Goal: Task Accomplishment & Management: Manage account settings

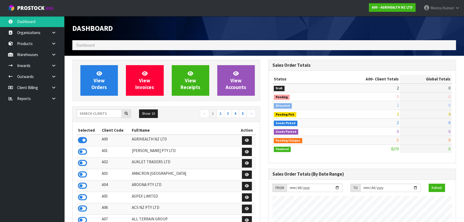
scroll to position [405, 196]
click at [109, 113] on input "text" at bounding box center [99, 113] width 45 height 8
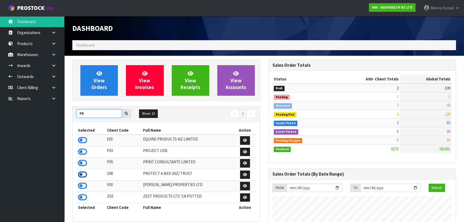
type input "PR"
click at [84, 175] on icon at bounding box center [82, 174] width 9 height 8
click at [51, 56] on icon at bounding box center [53, 55] width 5 height 4
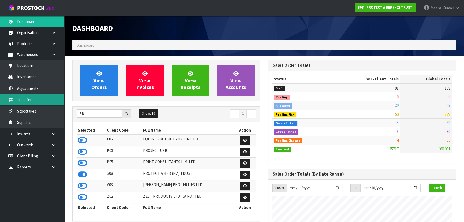
drag, startPoint x: 46, startPoint y: 99, endPoint x: 48, endPoint y: 99, distance: 2.7
click at [46, 99] on link "Transfers" at bounding box center [32, 99] width 64 height 11
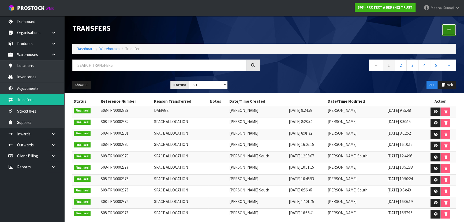
click at [449, 29] on icon at bounding box center [449, 30] width 4 height 4
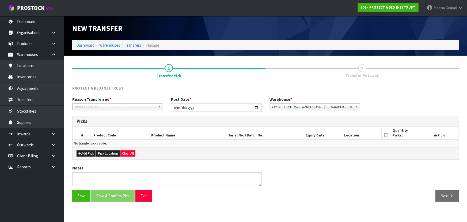
click at [110, 105] on span "Select an Option" at bounding box center [115, 107] width 81 height 6
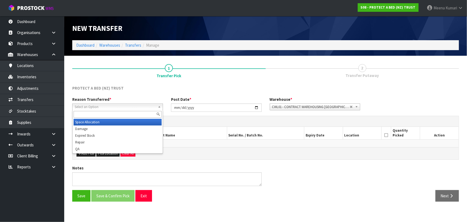
drag, startPoint x: 106, startPoint y: 121, endPoint x: 99, endPoint y: 128, distance: 9.9
click at [106, 120] on li "Space Allocation" at bounding box center [118, 122] width 88 height 7
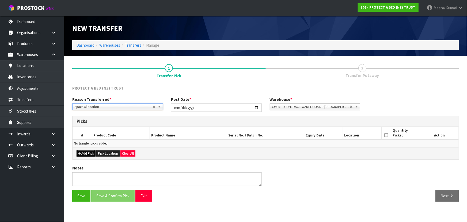
click at [84, 153] on button "Add Pick" at bounding box center [86, 153] width 19 height 6
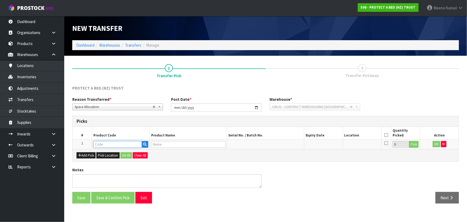
click at [104, 139] on td at bounding box center [121, 144] width 58 height 10
type input "F0592PP"
click at [104, 164] on ul "F0592PP S0 F0592PP ST" at bounding box center [114, 157] width 43 height 18
click at [106, 141] on input "text" at bounding box center [117, 144] width 48 height 7
type input "G"
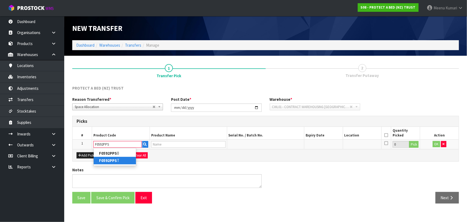
type input "F0592PPS"
click at [102, 162] on strong "F0592PPS" at bounding box center [108, 160] width 18 height 5
type input "F0592PPST"
type input "COOL LUXE FRESCHE BXD STD PP TWN PK"
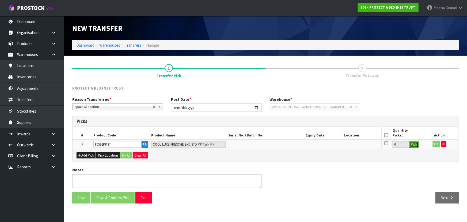
click at [415, 142] on button "Pick" at bounding box center [414, 144] width 9 height 7
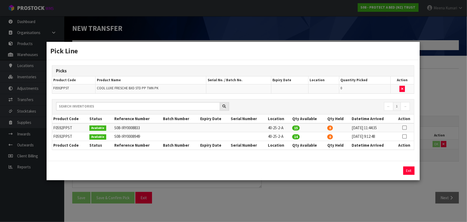
click at [405, 128] on icon at bounding box center [405, 128] width 4 height 0
click at [391, 166] on button "Assign Pick" at bounding box center [391, 170] width 22 height 8
type input "15"
click at [405, 136] on icon at bounding box center [405, 136] width 4 height 0
click at [392, 173] on button "Assign Pick" at bounding box center [391, 170] width 22 height 8
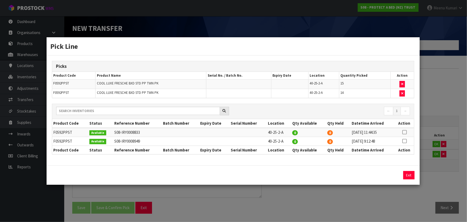
drag, startPoint x: 443, startPoint y: 185, endPoint x: 442, endPoint y: 181, distance: 3.6
click at [443, 184] on div "Pick Line Picks Product Code Product Name Serial No. / Batch No. Expiry Date Lo…" at bounding box center [233, 111] width 467 height 222
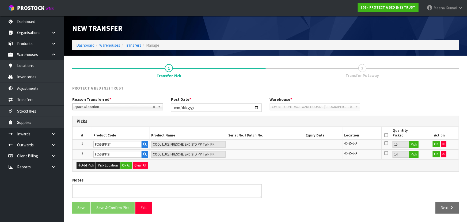
click at [388, 135] on icon at bounding box center [387, 135] width 4 height 0
click at [436, 141] on button "OK" at bounding box center [437, 144] width 8 height 6
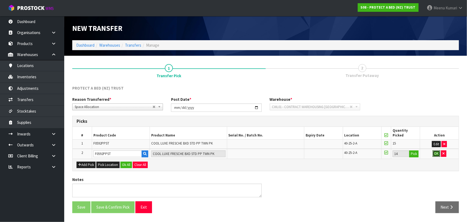
drag, startPoint x: 436, startPoint y: 153, endPoint x: 102, endPoint y: 141, distance: 334.0
click at [435, 152] on button "OK" at bounding box center [437, 153] width 8 height 6
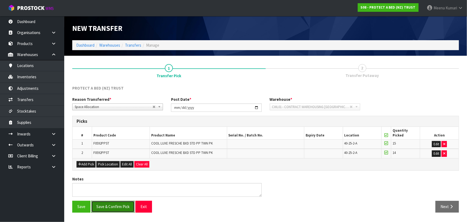
click at [119, 205] on button "Save & Confirm Pick" at bounding box center [112, 207] width 43 height 12
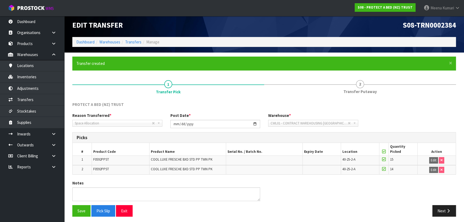
scroll to position [5, 0]
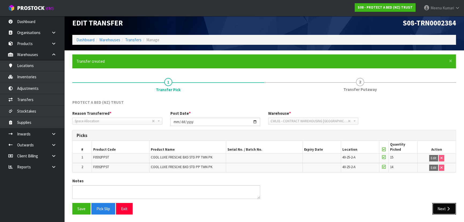
click at [445, 209] on button "Next" at bounding box center [444, 209] width 24 height 12
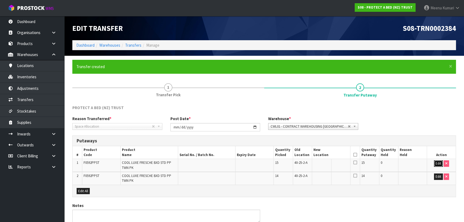
click at [439, 163] on button "Edit" at bounding box center [438, 163] width 9 height 6
drag, startPoint x: 439, startPoint y: 178, endPoint x: 378, endPoint y: 166, distance: 61.8
click at [439, 178] on button "Edit" at bounding box center [438, 176] width 9 height 6
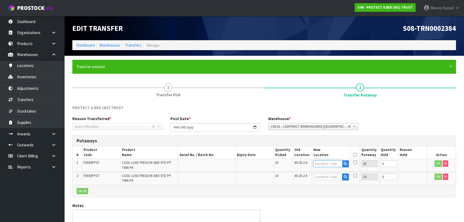
click at [332, 165] on input "text" at bounding box center [327, 163] width 29 height 7
type input "40-25-1-A"
click at [438, 163] on button "OK" at bounding box center [439, 163] width 8 height 6
click at [342, 163] on icon at bounding box center [342, 162] width 3 height 3
type input "40-25-1-A"
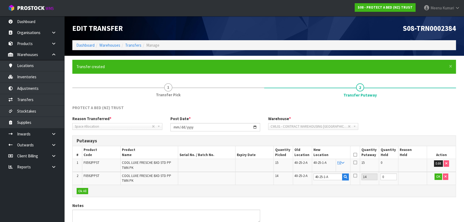
click at [356, 155] on icon at bounding box center [355, 155] width 4 height 0
click at [437, 177] on button "OK" at bounding box center [439, 176] width 8 height 6
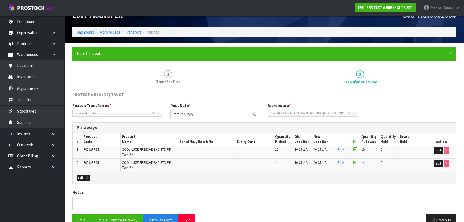
scroll to position [24, 0]
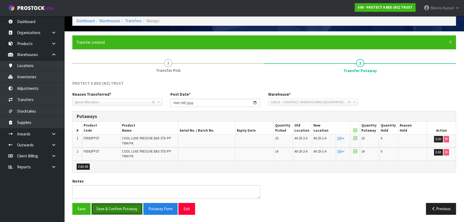
click at [118, 210] on button "Save & Confirm Putaway" at bounding box center [116, 209] width 51 height 12
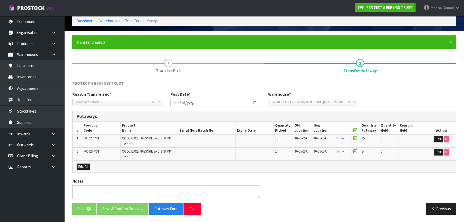
scroll to position [0, 0]
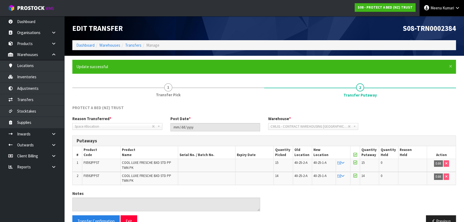
click at [429, 6] on link "Meena Kumari" at bounding box center [442, 8] width 44 height 16
click at [429, 23] on link "Logout" at bounding box center [442, 21] width 42 height 7
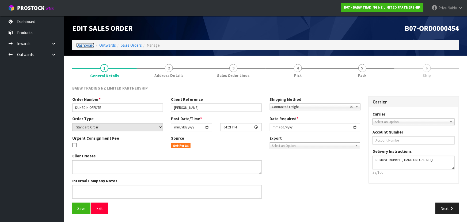
click at [84, 46] on link "Dashboard" at bounding box center [85, 45] width 18 height 5
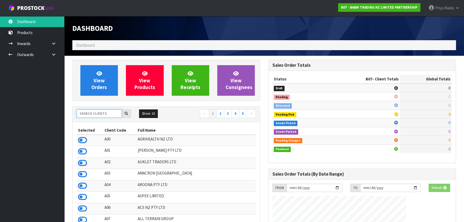
click at [87, 114] on input "text" at bounding box center [99, 113] width 45 height 8
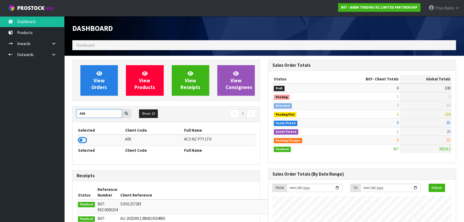
type input "A06"
click at [77, 142] on td at bounding box center [100, 140] width 47 height 12
drag, startPoint x: 79, startPoint y: 140, endPoint x: 86, endPoint y: 135, distance: 8.6
click at [79, 140] on icon at bounding box center [82, 140] width 9 height 8
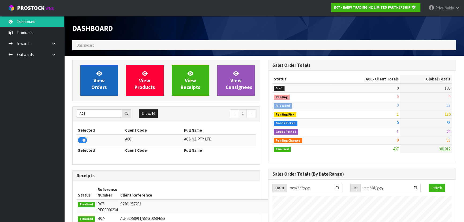
scroll to position [267553, 267691]
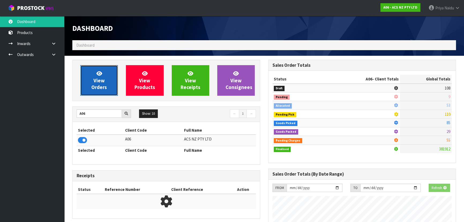
click at [103, 87] on span "View Orders" at bounding box center [99, 80] width 16 height 20
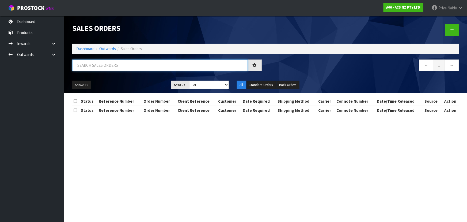
click at [110, 64] on input "text" at bounding box center [160, 65] width 176 height 12
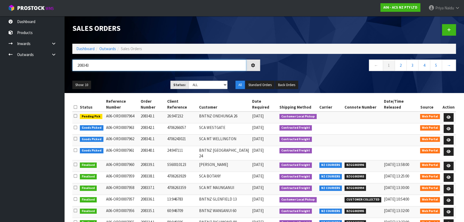
type input "208343"
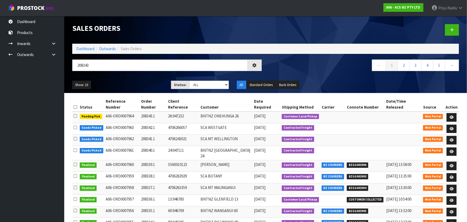
click at [126, 72] on div "208343" at bounding box center [167, 67] width 198 height 16
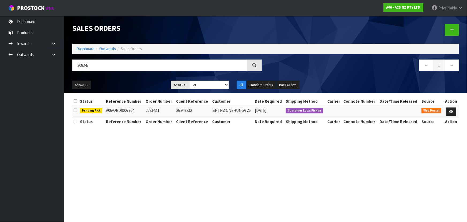
click at [126, 81] on ul "Show: 10 5 10 25 50" at bounding box center [117, 85] width 91 height 9
click at [451, 113] on icon at bounding box center [452, 111] width 4 height 3
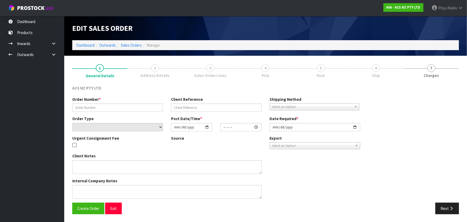
type input "208343.1"
type input "26:947232"
select select "number:0"
type input "2025-09-19"
type input "12:10:00.000"
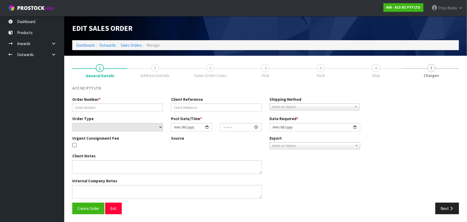
type input "2025-09-19"
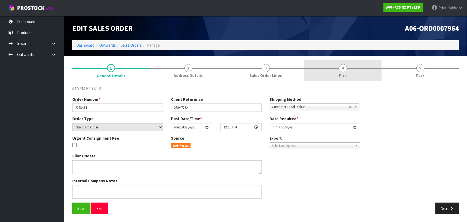
click at [364, 74] on link "4 Pick" at bounding box center [343, 70] width 77 height 21
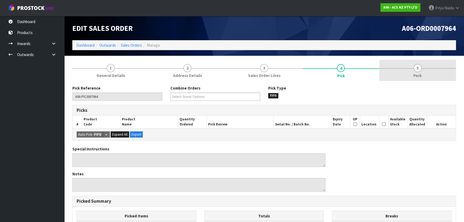
click at [421, 79] on link "5 Pack" at bounding box center [417, 70] width 77 height 21
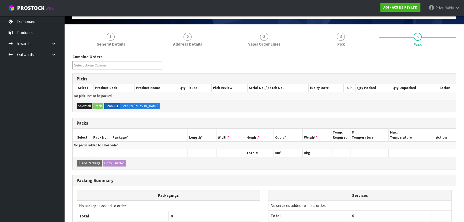
scroll to position [77, 0]
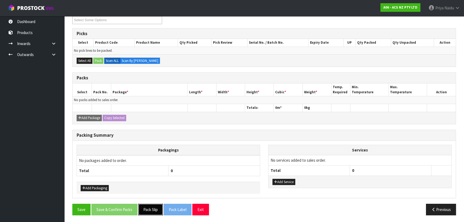
click at [157, 208] on button "Pack Slip" at bounding box center [150, 210] width 25 height 12
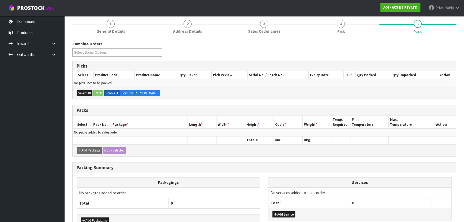
scroll to position [0, 0]
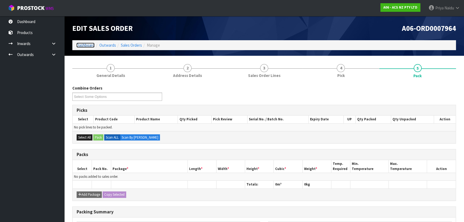
click at [86, 46] on link "Dashboard" at bounding box center [85, 45] width 18 height 5
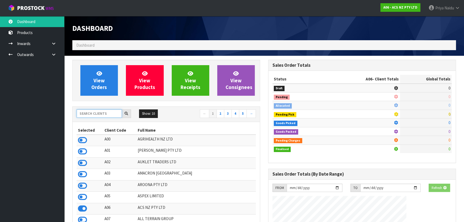
click at [105, 113] on input "text" at bounding box center [99, 113] width 45 height 8
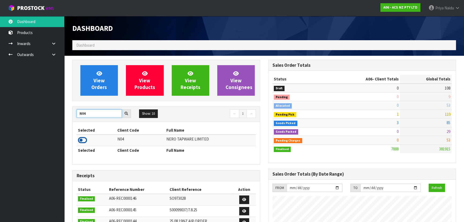
type input "N04"
click at [83, 141] on icon at bounding box center [82, 140] width 9 height 8
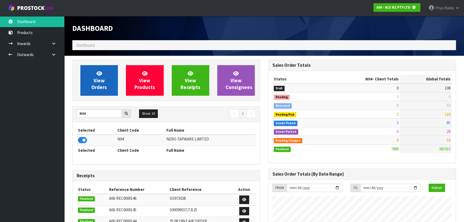
scroll to position [267553, 267691]
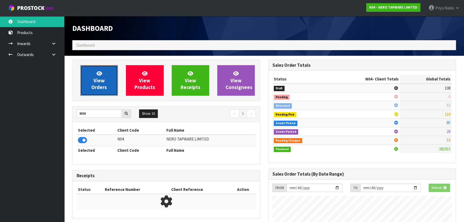
click at [98, 80] on span "View Orders" at bounding box center [99, 80] width 16 height 20
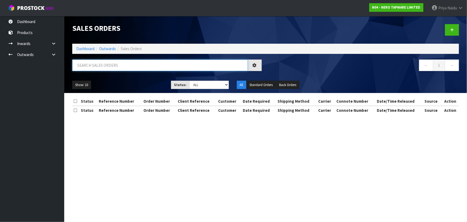
click at [108, 65] on input "text" at bounding box center [160, 65] width 176 height 12
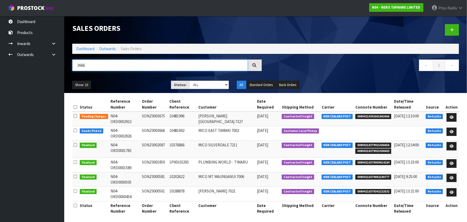
type input "3666"
click at [130, 78] on div "Show: 10 5 10 25 50 Status: Draft Pending Allocated Pending Pick Goods Picked G…" at bounding box center [265, 85] width 395 height 17
drag, startPoint x: 198, startPoint y: 84, endPoint x: 197, endPoint y: 88, distance: 3.8
click at [198, 84] on select "Draft Pending Allocated Pending Pick Goods Picked Goods Packed Pending Charges …" at bounding box center [209, 85] width 40 height 8
click at [189, 81] on select "Draft Pending Allocated Pending Pick Goods Picked Goods Packed Pending Charges …" at bounding box center [209, 85] width 40 height 8
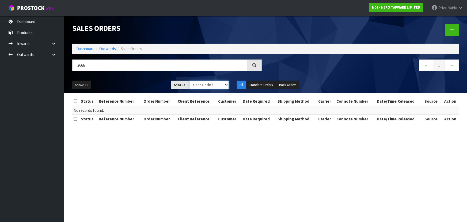
click at [203, 85] on select "Draft Pending Allocated Pending Pick Goods Picked Goods Packed Pending Charges …" at bounding box center [209, 85] width 40 height 8
click at [189, 81] on select "Draft Pending Allocated Pending Pick Goods Picked Goods Packed Pending Charges …" at bounding box center [209, 85] width 40 height 8
click at [201, 86] on select "Draft Pending Allocated Pending Pick Goods Picked Goods Packed Pending Charges …" at bounding box center [209, 85] width 40 height 8
click at [189, 81] on select "Draft Pending Allocated Pending Pick Goods Picked Goods Packed Pending Charges …" at bounding box center [209, 85] width 40 height 8
click at [217, 84] on select "Draft Pending Allocated Pending Pick Goods Picked Goods Packed Pending Charges …" at bounding box center [209, 85] width 40 height 8
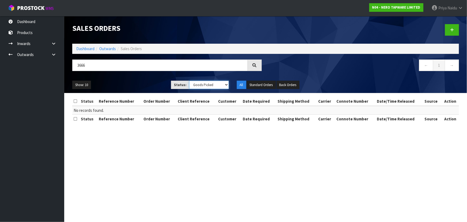
select select "string:ALL"
click at [189, 81] on select "Draft Pending Allocated Pending Pick Goods Picked Goods Packed Pending Charges …" at bounding box center [209, 85] width 40 height 8
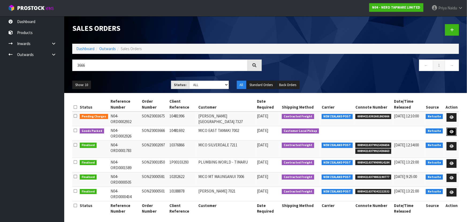
click at [453, 130] on icon at bounding box center [452, 131] width 4 height 3
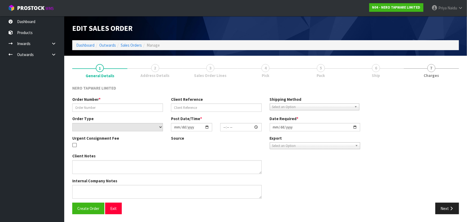
type input "SONZ0003666"
type input "10481692"
select select "number:0"
type input "2025-09-19"
type input "09:30:16.000"
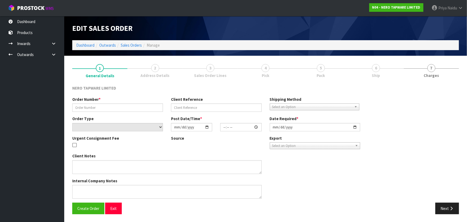
type input "2025-09-19"
type textarea "customer pick up 19/09"
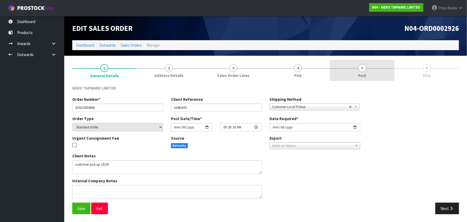
click at [366, 62] on link "5 Pack" at bounding box center [362, 70] width 65 height 21
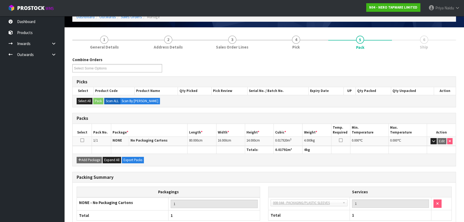
scroll to position [61, 0]
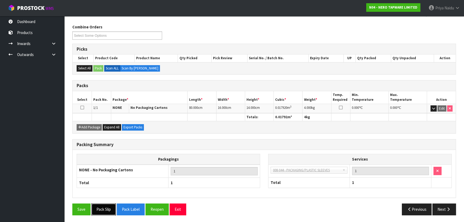
click at [97, 211] on button "Pack Slip" at bounding box center [103, 209] width 25 height 12
drag, startPoint x: 53, startPoint y: 53, endPoint x: 44, endPoint y: 66, distance: 15.5
click at [53, 54] on icon at bounding box center [53, 55] width 5 height 4
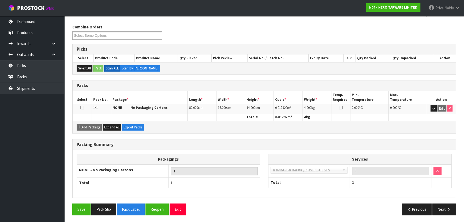
scroll to position [0, 0]
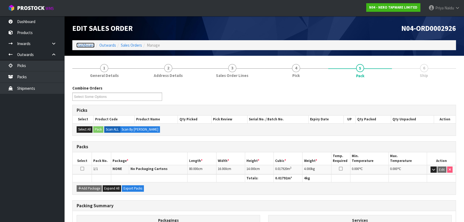
click at [88, 44] on link "Dashboard" at bounding box center [85, 45] width 18 height 5
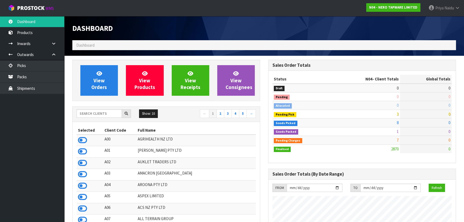
scroll to position [428, 196]
click at [100, 115] on input "text" at bounding box center [99, 113] width 45 height 8
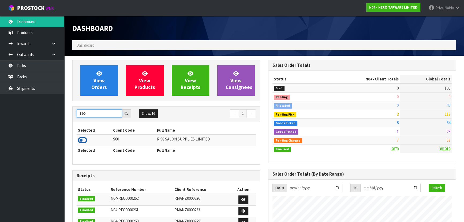
type input "S00"
click at [86, 138] on icon at bounding box center [82, 140] width 9 height 8
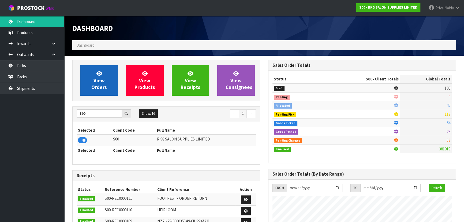
scroll to position [405, 196]
click at [105, 82] on link "View Orders" at bounding box center [99, 80] width 38 height 31
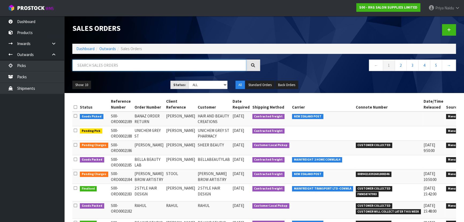
click at [125, 68] on input "text" at bounding box center [159, 65] width 174 height 12
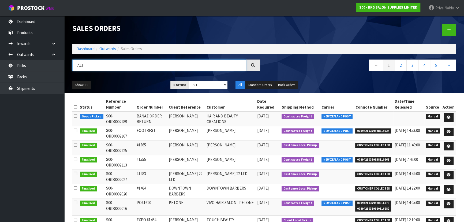
type input "ALI"
drag, startPoint x: 124, startPoint y: 130, endPoint x: 139, endPoint y: 131, distance: 15.0
click at [139, 131] on tr "Finalised S00-ORD0002167 FOOTREST BANAZ ALI BANAZ ALI 10/09/2025 Contracted Fre…" at bounding box center [264, 133] width 384 height 14
click at [129, 135] on td "S00-ORD0002167" at bounding box center [120, 133] width 31 height 14
click at [450, 131] on icon at bounding box center [449, 131] width 4 height 3
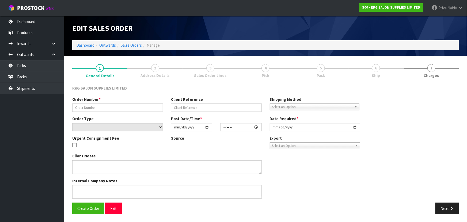
type input "FOOTREST"
type input "BANAZ ALI"
select select "number:0"
type input "2025-09-10"
type input "00:00:00.000"
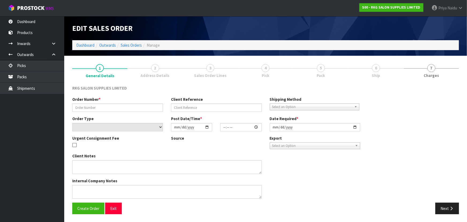
type input "2025-09-10"
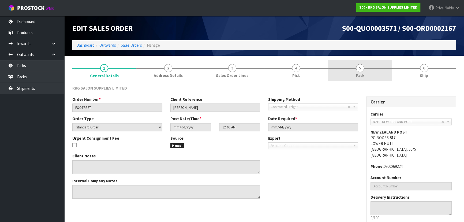
click at [368, 69] on link "5 Pack" at bounding box center [360, 70] width 64 height 21
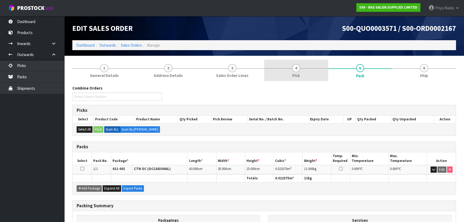
click at [301, 67] on link "4 Pick" at bounding box center [296, 70] width 64 height 21
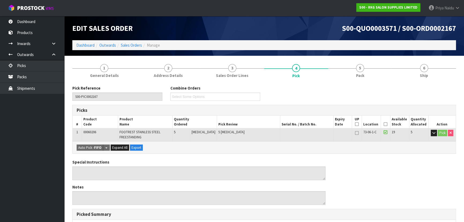
drag, startPoint x: 146, startPoint y: 136, endPoint x: 177, endPoint y: 147, distance: 32.8
click at [177, 147] on div "Auto Pick - FIFO Split button! FIFO - First In First Out FEFO - First Expired F…" at bounding box center [264, 147] width 383 height 12
click at [82, 46] on link "Dashboard" at bounding box center [85, 45] width 18 height 5
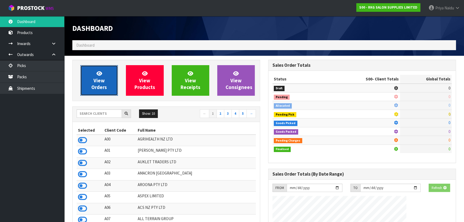
click at [94, 83] on span "View Orders" at bounding box center [99, 80] width 16 height 20
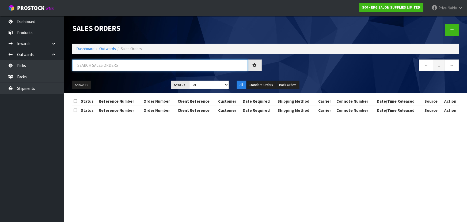
click at [104, 68] on input "text" at bounding box center [160, 65] width 176 height 12
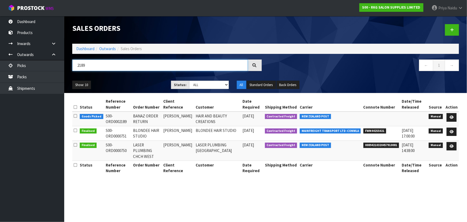
type input "2189"
click at [117, 74] on div "2189" at bounding box center [167, 67] width 198 height 16
click at [450, 118] on link at bounding box center [452, 117] width 10 height 9
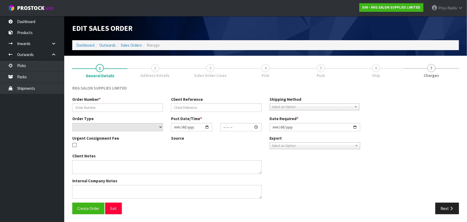
type input "BANAZ ORDER RETURN"
type input "BANAZ ALI"
select select "number:0"
type input "2025-09-19"
type input "12:46:00.000"
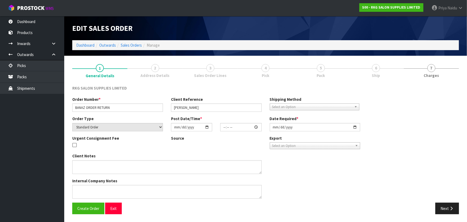
type input "2025-09-19"
type textarea "SEND WITH COMPANY NAME"
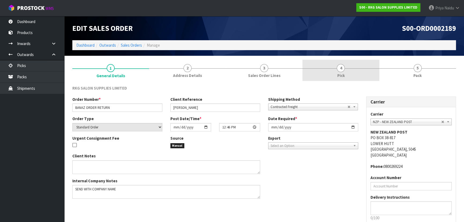
click at [359, 74] on link "4 Pick" at bounding box center [340, 70] width 77 height 21
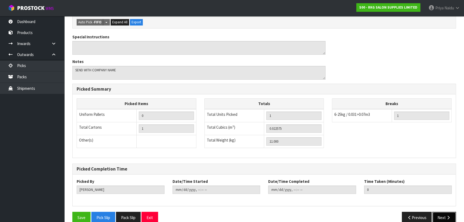
click at [438, 216] on button "Next" at bounding box center [444, 218] width 24 height 12
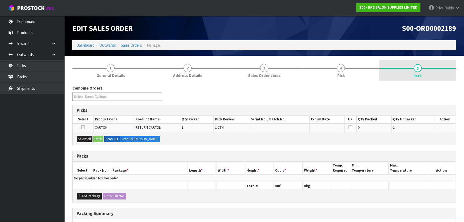
click at [418, 73] on span "Pack" at bounding box center [417, 76] width 8 height 6
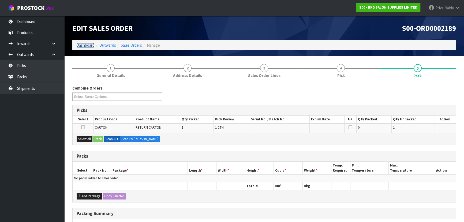
click at [87, 44] on link "Dashboard" at bounding box center [85, 45] width 18 height 5
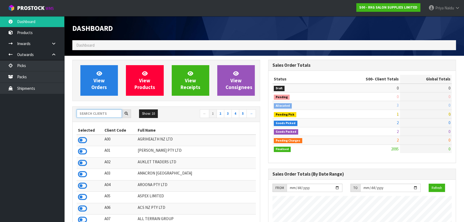
click at [109, 114] on input "text" at bounding box center [99, 113] width 45 height 8
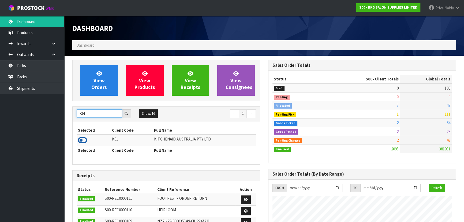
type input "K01"
click at [84, 140] on icon at bounding box center [82, 140] width 9 height 8
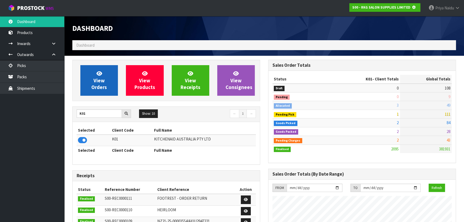
scroll to position [267553, 267691]
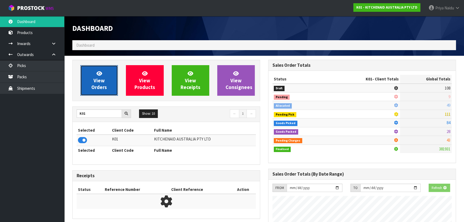
click at [96, 92] on link "View Orders" at bounding box center [99, 80] width 38 height 31
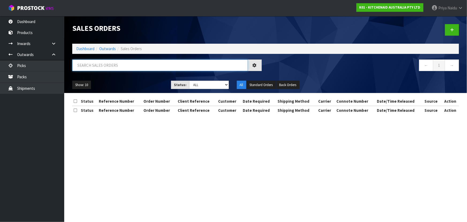
click at [108, 61] on input "text" at bounding box center [160, 65] width 176 height 12
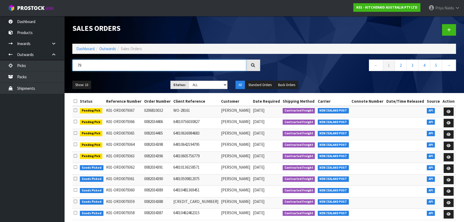
type input "7"
type input "79204"
click at [108, 78] on div "Show: 10 5 10 25 50 Status: Draft Pending Allocated Pending Pick Goods Picked G…" at bounding box center [264, 85] width 392 height 17
click at [116, 81] on ul "Show: 10 5 10 25 50" at bounding box center [117, 85] width 90 height 9
click at [121, 85] on ul "Show: 10 5 10 25 50" at bounding box center [117, 85] width 90 height 9
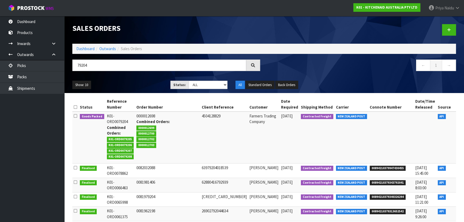
click at [461, 121] on link at bounding box center [466, 117] width 10 height 9
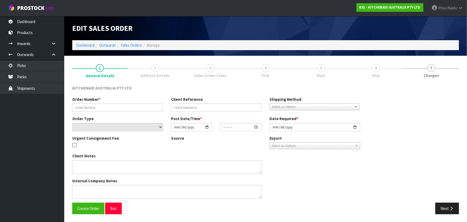
type input "0000012698"
type input "4504128829"
select select "number:0"
type input "2025-09-15"
type input "15:32:19.000"
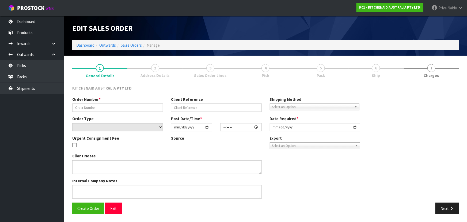
type input "2025-09-16"
type textarea "ORDER 12968 5KSM195PSABT - CWL TEAM PLEASE ADJUST THIS TO 18 AND PROCESS THE OR…"
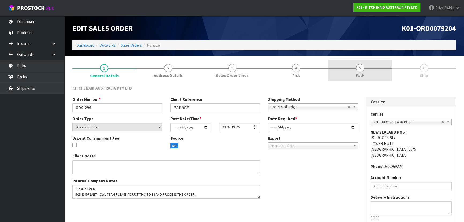
click at [368, 73] on link "5 Pack" at bounding box center [360, 70] width 64 height 21
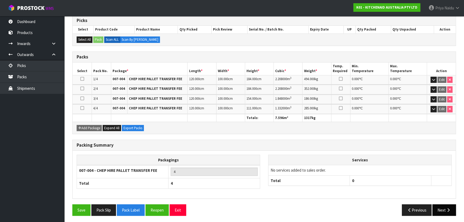
scroll to position [97, 0]
click at [442, 204] on button "Next" at bounding box center [444, 210] width 24 height 12
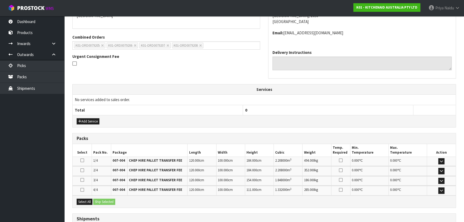
scroll to position [147, 0]
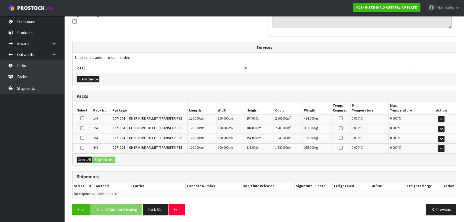
drag, startPoint x: 83, startPoint y: 158, endPoint x: 97, endPoint y: 156, distance: 14.2
click at [83, 158] on button "Select All" at bounding box center [85, 159] width 16 height 6
click at [98, 156] on button "Ship Selected" at bounding box center [104, 159] width 22 height 6
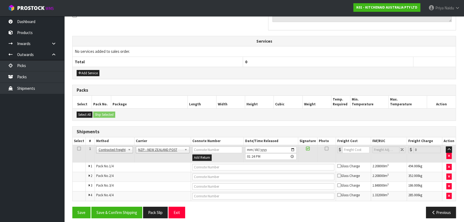
scroll to position [156, 0]
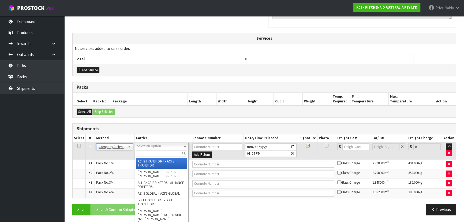
click at [144, 152] on input "text" at bounding box center [161, 153] width 51 height 7
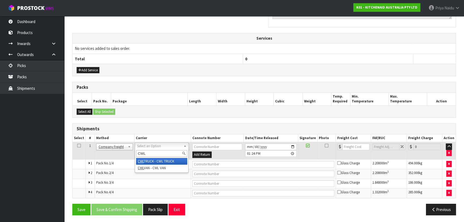
type input "CWL"
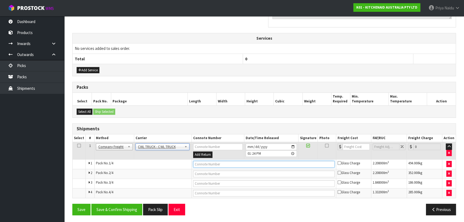
click at [199, 163] on input "text" at bounding box center [263, 164] width 141 height 7
type input "CWL TRUCK DELIVERY"
click at [294, 145] on input "2025-09-19" at bounding box center [271, 146] width 51 height 7
type input "2025-09-22"
click at [118, 209] on button "Save & Confirm Shipping" at bounding box center [116, 210] width 51 height 12
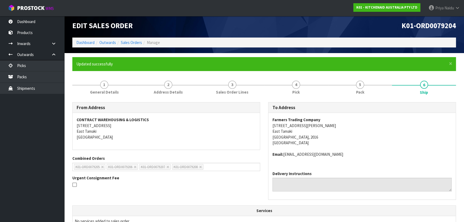
scroll to position [0, 0]
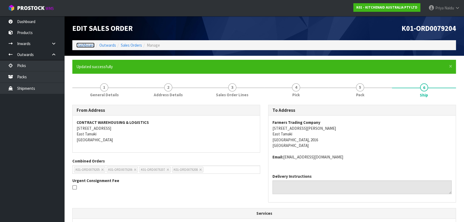
click at [89, 47] on link "Dashboard" at bounding box center [85, 45] width 18 height 5
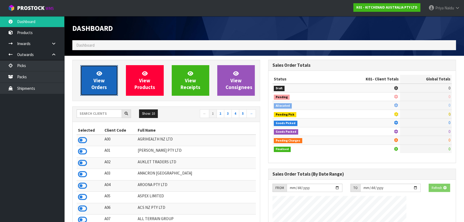
click at [86, 71] on link "View Orders" at bounding box center [99, 80] width 38 height 31
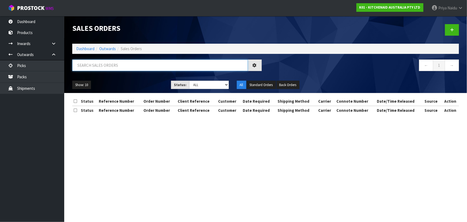
click at [95, 67] on input "text" at bounding box center [160, 65] width 176 height 12
type input "79206"
click at [199, 86] on select "Draft Pending Allocated Pending Pick Goods Picked Goods Packed Pending Charges …" at bounding box center [209, 85] width 40 height 8
select select "string:5"
click at [189, 81] on select "Draft Pending Allocated Pending Pick Goods Picked Goods Packed Pending Charges …" at bounding box center [209, 85] width 40 height 8
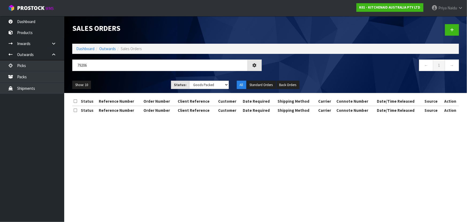
click at [153, 79] on div "Show: 10 5 10 25 50 Status: Draft Pending Allocated Pending Pick Goods Picked G…" at bounding box center [265, 85] width 395 height 17
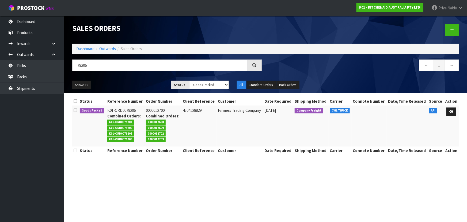
click at [149, 78] on div "Show: 10 5 10 25 50 Status: Draft Pending Allocated Pending Pick Goods Picked G…" at bounding box center [265, 85] width 395 height 17
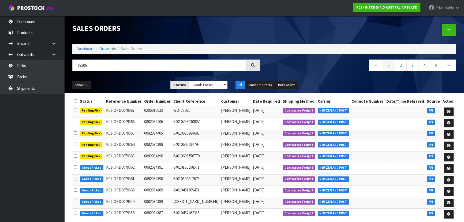
click at [138, 83] on ul "Show: 10 5 10 25 50" at bounding box center [117, 85] width 90 height 9
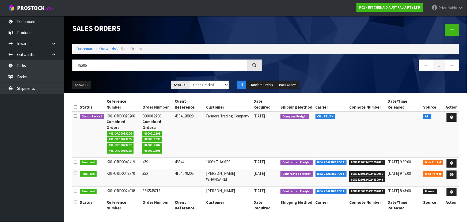
click at [133, 81] on ul "Show: 10 5 10 25 50" at bounding box center [117, 85] width 91 height 9
click at [452, 118] on icon at bounding box center [452, 116] width 4 height 3
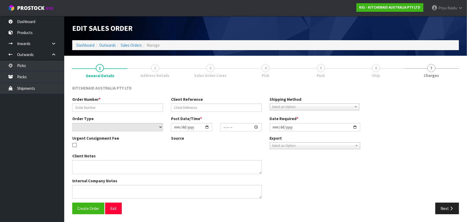
type input "0000012700"
type input "4504128829"
select select "number:0"
type input "2025-09-15"
type input "15:32:35.000"
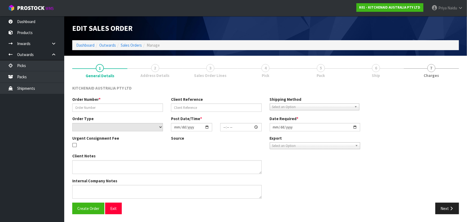
type input "2025-09-15"
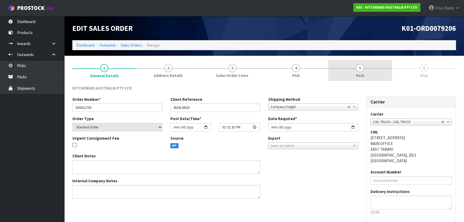
click at [374, 76] on link "5 Pack" at bounding box center [360, 70] width 64 height 21
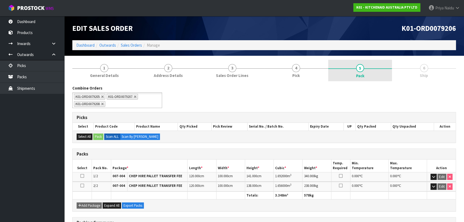
click at [357, 75] on span "Pack" at bounding box center [360, 76] width 8 height 6
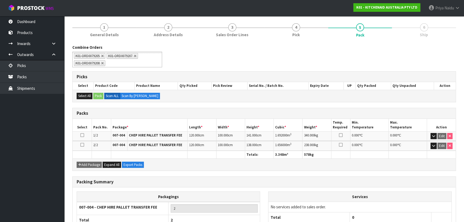
scroll to position [78, 0]
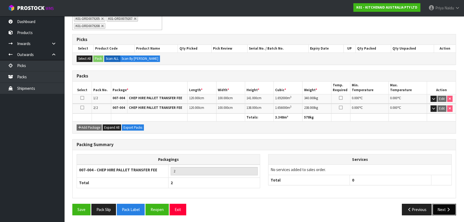
click at [445, 210] on button "Next" at bounding box center [444, 210] width 24 height 12
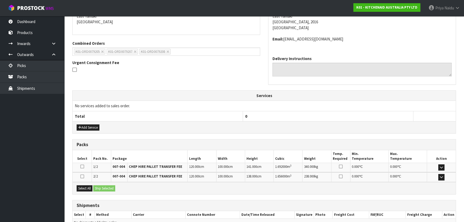
scroll to position [127, 0]
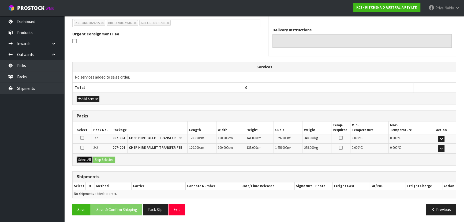
click at [88, 161] on button "Select All" at bounding box center [85, 159] width 16 height 6
drag, startPoint x: 98, startPoint y: 155, endPoint x: 122, endPoint y: 161, distance: 24.8
click at [98, 156] on button "Ship Selected" at bounding box center [104, 159] width 22 height 6
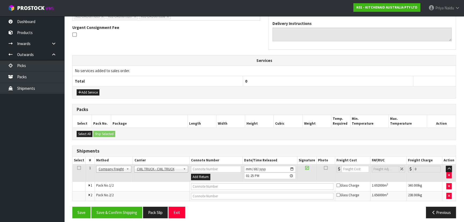
scroll to position [137, 0]
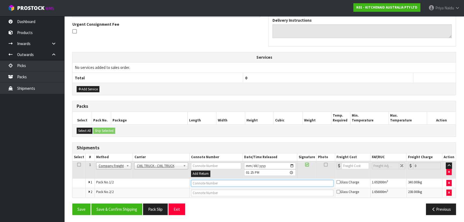
click at [197, 180] on input "text" at bounding box center [262, 183] width 143 height 7
type input "CWL TRUCK DELIVERY"
click at [293, 164] on input "2025-09-19" at bounding box center [270, 165] width 52 height 7
type input "2025-09-22"
click at [113, 210] on button "Save & Confirm Shipping" at bounding box center [116, 209] width 51 height 12
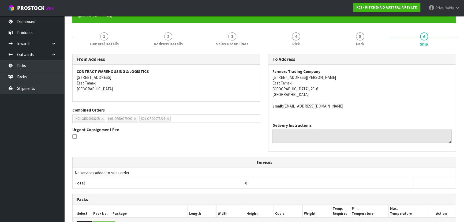
scroll to position [0, 0]
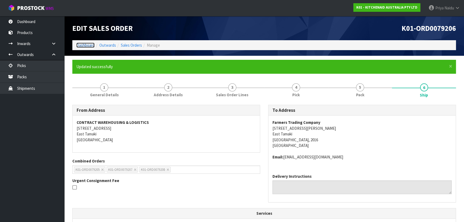
click at [78, 45] on link "Dashboard" at bounding box center [85, 45] width 18 height 5
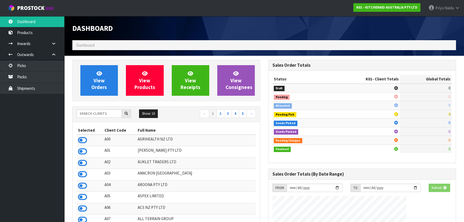
click at [94, 64] on div "View Orders View Products View Receipts View Consignees" at bounding box center [166, 80] width 188 height 41
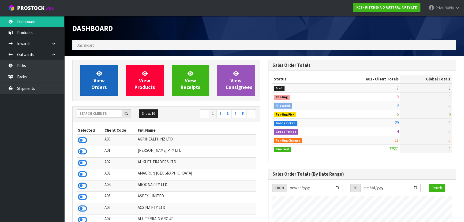
scroll to position [334, 196]
click at [100, 80] on span "View Orders" at bounding box center [99, 80] width 16 height 20
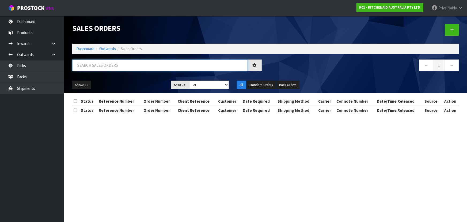
click at [108, 68] on input "text" at bounding box center [160, 65] width 176 height 12
type input "79205"
click at [190, 86] on select "Draft Pending Allocated Pending Pick Goods Picked Goods Packed Pending Charges …" at bounding box center [209, 85] width 40 height 8
select select "string:5"
click at [189, 81] on select "Draft Pending Allocated Pending Pick Goods Picked Goods Packed Pending Charges …" at bounding box center [209, 85] width 40 height 8
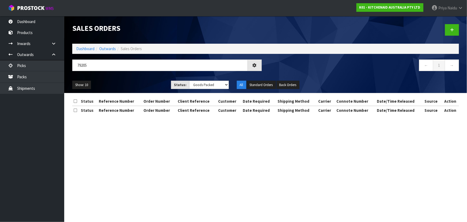
click at [143, 79] on div "Show: 10 5 10 25 50 Status: Draft Pending Allocated Pending Pick Goods Picked G…" at bounding box center [265, 85] width 395 height 17
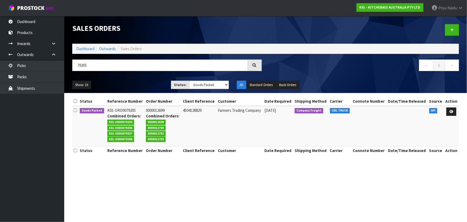
click at [143, 79] on div "Show: 10 5 10 25 50 Status: Draft Pending Allocated Pending Pick Goods Picked G…" at bounding box center [265, 85] width 395 height 17
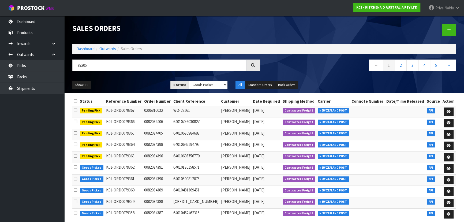
click at [142, 79] on div "Show: 10 5 10 25 50 Status: Draft Pending Allocated Pending Pick Goods Picked G…" at bounding box center [264, 85] width 392 height 17
click at [141, 80] on div "Show: 10 5 10 25 50 Status: Draft Pending Allocated Pending Pick Goods Picked G…" at bounding box center [264, 85] width 392 height 17
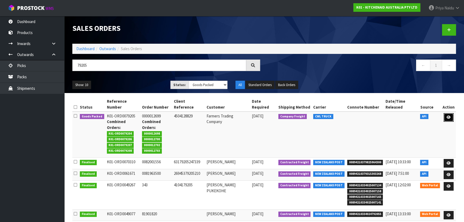
click at [449, 115] on icon at bounding box center [449, 116] width 4 height 3
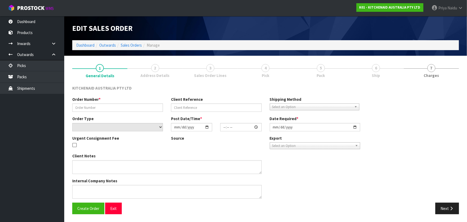
type input "0000012699"
type input "4504128829"
select select "number:0"
type input "2025-09-15"
type input "15:32:28.000"
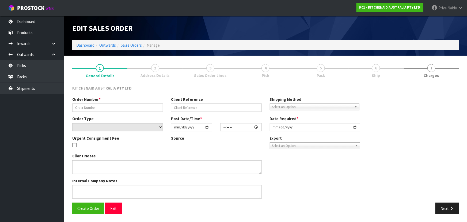
type input "2025-09-15"
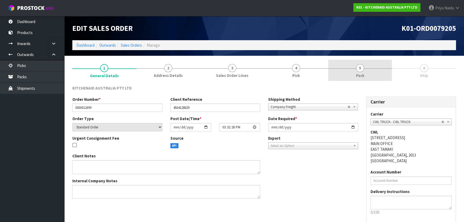
click at [372, 75] on link "5 Pack" at bounding box center [360, 70] width 64 height 21
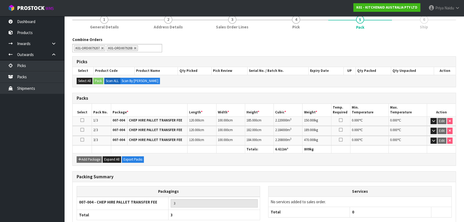
scroll to position [80, 0]
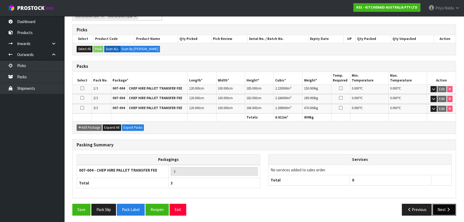
click at [448, 213] on button "Next" at bounding box center [444, 210] width 24 height 12
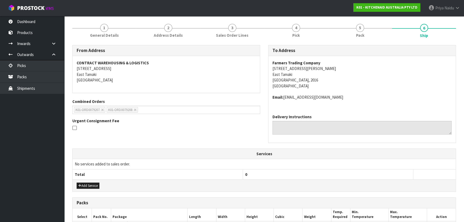
scroll to position [137, 0]
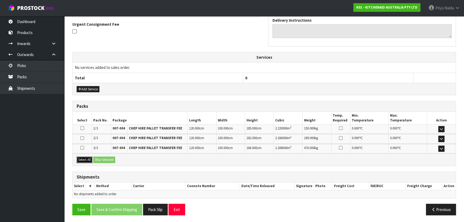
click at [83, 160] on button "Select All" at bounding box center [85, 159] width 16 height 6
click at [102, 159] on button "Ship Selected" at bounding box center [104, 159] width 22 height 6
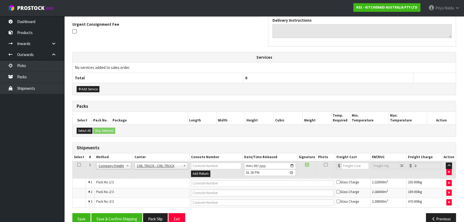
scroll to position [146, 0]
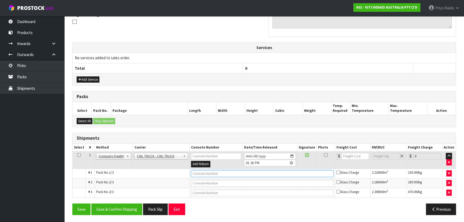
click at [206, 173] on input "text" at bounding box center [262, 173] width 143 height 7
type input "CWL TRUCK DELIVERY"
click at [293, 153] on input "2025-09-19" at bounding box center [270, 156] width 52 height 7
type input "2025-09-22"
click at [125, 210] on button "Save & Confirm Shipping" at bounding box center [116, 209] width 51 height 12
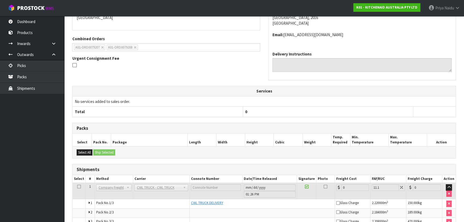
scroll to position [0, 0]
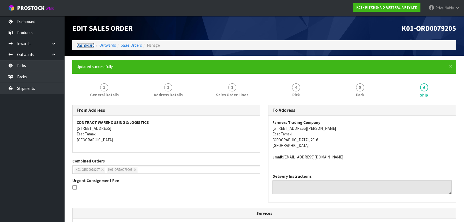
click at [81, 43] on link "Dashboard" at bounding box center [85, 45] width 18 height 5
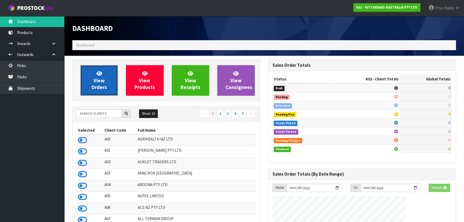
click at [98, 85] on span "View Orders" at bounding box center [99, 80] width 16 height 20
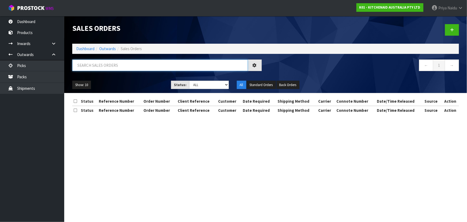
click at [106, 69] on input "text" at bounding box center [160, 65] width 176 height 12
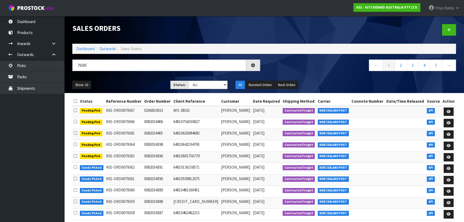
click at [112, 87] on ul "Show: 10 5 10 25 50" at bounding box center [117, 85] width 90 height 9
click at [133, 74] on div "79205" at bounding box center [166, 67] width 196 height 16
click at [135, 77] on div "Show: 10 5 10 25 50 Status: Draft Pending Allocated Pending Pick Goods Picked G…" at bounding box center [264, 85] width 392 height 17
click at [138, 84] on ul "Show: 10 5 10 25 50" at bounding box center [117, 85] width 90 height 9
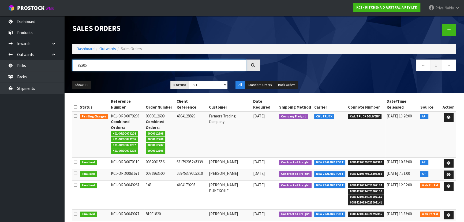
click at [96, 65] on input "79205" at bounding box center [159, 65] width 174 height 12
type input "79207"
click at [134, 83] on ul "Show: 10 5 10 25 50" at bounding box center [117, 85] width 90 height 9
click at [191, 83] on select "Draft Pending Allocated Pending Pick Goods Picked Goods Packed Pending Charges …" at bounding box center [208, 85] width 39 height 8
select select "string:5"
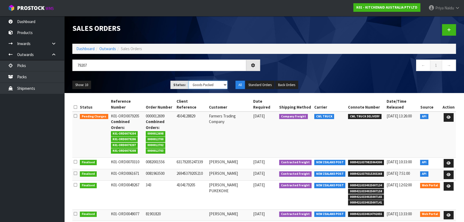
click at [189, 81] on select "Draft Pending Allocated Pending Pick Goods Picked Goods Packed Pending Charges …" at bounding box center [208, 85] width 39 height 8
click at [135, 84] on ul "Show: 10 5 10 25 50" at bounding box center [117, 85] width 90 height 9
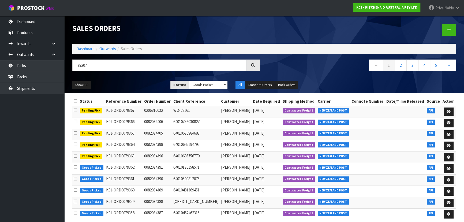
click at [132, 88] on ul "Show: 10 5 10 25 50" at bounding box center [117, 85] width 90 height 9
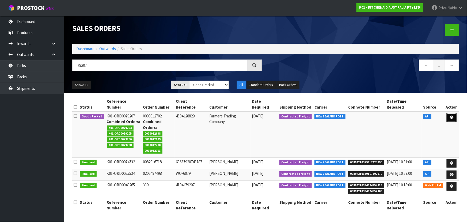
click at [455, 115] on link at bounding box center [452, 117] width 10 height 9
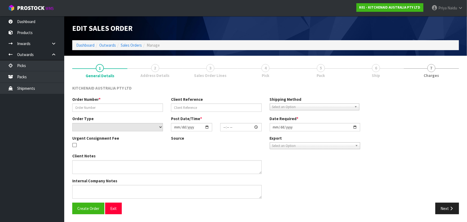
type input "0000012702"
type input "4504128829"
select select "number:0"
type input "2025-09-15"
type input "15:32:40.000"
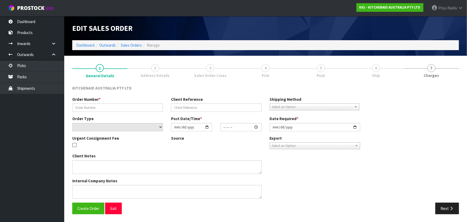
type input "2025-09-16"
type textarea "ORDER 12968 5KSM195PSABT - CWL TEAM PLEASE ADJUST THIS TO 18 AND PROCESS THE OR…"
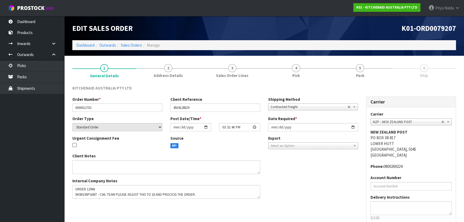
drag, startPoint x: 357, startPoint y: 67, endPoint x: 369, endPoint y: 95, distance: 31.0
click at [357, 67] on span "5" at bounding box center [360, 68] width 8 height 8
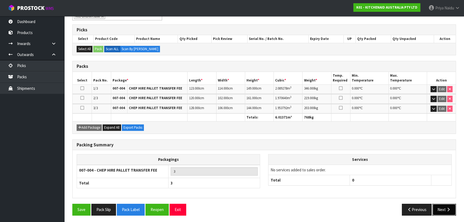
click at [440, 205] on button "Next" at bounding box center [444, 210] width 24 height 12
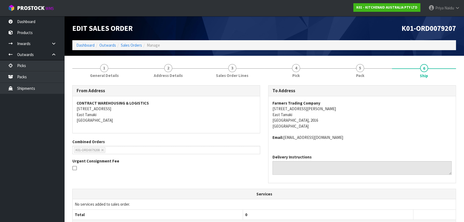
scroll to position [137, 0]
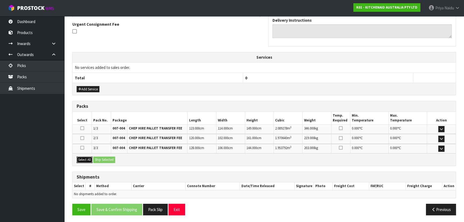
drag, startPoint x: 83, startPoint y: 157, endPoint x: 94, endPoint y: 157, distance: 11.3
click at [83, 157] on button "Select All" at bounding box center [85, 159] width 16 height 6
click at [99, 158] on button "Ship Selected" at bounding box center [104, 159] width 22 height 6
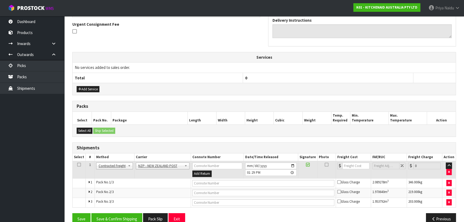
scroll to position [146, 0]
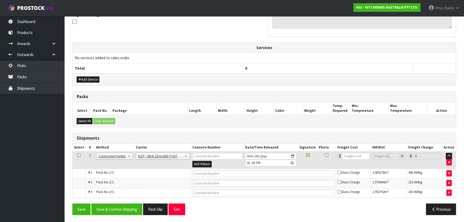
click at [117, 159] on td "Client Local Pickup Customer Local Pickup Company Freight Contracted Freight Cl…" at bounding box center [115, 159] width 40 height 17
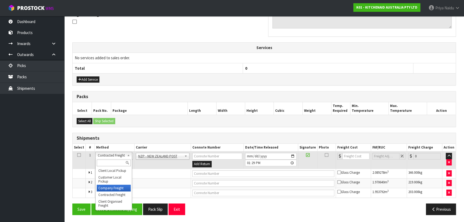
drag, startPoint x: 105, startPoint y: 190, endPoint x: 107, endPoint y: 186, distance: 4.4
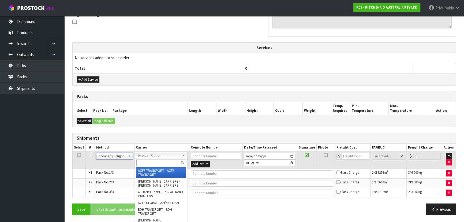
click at [145, 159] on input "text" at bounding box center [161, 162] width 50 height 7
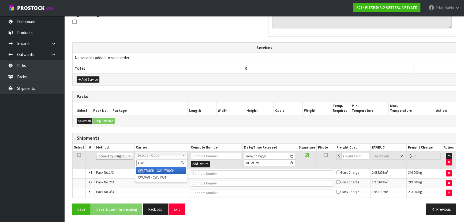
type input "CWL"
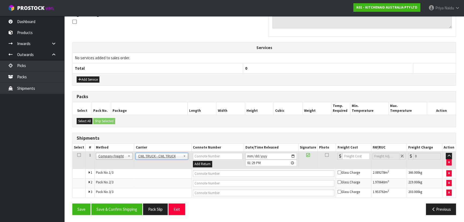
click at [211, 175] on td at bounding box center [263, 174] width 145 height 10
click at [212, 175] on input "text" at bounding box center [264, 173] width 142 height 7
type input "CWL TRUCK DELIVERY"
click at [292, 154] on input "2025-09-19" at bounding box center [270, 156] width 51 height 7
type input "2025-09-22"
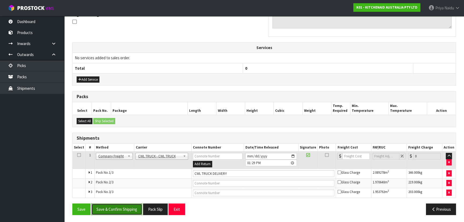
click at [127, 206] on button "Save & Confirm Shipping" at bounding box center [116, 209] width 51 height 12
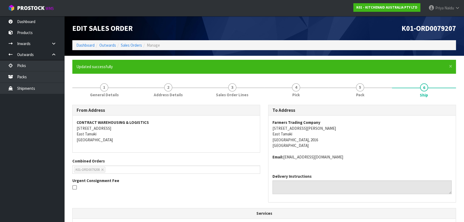
scroll to position [0, 0]
click at [91, 46] on link "Dashboard" at bounding box center [85, 45] width 18 height 5
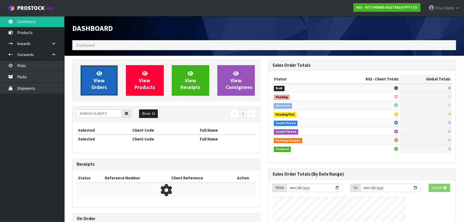
click at [95, 91] on link "View Orders" at bounding box center [99, 80] width 38 height 31
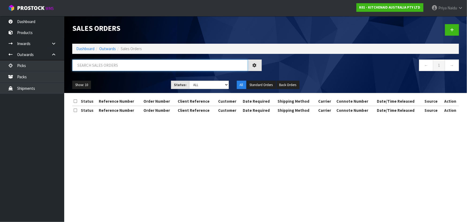
click at [107, 65] on input "text" at bounding box center [160, 65] width 176 height 12
type input "79208"
click at [193, 87] on select "Draft Pending Allocated Pending Pick Goods Picked Goods Packed Pending Charges …" at bounding box center [209, 85] width 40 height 8
select select "string:5"
click at [189, 81] on select "Draft Pending Allocated Pending Pick Goods Picked Goods Packed Pending Charges …" at bounding box center [209, 85] width 40 height 8
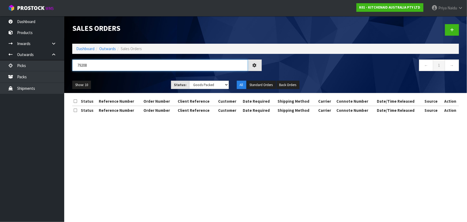
click at [147, 71] on input "79208" at bounding box center [160, 65] width 176 height 12
click at [147, 76] on div "79208 ← 1 →" at bounding box center [265, 67] width 395 height 17
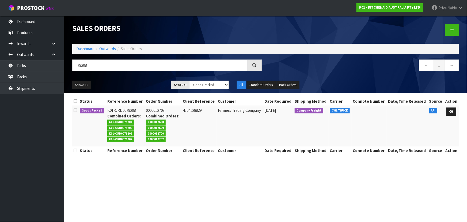
click at [144, 79] on div "Show: 10 5 10 25 50 Status: Draft Pending Allocated Pending Pick Goods Picked G…" at bounding box center [265, 85] width 395 height 17
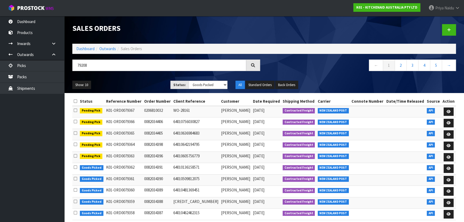
click at [134, 80] on div "Show: 10 5 10 25 50 Status: Draft Pending Allocated Pending Pick Goods Picked G…" at bounding box center [264, 85] width 392 height 17
click at [134, 82] on ul "Show: 10 5 10 25 50" at bounding box center [117, 85] width 90 height 9
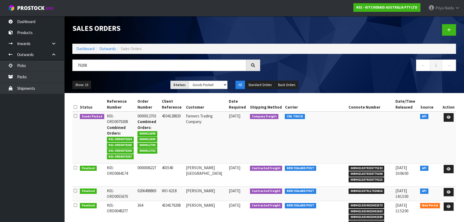
click at [134, 82] on ul "Show: 10 5 10 25 50" at bounding box center [117, 85] width 90 height 9
click at [447, 117] on link at bounding box center [449, 117] width 10 height 9
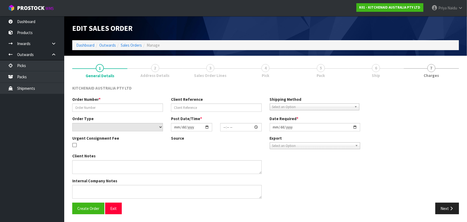
type input "0000012703"
type input "4504128829"
select select "number:0"
type input "2025-09-15"
type input "15:32:44.000"
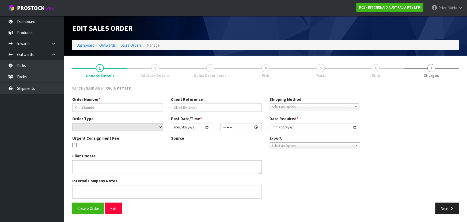
type input "2025-09-15"
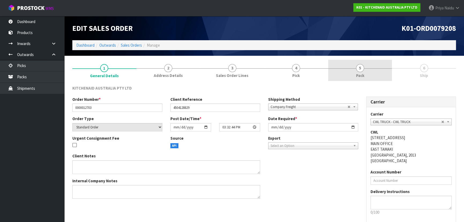
drag, startPoint x: 383, startPoint y: 70, endPoint x: 382, endPoint y: 77, distance: 7.0
click at [382, 70] on link "5 Pack" at bounding box center [360, 70] width 64 height 21
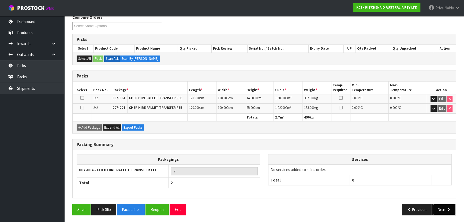
click at [448, 207] on icon "button" at bounding box center [448, 209] width 5 height 4
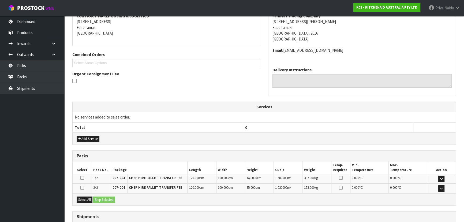
scroll to position [127, 0]
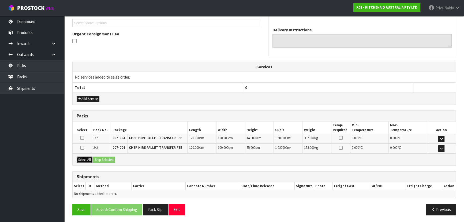
click at [90, 159] on button "Select All" at bounding box center [85, 159] width 16 height 6
click at [104, 158] on button "Ship Selected" at bounding box center [104, 159] width 22 height 6
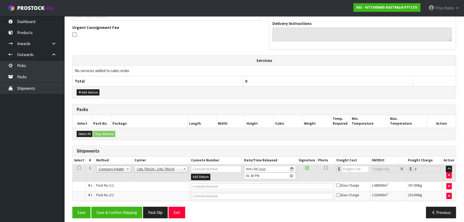
scroll to position [137, 0]
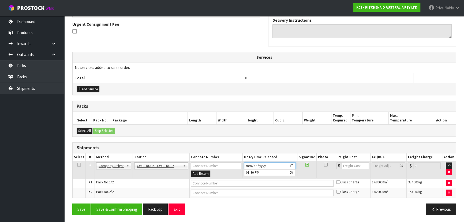
click at [292, 163] on input "2025-09-19" at bounding box center [270, 165] width 52 height 7
type input "2025-09-22"
click at [202, 184] on input "text" at bounding box center [262, 183] width 143 height 7
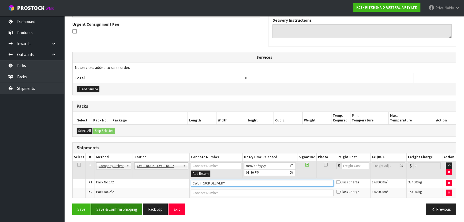
type input "CWL TRUCK DELIVERY"
click at [121, 208] on button "Save & Confirm Shipping" at bounding box center [116, 209] width 51 height 12
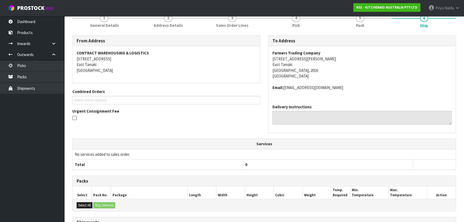
scroll to position [0, 0]
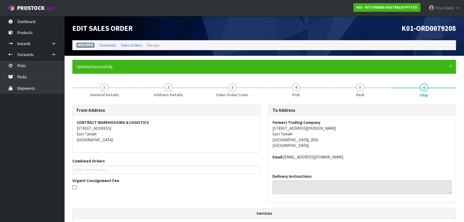
drag, startPoint x: 88, startPoint y: 43, endPoint x: 89, endPoint y: 47, distance: 4.7
click at [88, 43] on link "Dashboard" at bounding box center [85, 45] width 18 height 5
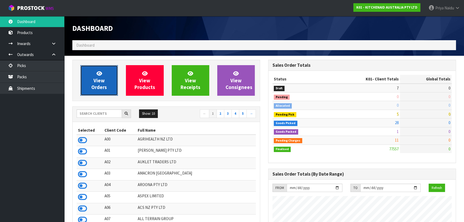
click at [100, 78] on span "View Orders" at bounding box center [99, 80] width 16 height 20
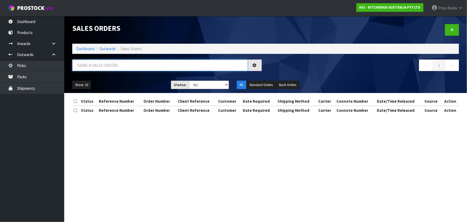
click at [103, 65] on input "text" at bounding box center [160, 65] width 176 height 12
type input "79204"
click at [133, 86] on ul "Show: 10 5 10 25 50" at bounding box center [117, 85] width 91 height 9
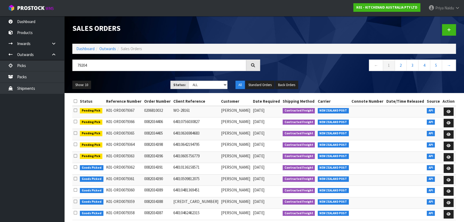
click at [136, 83] on ul "Show: 10 5 10 25 50" at bounding box center [117, 85] width 90 height 9
click at [137, 83] on ul "Show: 10 5 10 25 50" at bounding box center [117, 85] width 90 height 9
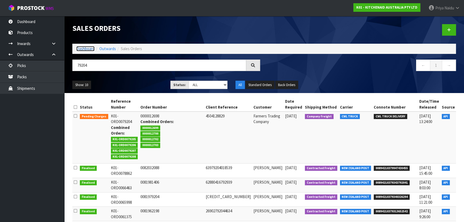
click at [83, 47] on link "Dashboard" at bounding box center [85, 48] width 18 height 5
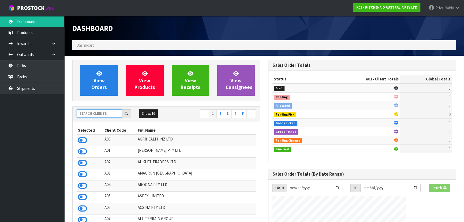
click at [104, 114] on input "text" at bounding box center [99, 113] width 45 height 8
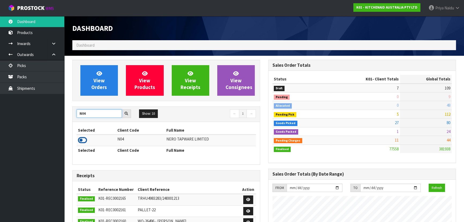
type input "N04"
click at [81, 142] on icon at bounding box center [82, 140] width 9 height 8
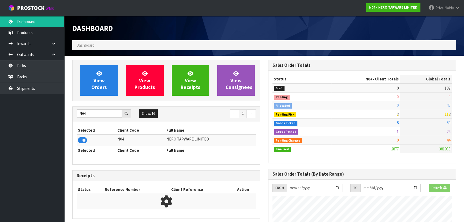
scroll to position [428, 196]
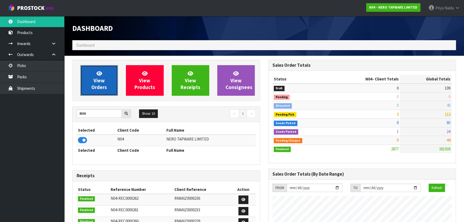
click at [96, 74] on icon at bounding box center [99, 73] width 6 height 5
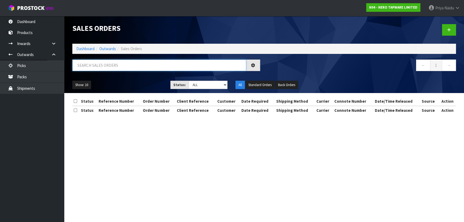
click at [113, 69] on input "text" at bounding box center [159, 65] width 174 height 12
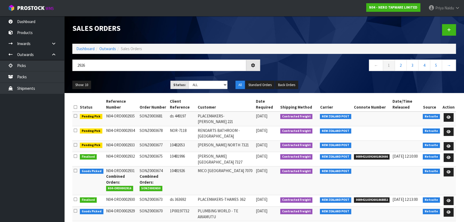
click at [128, 75] on div "2926 ← 1 2 3 4 5 →" at bounding box center [264, 67] width 392 height 17
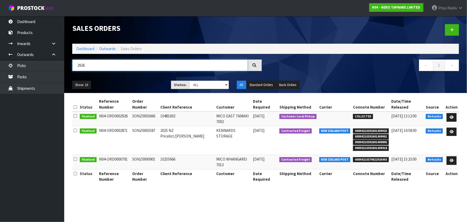
click at [93, 68] on input "2926" at bounding box center [160, 65] width 176 height 12
type input "2"
click at [87, 47] on link "Dashboard" at bounding box center [85, 48] width 18 height 5
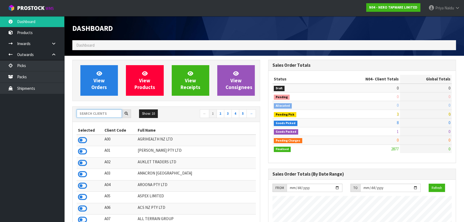
scroll to position [428, 196]
click at [90, 113] on input "text" at bounding box center [99, 113] width 45 height 8
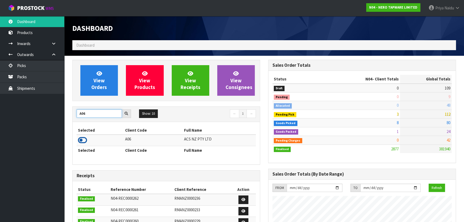
type input "A06"
drag, startPoint x: 81, startPoint y: 141, endPoint x: 88, endPoint y: 114, distance: 28.1
click at [81, 140] on icon at bounding box center [82, 140] width 9 height 8
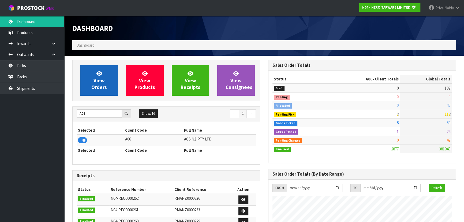
scroll to position [267553, 267691]
click at [98, 88] on span "View Orders" at bounding box center [99, 80] width 16 height 20
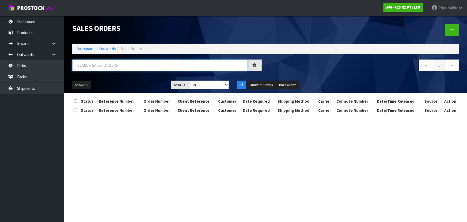
click at [104, 67] on input "text" at bounding box center [160, 65] width 176 height 12
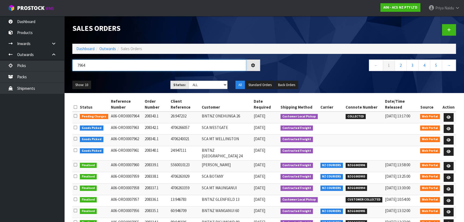
type input "7964"
click at [133, 78] on div "Show: 10 5 10 25 50 Status: Draft Pending Allocated Pending Pick Goods Picked G…" at bounding box center [264, 85] width 392 height 17
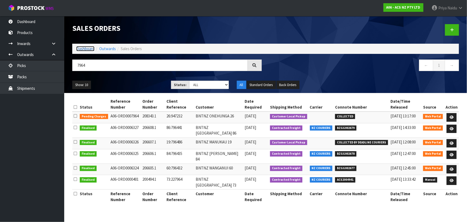
click at [85, 47] on link "Dashboard" at bounding box center [85, 48] width 18 height 5
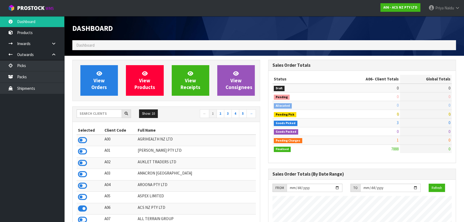
scroll to position [405, 196]
click at [90, 111] on input "text" at bounding box center [99, 113] width 45 height 8
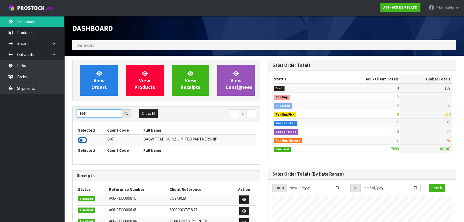
type input "B07"
drag, startPoint x: 82, startPoint y: 138, endPoint x: 83, endPoint y: 131, distance: 6.7
click at [82, 138] on icon at bounding box center [82, 140] width 9 height 8
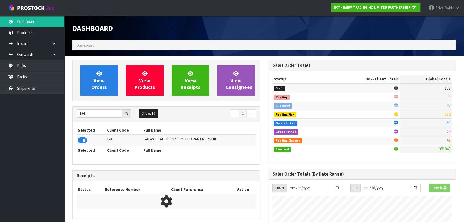
scroll to position [334, 196]
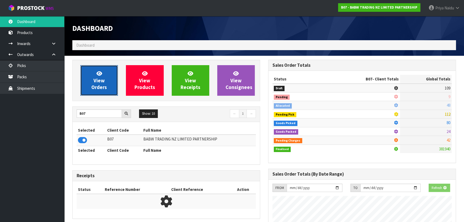
click at [92, 87] on span "View Orders" at bounding box center [99, 80] width 16 height 20
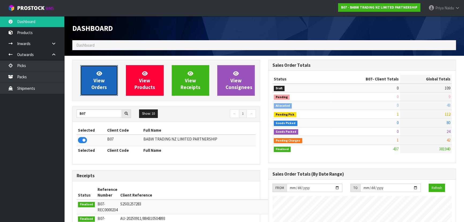
scroll to position [405, 196]
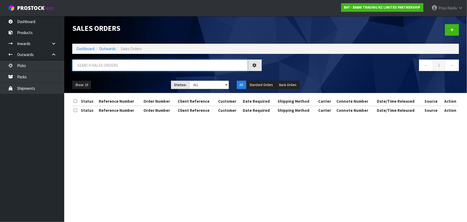
click at [106, 69] on input "text" at bounding box center [160, 65] width 176 height 12
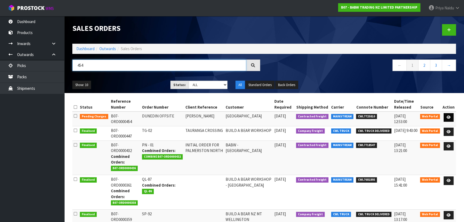
type input "454"
click at [447, 115] on icon at bounding box center [449, 116] width 4 height 3
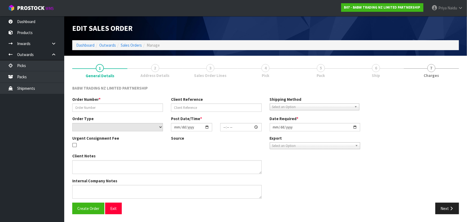
type input "DUNEDIN OFFSITE"
type input "VICKY CLIFFORD"
select select "number:0"
type input "2025-09-17"
type input "16:21:00.000"
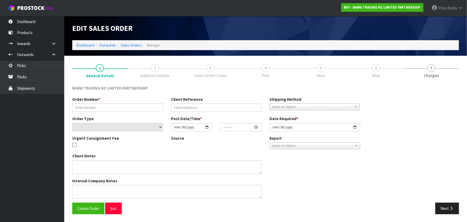
type input "2025-09-22"
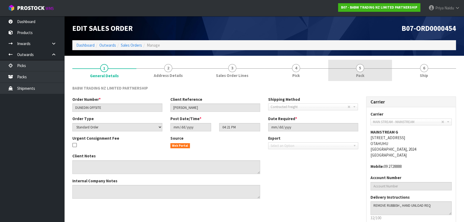
drag, startPoint x: 377, startPoint y: 75, endPoint x: 372, endPoint y: 78, distance: 6.1
click at [375, 75] on link "5 Pack" at bounding box center [360, 70] width 64 height 21
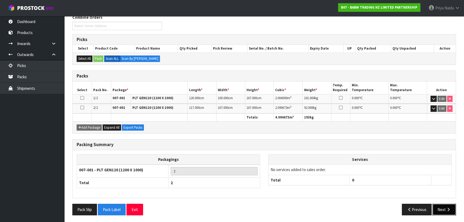
click at [444, 207] on button "Next" at bounding box center [444, 210] width 24 height 12
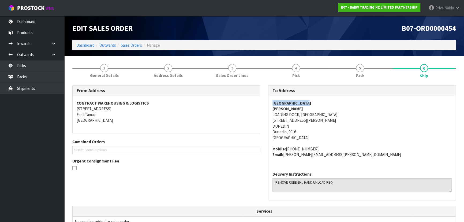
copy strong "WALL STREET MALL"
drag, startPoint x: 271, startPoint y: 102, endPoint x: 318, endPoint y: 100, distance: 47.2
click at [318, 100] on div "WALL STREET MALL VICKY CLIFFORD LOADING DOCK, WALL STREET MALL 211 GEORGE STREE…" at bounding box center [361, 131] width 187 height 71
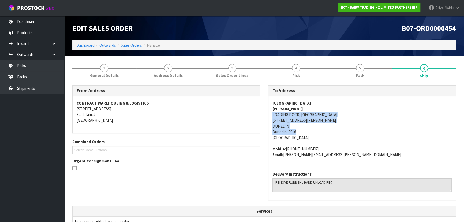
copy address "LOADING DOCK, WALL STREET MALL 211 GEORGE STREET DUNEDIN Dunedin, 9016"
drag, startPoint x: 268, startPoint y: 113, endPoint x: 326, endPoint y: 131, distance: 61.0
click at [344, 131] on div "To Address WALL STREET MALL VICKY CLIFFORD LOADING DOCK, WALL STREET MALL 211 G…" at bounding box center [362, 142] width 188 height 115
copy strong "VICKY CLIFFORD"
drag, startPoint x: 268, startPoint y: 108, endPoint x: 298, endPoint y: 107, distance: 30.6
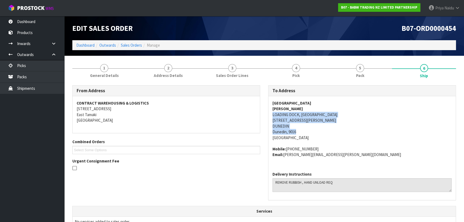
click at [304, 106] on div "To Address WALL STREET MALL VICKY CLIFFORD LOADING DOCK, WALL STREET MALL 211 G…" at bounding box center [362, 145] width 196 height 121
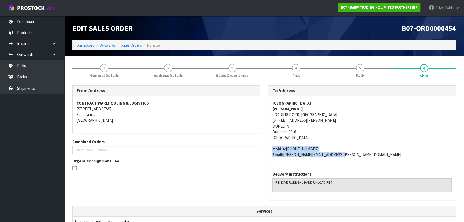
copy address "Mobile: +64 21 487 192 Email: Vicki.Clifford@colliers.com"
drag, startPoint x: 274, startPoint y: 150, endPoint x: 205, endPoint y: 151, distance: 69.1
click at [341, 156] on div "WALL STREET MALL VICKY CLIFFORD LOADING DOCK, WALL STREET MALL 211 GEORGE STREE…" at bounding box center [361, 131] width 187 height 71
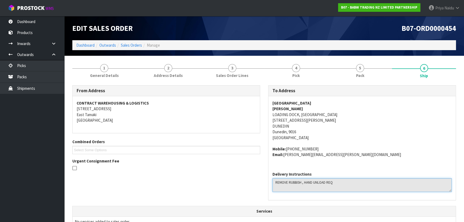
drag, startPoint x: 274, startPoint y: 183, endPoint x: 344, endPoint y: 184, distance: 70.5
click at [347, 184] on textarea at bounding box center [361, 185] width 179 height 14
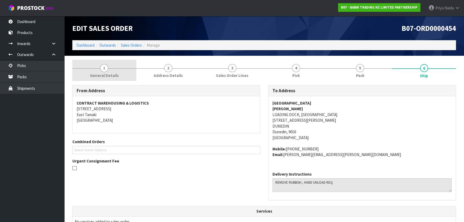
click at [113, 76] on span "General Details" at bounding box center [104, 76] width 29 height 6
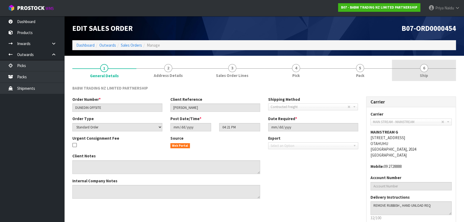
click at [407, 80] on link "6 Ship" at bounding box center [424, 70] width 64 height 21
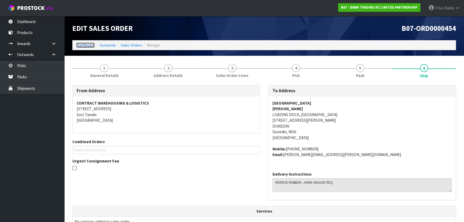
click at [87, 47] on link "Dashboard" at bounding box center [85, 45] width 18 height 5
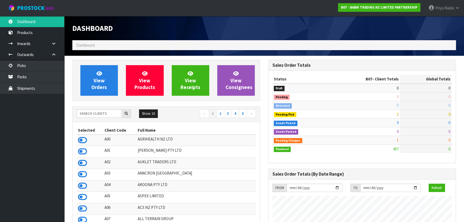
scroll to position [405, 196]
click at [101, 108] on div "Show: 10 5 10 25 50 ← 1 2 3 4 5 →" at bounding box center [166, 114] width 187 height 15
click at [99, 116] on input "text" at bounding box center [99, 113] width 45 height 8
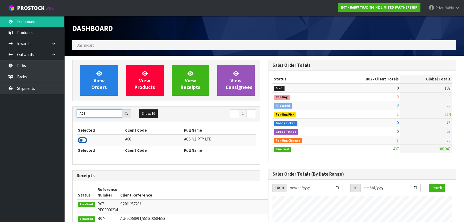
type input "A06"
click at [83, 139] on icon at bounding box center [82, 140] width 9 height 8
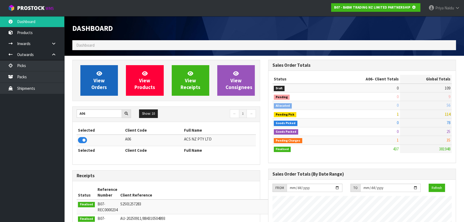
scroll to position [267553, 267691]
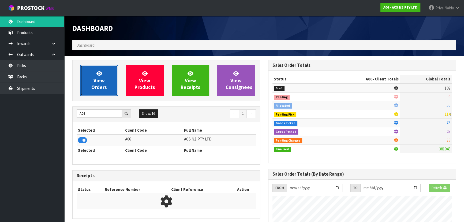
click at [107, 75] on link "View Orders" at bounding box center [99, 80] width 38 height 31
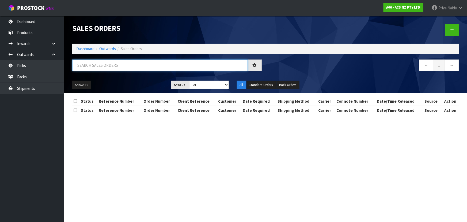
click at [104, 68] on input "text" at bounding box center [160, 65] width 176 height 12
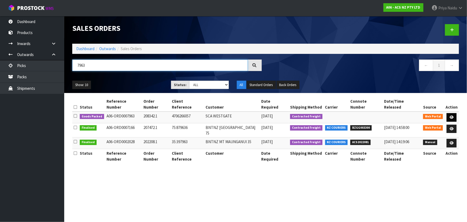
type input "7963"
click at [450, 115] on icon at bounding box center [452, 116] width 4 height 3
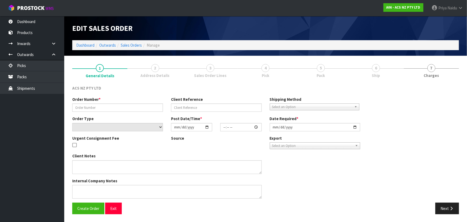
type input "208342.1"
type input "4706266057"
select select "number:0"
type input "2025-09-19"
type input "11:04:00.000"
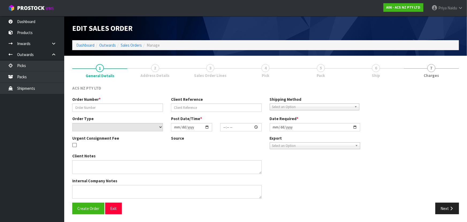
type input "2025-09-19"
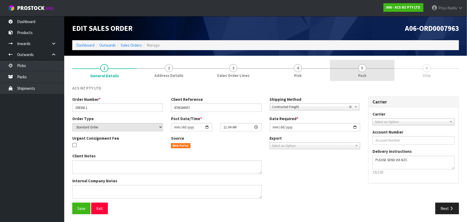
click at [354, 64] on link "5 Pack" at bounding box center [362, 70] width 65 height 21
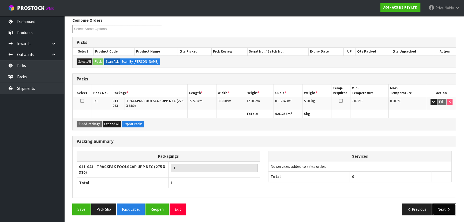
click at [442, 208] on button "Next" at bounding box center [444, 209] width 24 height 12
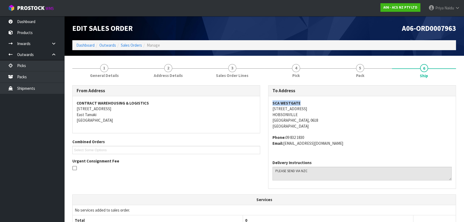
copy strong "SCA WESTGATE"
drag, startPoint x: 271, startPoint y: 105, endPoint x: 307, endPoint y: 100, distance: 36.7
click at [307, 100] on div "SCA WESTGATE 1 FERNHILL DRIVE HOBSONVILLE Auckland, 0618 New Zealand Phone: 09 …" at bounding box center [361, 125] width 187 height 59
copy address "1 FERNHILL DRIVE"
drag, startPoint x: 271, startPoint y: 109, endPoint x: 310, endPoint y: 109, distance: 38.8
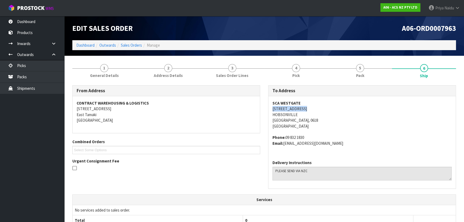
click at [310, 109] on div "SCA WESTGATE 1 FERNHILL DRIVE HOBSONVILLE Auckland, 0618 New Zealand Phone: 09 …" at bounding box center [361, 125] width 187 height 59
copy address "HOBSONVILLE"
drag, startPoint x: 268, startPoint y: 116, endPoint x: 308, endPoint y: 115, distance: 39.9
click at [308, 115] on div "To Address SCA WESTGATE 1 FERNHILL DRIVE HOBSONVILLE Auckland, 0618 New Zealand…" at bounding box center [362, 136] width 188 height 103
copy address "09 832 1830"
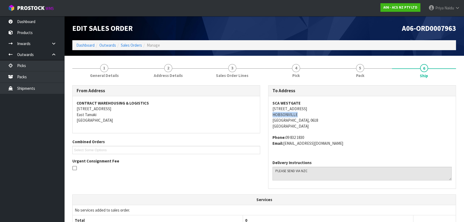
drag, startPoint x: 286, startPoint y: 137, endPoint x: 316, endPoint y: 136, distance: 30.8
click at [316, 136] on address "Phone: 09 832 1830 Email: WESTGATE@supercheapauto.com" at bounding box center [361, 140] width 179 height 12
copy address "WESTGATE@supercheapauto.com"
drag, startPoint x: 285, startPoint y: 145, endPoint x: 186, endPoint y: 177, distance: 104.1
click at [347, 144] on address "Phone: 09 832 1830 Email: WESTGATE@supercheapauto.com" at bounding box center [361, 140] width 179 height 12
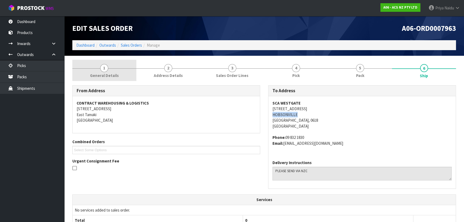
drag, startPoint x: 101, startPoint y: 74, endPoint x: 99, endPoint y: 81, distance: 7.0
click at [101, 74] on span "General Details" at bounding box center [104, 76] width 29 height 6
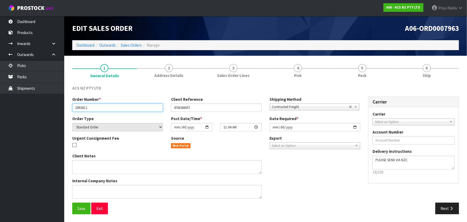
drag, startPoint x: 75, startPoint y: 108, endPoint x: 107, endPoint y: 107, distance: 31.9
click at [107, 107] on input "208342.1" at bounding box center [117, 107] width 91 height 8
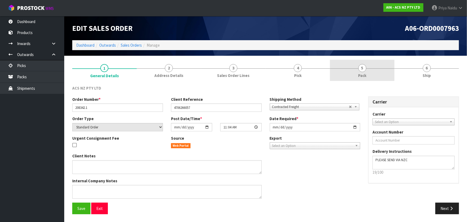
click at [355, 72] on link "5 Pack" at bounding box center [362, 70] width 65 height 21
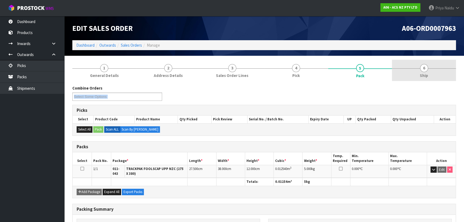
drag, startPoint x: 397, startPoint y: 78, endPoint x: 413, endPoint y: 73, distance: 16.6
click at [402, 76] on div "1 General Details 2 Address Details 3 Sales Order Lines 4 Pick 5 Pack 6 Ship Co…" at bounding box center [264, 173] width 384 height 227
click at [413, 72] on link "6 Ship" at bounding box center [424, 70] width 64 height 21
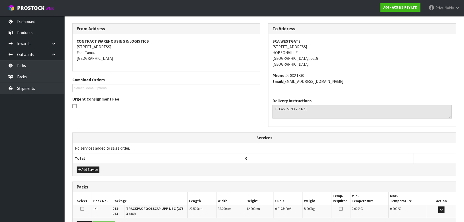
scroll to position [127, 0]
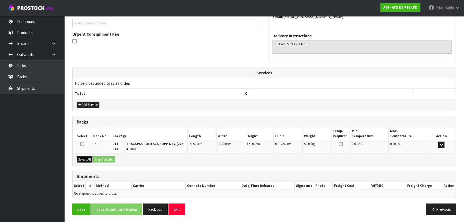
drag, startPoint x: 86, startPoint y: 157, endPoint x: 95, endPoint y: 156, distance: 8.4
click at [87, 157] on button "Select All" at bounding box center [85, 159] width 16 height 6
drag, startPoint x: 99, startPoint y: 157, endPoint x: 116, endPoint y: 161, distance: 17.7
click at [103, 159] on button "Ship Selected" at bounding box center [104, 159] width 22 height 6
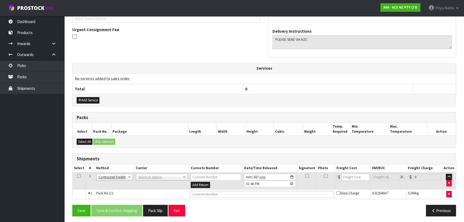
scroll to position [133, 0]
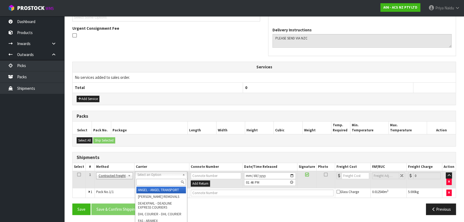
click at [147, 181] on input "text" at bounding box center [161, 182] width 50 height 7
type input "NZC"
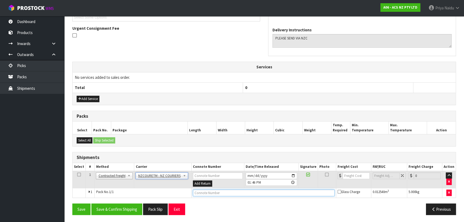
click at [212, 192] on input "text" at bounding box center [264, 192] width 142 height 7
paste input "BZGG003998"
type input "BZGG003998"
click at [349, 174] on input "number" at bounding box center [356, 175] width 27 height 7
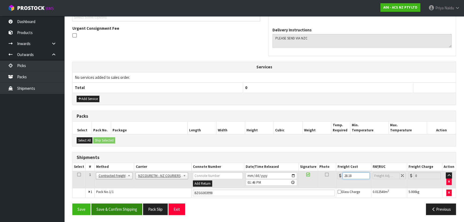
type input "28.18"
click at [120, 211] on button "Save & Confirm Shipping" at bounding box center [116, 209] width 51 height 12
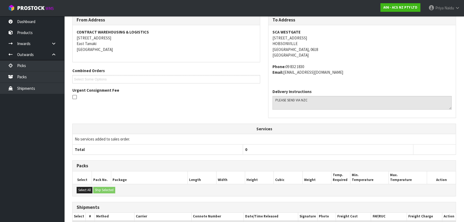
scroll to position [0, 0]
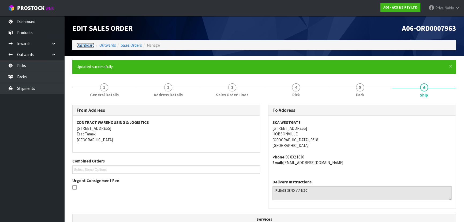
click at [82, 44] on link "Dashboard" at bounding box center [85, 45] width 18 height 5
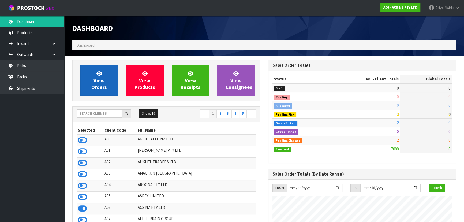
scroll to position [405, 196]
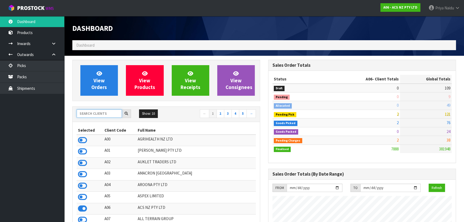
click at [112, 116] on input "text" at bounding box center [99, 113] width 45 height 8
click at [103, 111] on input "text" at bounding box center [99, 113] width 45 height 8
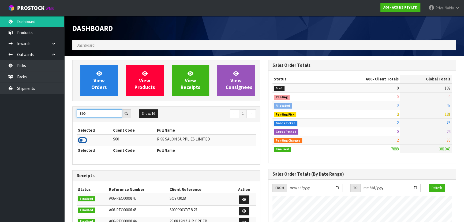
type input "S00"
click at [81, 140] on icon at bounding box center [82, 140] width 9 height 8
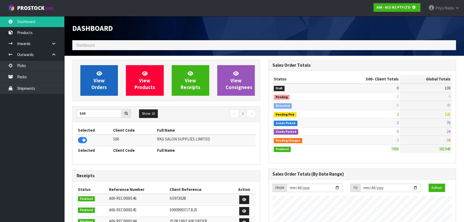
scroll to position [267553, 267691]
click at [96, 74] on icon at bounding box center [99, 73] width 6 height 5
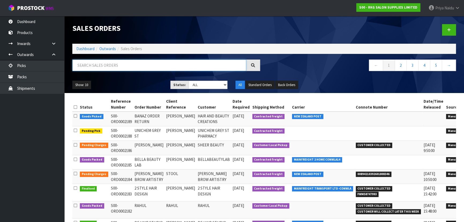
click at [107, 63] on input "text" at bounding box center [159, 65] width 174 height 12
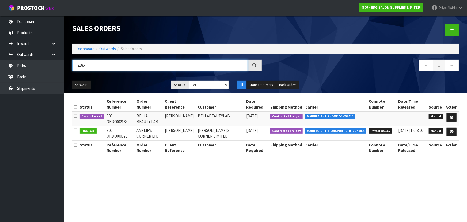
type input "2185"
click at [140, 84] on ul "Show: 10 5 10 25 50" at bounding box center [117, 85] width 91 height 9
click at [453, 116] on icon at bounding box center [452, 116] width 4 height 3
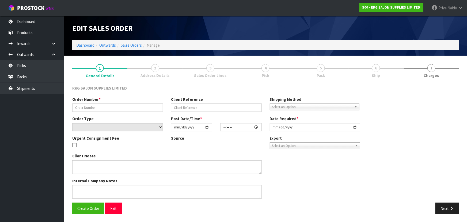
type input "BELLA BEAUTY LAB"
type input "ISABEL MORRESEY"
select select "number:0"
type input "2025-09-18"
type input "14:00:00.000"
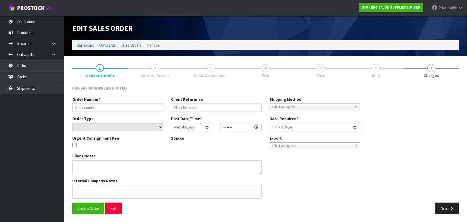
type input "2025-09-19"
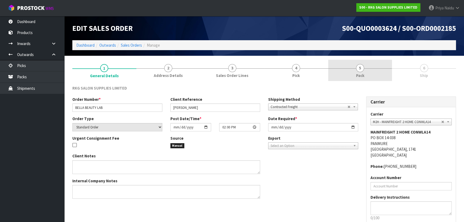
click at [365, 71] on link "5 Pack" at bounding box center [360, 70] width 64 height 21
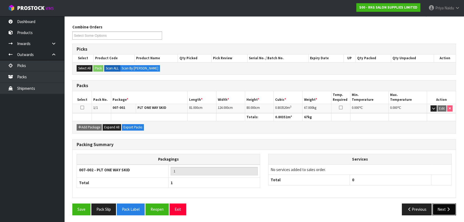
click at [444, 208] on button "Next" at bounding box center [444, 209] width 24 height 12
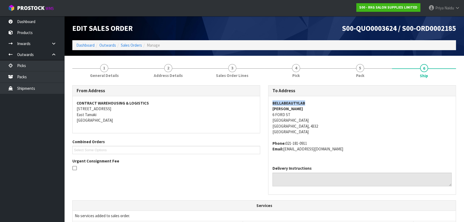
copy strong "BELLABEAUTYLAB"
drag, startPoint x: 271, startPoint y: 104, endPoint x: 310, endPoint y: 98, distance: 39.6
click at [310, 98] on div "BELLABEAUTYLAB ISABEL MORRESEY 6 FORD ST STRATFORD Stratford, 4332 New Zealand …" at bounding box center [361, 128] width 187 height 65
drag, startPoint x: 265, startPoint y: 108, endPoint x: 311, endPoint y: 108, distance: 45.5
click at [311, 108] on div "To Address BELLABEAUTYLAB ISABEL MORRESEY 6 FORD ST STRATFORD Stratford, 4332 N…" at bounding box center [362, 142] width 196 height 115
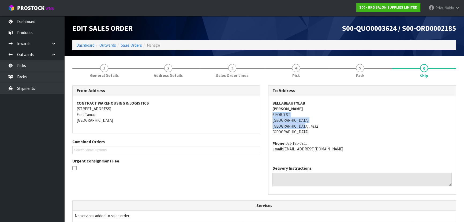
drag, startPoint x: 270, startPoint y: 113, endPoint x: 302, endPoint y: 126, distance: 34.7
click at [302, 126] on div "BELLABEAUTYLAB ISABEL MORRESEY 6 FORD ST STRATFORD Stratford, 4332 New Zealand …" at bounding box center [361, 128] width 187 height 65
click at [320, 116] on address "BELLABEAUTYLAB ISABEL MORRESEY 6 FORD ST STRATFORD Stratford, 4332 New Zealand" at bounding box center [361, 117] width 179 height 35
drag, startPoint x: 268, startPoint y: 113, endPoint x: 292, endPoint y: 113, distance: 23.3
click at [292, 113] on div "BELLABEAUTYLAB ISABEL MORRESEY 6 FORD ST STRATFORD Stratford, 4332 New Zealand …" at bounding box center [361, 128] width 187 height 65
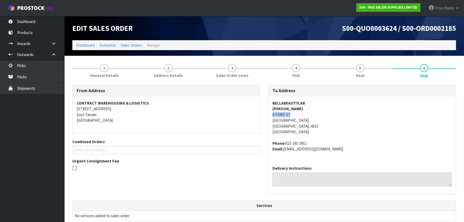
drag, startPoint x: 286, startPoint y: 143, endPoint x: 312, endPoint y: 142, distance: 25.7
click at [312, 142] on address "Phone: 021-181-0911 Email: bellabeautylab.taranaki@gmail.com" at bounding box center [361, 146] width 179 height 12
drag, startPoint x: 284, startPoint y: 150, endPoint x: 352, endPoint y: 149, distance: 67.8
click at [352, 149] on address "Phone: 021-181-0911 Email: bellabeautylab.taranaki@gmail.com" at bounding box center [361, 146] width 179 height 12
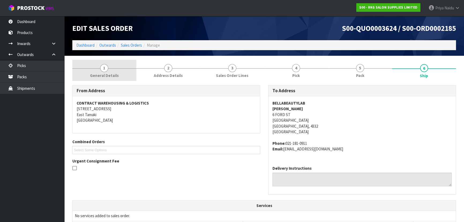
click at [104, 75] on span "General Details" at bounding box center [104, 76] width 29 height 6
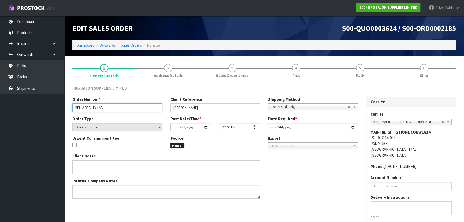
drag, startPoint x: 74, startPoint y: 109, endPoint x: 121, endPoint y: 114, distance: 47.4
click at [121, 114] on div "Order Number * BELLA BEAUTY LAB Client Reference ISABEL MORRESEY Shipping Metho…" at bounding box center [215, 105] width 294 height 19
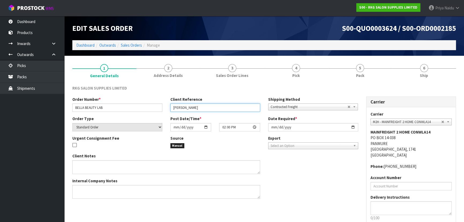
drag, startPoint x: 171, startPoint y: 108, endPoint x: 215, endPoint y: 107, distance: 43.7
click at [215, 107] on input "ISABEL MORRESEY" at bounding box center [215, 107] width 90 height 8
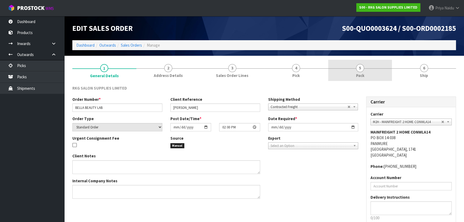
drag, startPoint x: 357, startPoint y: 71, endPoint x: 357, endPoint y: 74, distance: 2.8
click at [357, 71] on link "5 Pack" at bounding box center [360, 70] width 64 height 21
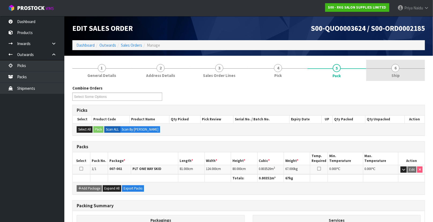
click at [404, 76] on link "6 Ship" at bounding box center [395, 70] width 59 height 21
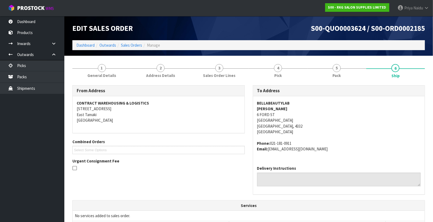
click at [328, 85] on div "To Address" at bounding box center [339, 90] width 172 height 11
click at [330, 77] on link "5 Pack" at bounding box center [336, 70] width 59 height 21
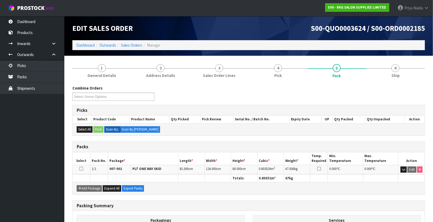
scroll to position [24, 0]
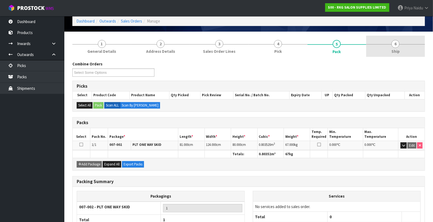
drag, startPoint x: 412, startPoint y: 32, endPoint x: 398, endPoint y: 49, distance: 22.4
click at [412, 32] on section "1 General Details 2 Address Details 3 Sales Order Lines 4 Pick 5 Pack 6 Ship Co…" at bounding box center [248, 146] width 368 height 228
click at [391, 56] on link "6 Ship" at bounding box center [395, 46] width 59 height 21
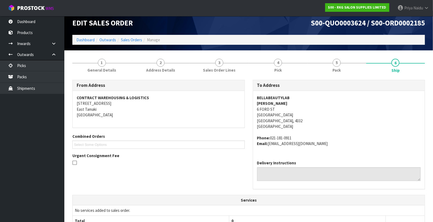
scroll to position [0, 0]
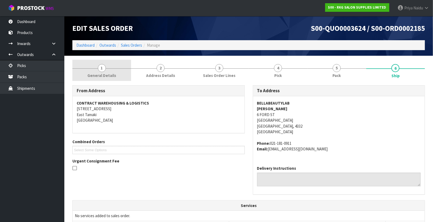
click at [96, 74] on span "General Details" at bounding box center [101, 76] width 29 height 6
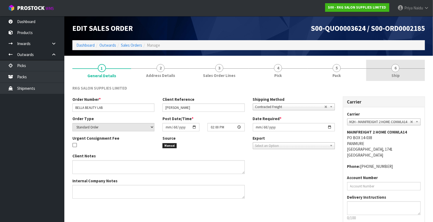
click at [398, 78] on span "Ship" at bounding box center [395, 76] width 8 height 6
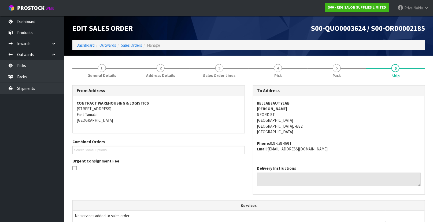
drag, startPoint x: 252, startPoint y: 109, endPoint x: 306, endPoint y: 108, distance: 54.1
click at [306, 108] on div "To Address BELLABEAUTYLAB ISABEL MORRESEY 6 FORD ST STRATFORD Stratford, 4332 N…" at bounding box center [339, 142] width 180 height 115
click at [259, 144] on strong "Phone:" at bounding box center [263, 143] width 13 height 5
drag, startPoint x: 257, startPoint y: 143, endPoint x: 362, endPoint y: 151, distance: 105.1
click at [362, 151] on div "BELLABEAUTYLAB ISABEL MORRESEY 6 FORD ST STRATFORD Stratford, 4332 New Zealand …" at bounding box center [339, 128] width 172 height 65
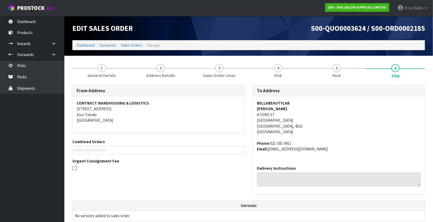
click at [367, 118] on address "BELLABEAUTYLAB ISABEL MORRESEY 6 FORD ST STRATFORD Stratford, 4332 New Zealand" at bounding box center [339, 117] width 164 height 35
drag, startPoint x: 342, startPoint y: 72, endPoint x: 327, endPoint y: 76, distance: 15.7
click at [342, 72] on link "5 Pack" at bounding box center [336, 70] width 59 height 21
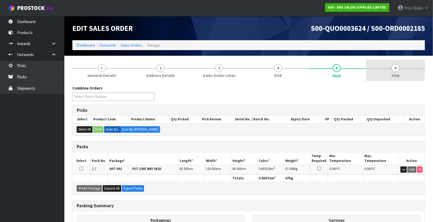
click at [391, 69] on link "6 Ship" at bounding box center [395, 70] width 59 height 21
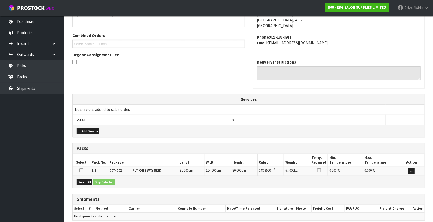
scroll to position [129, 0]
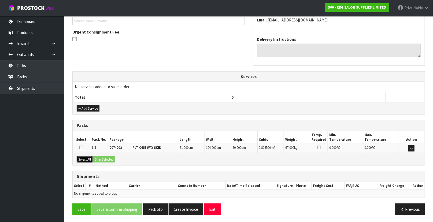
click at [88, 160] on button "Select All" at bounding box center [85, 159] width 16 height 6
click at [98, 159] on button "Ship Selected" at bounding box center [104, 159] width 22 height 6
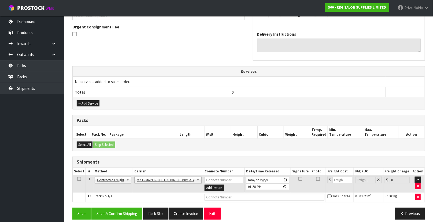
scroll to position [138, 0]
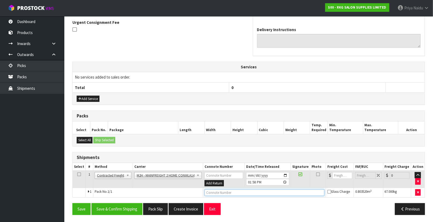
click at [214, 191] on input "text" at bounding box center [264, 192] width 120 height 7
type input "FWM58761724"
click at [341, 174] on input "number" at bounding box center [342, 175] width 20 height 7
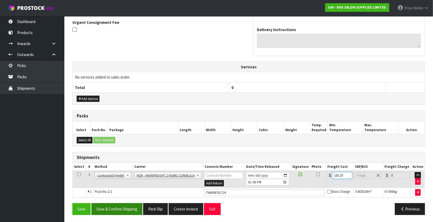
type input "183.29"
drag, startPoint x: 120, startPoint y: 214, endPoint x: 126, endPoint y: 207, distance: 9.5
click at [120, 214] on button "Save & Confirm Shipping" at bounding box center [116, 209] width 51 height 12
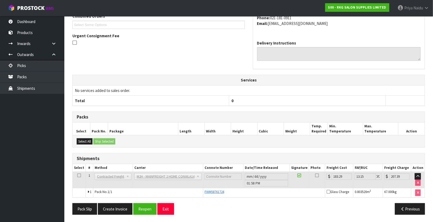
scroll to position [0, 0]
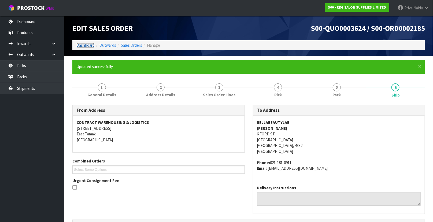
click at [90, 46] on link "Dashboard" at bounding box center [85, 45] width 18 height 5
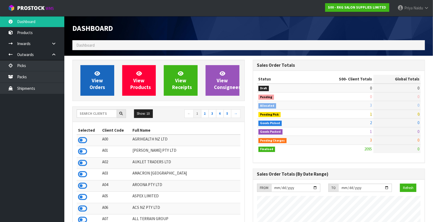
scroll to position [417, 180]
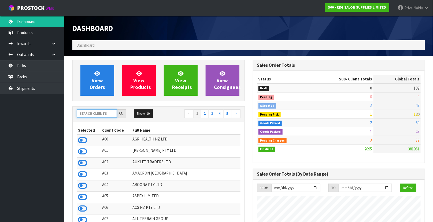
click at [102, 116] on input "text" at bounding box center [97, 113] width 40 height 8
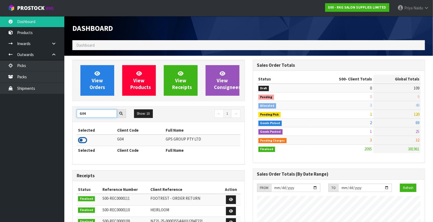
type input "G04"
drag, startPoint x: 80, startPoint y: 139, endPoint x: 80, endPoint y: 135, distance: 3.8
click at [80, 139] on icon at bounding box center [82, 140] width 9 height 8
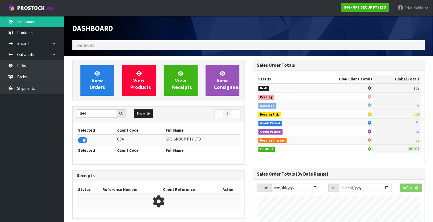
click at [96, 97] on div "View Orders View Products View Receipts View Consignees" at bounding box center [158, 80] width 172 height 41
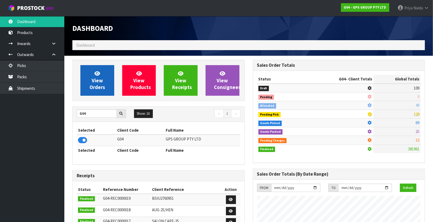
scroll to position [336, 180]
click at [98, 89] on span "View Orders" at bounding box center [97, 80] width 16 height 20
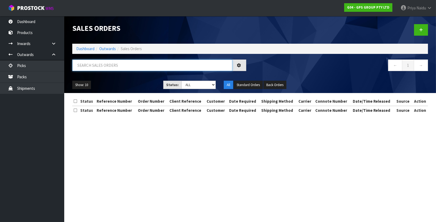
click at [104, 66] on input "text" at bounding box center [152, 65] width 160 height 12
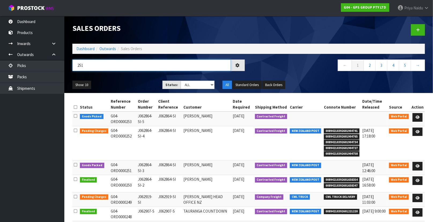
type input "251"
click at [109, 75] on div "251 ← 1 2 3 4 5 →" at bounding box center [248, 67] width 360 height 17
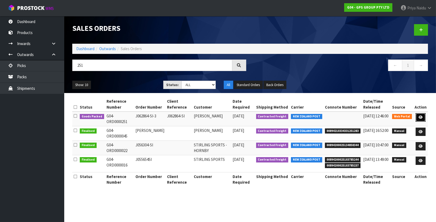
click at [422, 115] on icon at bounding box center [421, 116] width 4 height 3
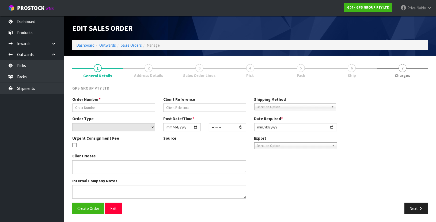
type input "J062864-SI-3"
type input "J062864-SI"
select select "number:0"
type input "2025-09-18"
type input "10:26:00.000"
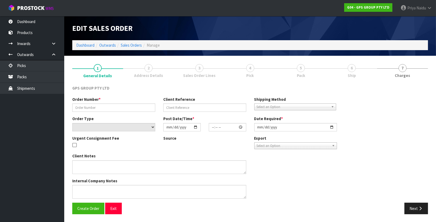
type input "2025-09-18"
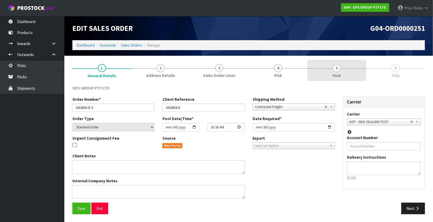
click at [340, 72] on link "5 Pack" at bounding box center [336, 70] width 59 height 21
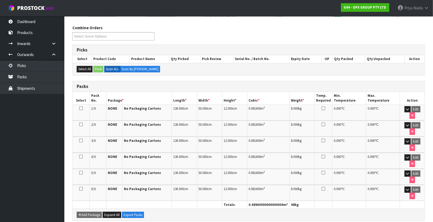
scroll to position [110, 0]
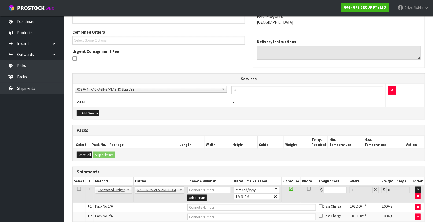
scroll to position [0, 0]
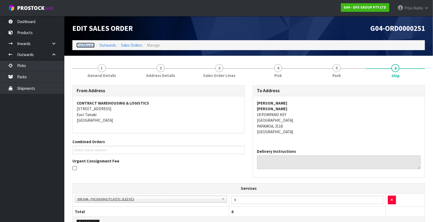
click at [88, 44] on link "Dashboard" at bounding box center [85, 45] width 18 height 5
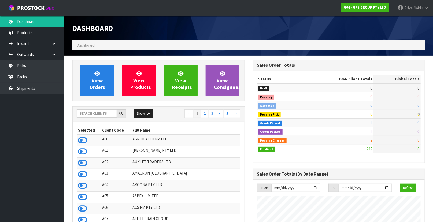
scroll to position [336, 180]
drag, startPoint x: 96, startPoint y: 115, endPoint x: 96, endPoint y: 110, distance: 5.1
click at [96, 115] on input "text" at bounding box center [97, 113] width 40 height 8
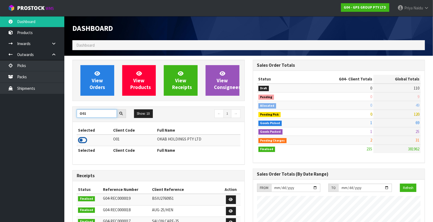
type input "O01"
click at [85, 139] on icon at bounding box center [82, 140] width 9 height 8
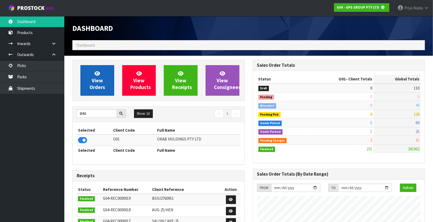
scroll to position [267553, 267706]
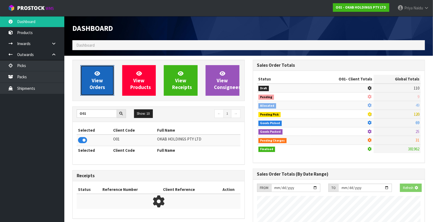
click at [105, 80] on link "View Orders" at bounding box center [97, 80] width 34 height 31
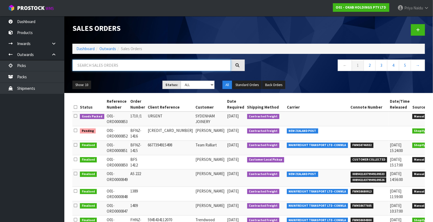
click at [103, 68] on input "text" at bounding box center [151, 65] width 158 height 12
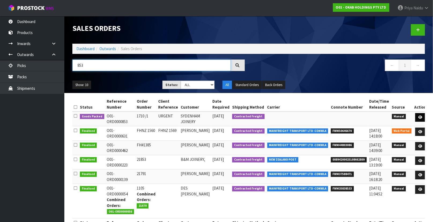
type input "853"
click at [419, 116] on icon at bounding box center [420, 116] width 4 height 3
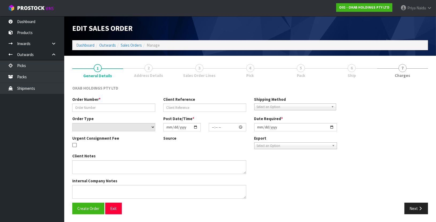
type input "1710 /1"
type input "URGENT"
select select "number:0"
type input "2025-09-18"
type input "19:17:00.000"
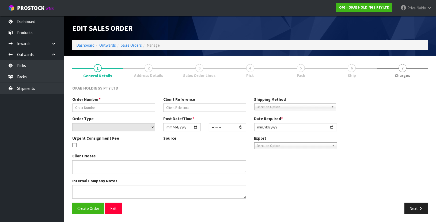
type input "2025-09-19"
type textarea "PLEASE DESPATCH ASAP"
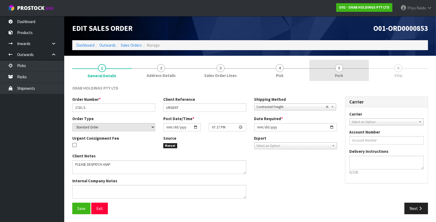
click at [344, 72] on link "5 Pack" at bounding box center [339, 70] width 59 height 21
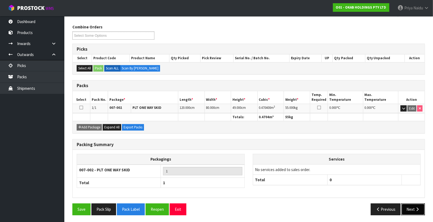
click at [405, 205] on button "Next" at bounding box center [413, 209] width 24 height 12
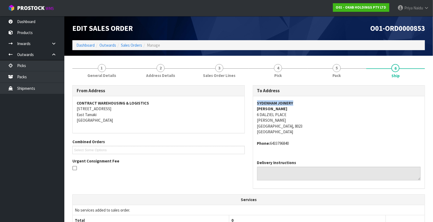
drag, startPoint x: 254, startPoint y: 102, endPoint x: 310, endPoint y: 101, distance: 56.0
click at [310, 101] on div "SYDENHAM JOINERY RICHARD 6 DALZIEL PLACE WOOLSTON Christchurch, 8023 New Zealan…" at bounding box center [339, 125] width 172 height 59
drag, startPoint x: 254, startPoint y: 113, endPoint x: 95, endPoint y: 117, distance: 159.2
click at [302, 125] on div "SYDENHAM JOINERY RICHARD 6 DALZIEL PLACE WOOLSTON Christchurch, 8023 New Zealan…" at bounding box center [339, 125] width 172 height 59
click at [253, 113] on div "SYDENHAM JOINERY RICHARD 6 DALZIEL PLACE WOOLSTON Christchurch, 8023 New Zealan…" at bounding box center [339, 125] width 172 height 59
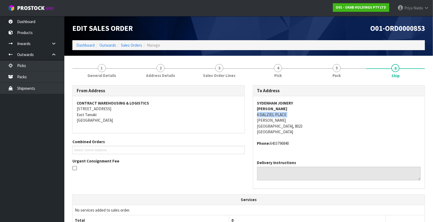
drag, startPoint x: 253, startPoint y: 113, endPoint x: 291, endPoint y: 113, distance: 38.3
click at [291, 113] on div "SYDENHAM JOINERY RICHARD 6 DALZIEL PLACE WOOLSTON Christchurch, 8023 New Zealan…" at bounding box center [339, 125] width 172 height 59
drag, startPoint x: 253, startPoint y: 108, endPoint x: 279, endPoint y: 107, distance: 26.0
click at [279, 107] on div "SYDENHAM JOINERY RICHARD 6 DALZIEL PLACE WOOLSTON Christchurch, 8023 New Zealan…" at bounding box center [339, 125] width 172 height 59
drag, startPoint x: 271, startPoint y: 143, endPoint x: 299, endPoint y: 144, distance: 28.1
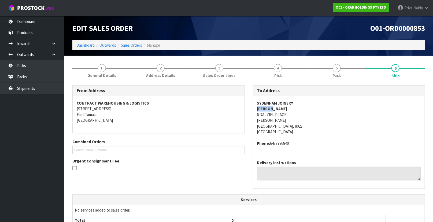
click at [299, 144] on address "Phone: 6433796840" at bounding box center [339, 143] width 164 height 6
drag, startPoint x: 119, startPoint y: 73, endPoint x: 111, endPoint y: 81, distance: 11.0
click at [119, 73] on link "1 General Details" at bounding box center [101, 70] width 59 height 21
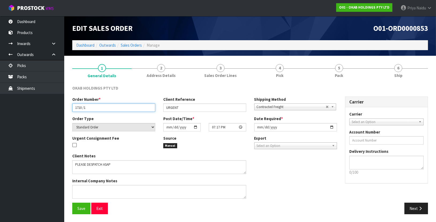
drag, startPoint x: 74, startPoint y: 109, endPoint x: 86, endPoint y: 107, distance: 11.9
click at [86, 107] on input "1710 /1" at bounding box center [113, 107] width 83 height 8
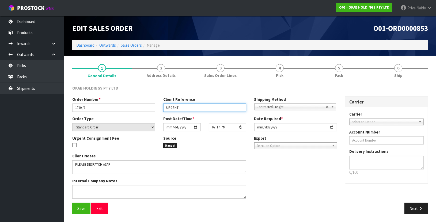
drag, startPoint x: 166, startPoint y: 107, endPoint x: 188, endPoint y: 107, distance: 22.0
click at [188, 107] on input "URGENT" at bounding box center [204, 107] width 83 height 8
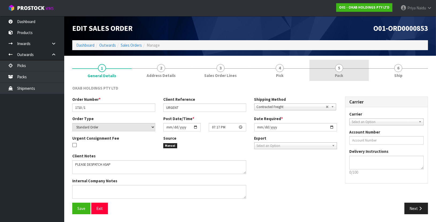
click at [351, 70] on link "5 Pack" at bounding box center [339, 70] width 59 height 21
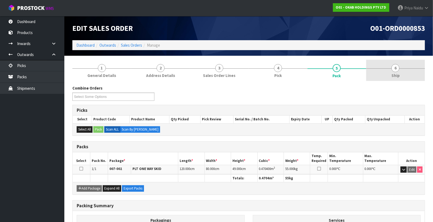
click at [410, 72] on link "6 Ship" at bounding box center [395, 70] width 59 height 21
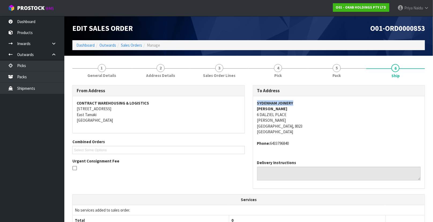
drag, startPoint x: 254, startPoint y: 104, endPoint x: 302, endPoint y: 102, distance: 48.3
click at [302, 102] on div "SYDENHAM JOINERY RICHARD 6 DALZIEL PLACE WOOLSTON Christchurch, 8023 New Zealan…" at bounding box center [339, 125] width 172 height 59
drag, startPoint x: 256, startPoint y: 115, endPoint x: 307, endPoint y: 125, distance: 51.9
click at [307, 125] on div "SYDENHAM JOINERY RICHARD 6 DALZIEL PLACE WOOLSTON Christchurch, 8023 New Zealan…" at bounding box center [339, 125] width 172 height 59
click at [304, 123] on address "SYDENHAM JOINERY RICHARD 6 DALZIEL PLACE WOOLSTON Christchurch, 8023 New Zealand" at bounding box center [339, 117] width 164 height 35
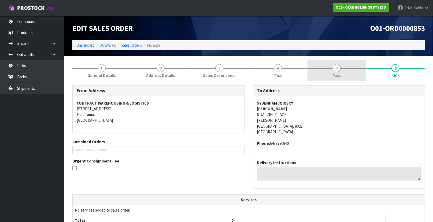
click at [338, 72] on link "5 Pack" at bounding box center [336, 70] width 59 height 21
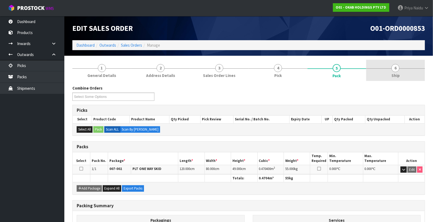
drag, startPoint x: 385, startPoint y: 69, endPoint x: 381, endPoint y: 80, distance: 11.4
click at [385, 69] on link "6 Ship" at bounding box center [395, 70] width 59 height 21
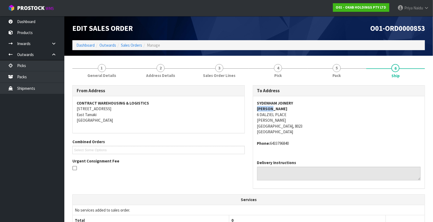
drag, startPoint x: 254, startPoint y: 108, endPoint x: 277, endPoint y: 108, distance: 23.0
click at [277, 108] on div "SYDENHAM JOINERY RICHARD 6 DALZIEL PLACE WOOLSTON Christchurch, 8023 New Zealan…" at bounding box center [339, 125] width 172 height 59
drag, startPoint x: 254, startPoint y: 142, endPoint x: 291, endPoint y: 142, distance: 36.7
click at [291, 142] on div "SYDENHAM JOINERY RICHARD 6 DALZIEL PLACE WOOLSTON Christchurch, 8023 New Zealan…" at bounding box center [339, 125] width 172 height 59
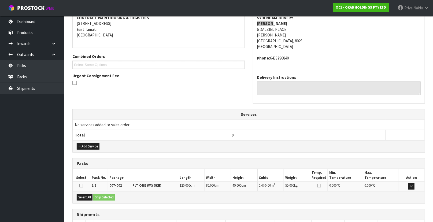
scroll to position [123, 0]
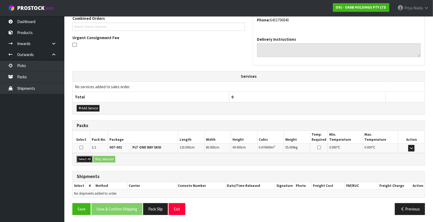
drag, startPoint x: 86, startPoint y: 158, endPoint x: 102, endPoint y: 156, distance: 15.6
click at [87, 158] on button "Select All" at bounding box center [85, 159] width 16 height 6
click at [102, 156] on button "Ship Selected" at bounding box center [104, 159] width 22 height 6
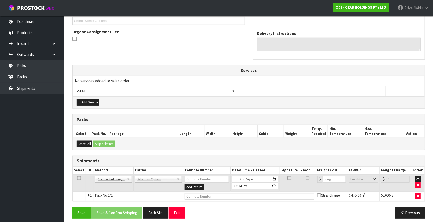
scroll to position [133, 0]
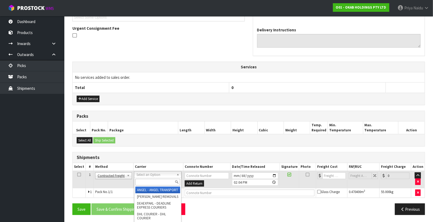
click at [144, 179] on input "text" at bounding box center [157, 182] width 45 height 7
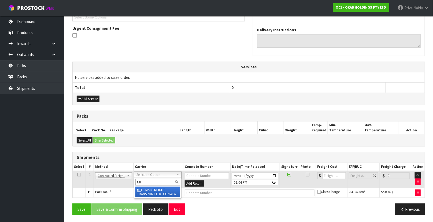
type input "MF"
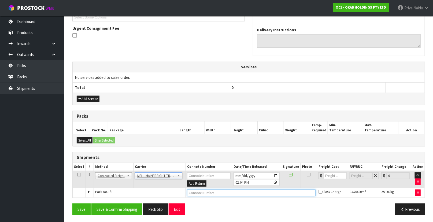
click at [201, 193] on input "text" at bounding box center [251, 192] width 128 height 7
paste input "FWM58761969"
type input "FWM58761969"
click at [331, 174] on input "number" at bounding box center [334, 175] width 23 height 7
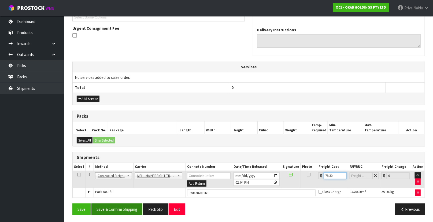
type input "78.30"
click at [119, 206] on button "Save & Confirm Shipping" at bounding box center [116, 209] width 51 height 12
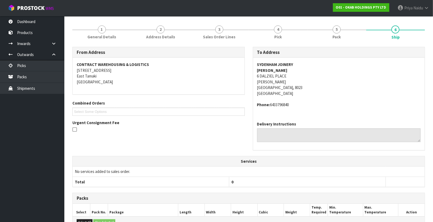
scroll to position [0, 0]
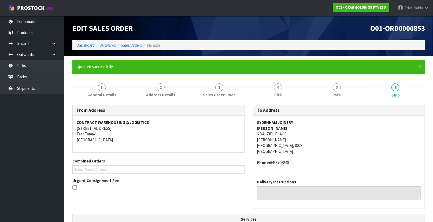
click at [90, 49] on ol "Dashboard Outwards Sales Orders Manage" at bounding box center [248, 45] width 352 height 10
click at [89, 45] on link "Dashboard" at bounding box center [85, 45] width 18 height 5
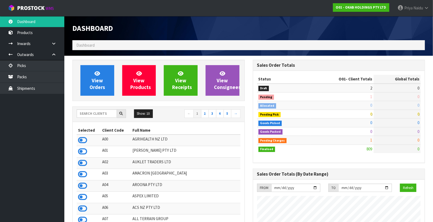
scroll to position [457, 180]
click at [99, 114] on input "text" at bounding box center [97, 113] width 40 height 8
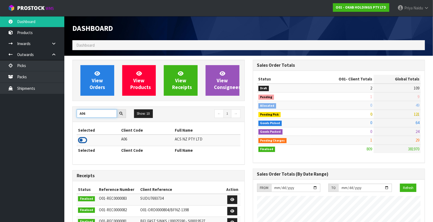
type input "A06"
click at [83, 139] on icon at bounding box center [82, 140] width 9 height 8
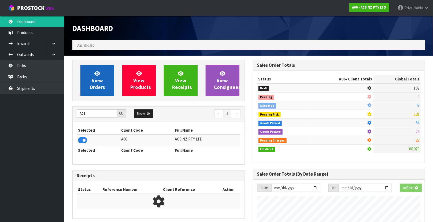
scroll to position [267553, 267706]
click at [99, 81] on span "View Orders" at bounding box center [97, 80] width 16 height 20
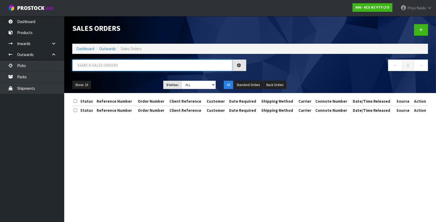
click at [111, 63] on input "text" at bounding box center [152, 65] width 160 height 12
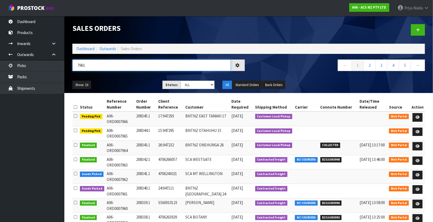
type input "7961"
click at [122, 81] on ul "Show: 10 5 10 25 50" at bounding box center [113, 85] width 82 height 9
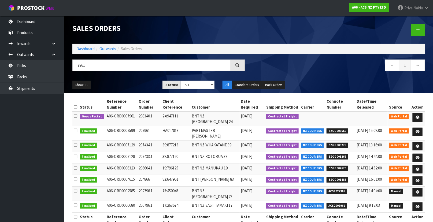
click at [132, 78] on div "Show: 10 5 10 25 50 Status: Draft Pending Allocated Pending Pick Goods Picked G…" at bounding box center [248, 85] width 360 height 17
click at [128, 85] on ul "Show: 10 5 10 25 50" at bounding box center [113, 85] width 82 height 9
click at [123, 84] on ul "Show: 10 5 10 25 50" at bounding box center [113, 85] width 82 height 9
click at [129, 82] on ul "Show: 10 5 10 25 50" at bounding box center [113, 85] width 82 height 9
click at [136, 79] on div "Show: 10 5 10 25 50 Status: Draft Pending Allocated Pending Pick Goods Picked G…" at bounding box center [248, 85] width 360 height 17
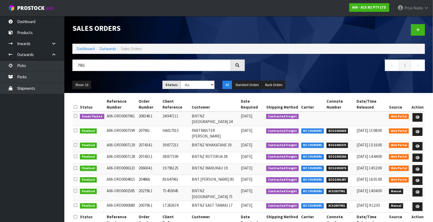
click at [133, 83] on ul "Show: 10 5 10 25 50" at bounding box center [113, 85] width 82 height 9
click at [126, 87] on ul "Show: 10 5 10 25 50" at bounding box center [113, 85] width 82 height 9
click at [132, 83] on ul "Show: 10 5 10 25 50" at bounding box center [113, 85] width 82 height 9
click at [417, 117] on icon at bounding box center [417, 116] width 4 height 3
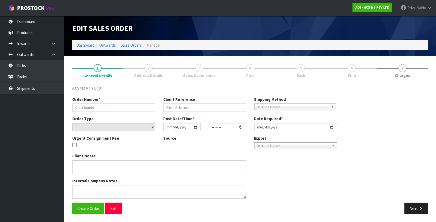
type input "208340.1"
type input "24:947111"
select select "number:0"
type input "2025-09-19"
type input "10:10:00.000"
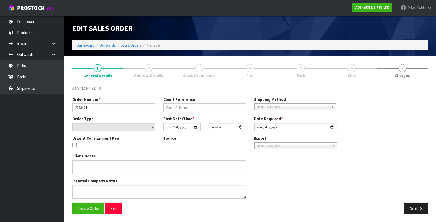
type input "2025-09-19"
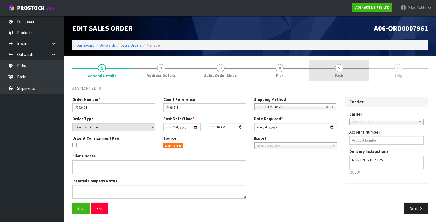
click at [334, 75] on link "5 Pack" at bounding box center [339, 70] width 59 height 21
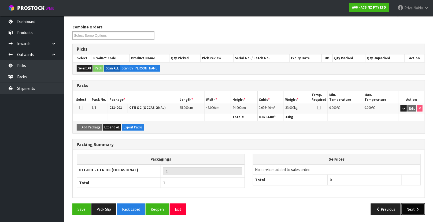
click at [409, 205] on button "Next" at bounding box center [413, 209] width 24 height 12
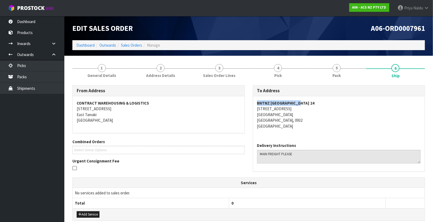
drag, startPoint x: 254, startPoint y: 102, endPoint x: 306, endPoint y: 100, distance: 52.0
click at [306, 100] on div "BNTNZ SILVERDALE 24 UNIT 8, 30 FOUNDRY ROAD SILVERDALE SILVERDALE, 0932 New Zea…" at bounding box center [339, 117] width 172 height 42
drag, startPoint x: 256, startPoint y: 108, endPoint x: 309, endPoint y: 110, distance: 52.5
click at [309, 110] on div "BNTNZ SILVERDALE 24 UNIT 8, 30 FOUNDRY ROAD SILVERDALE SILVERDALE, 0932 New Zea…" at bounding box center [339, 117] width 172 height 42
click at [252, 106] on div "To Address BNTNZ SILVERDALE 24 UNIT 8, 30 FOUNDRY ROAD SILVERDALE SILVERDALE, 0…" at bounding box center [339, 131] width 180 height 92
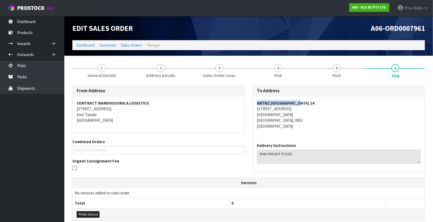
drag, startPoint x: 252, startPoint y: 107, endPoint x: 290, endPoint y: 107, distance: 38.0
click at [290, 107] on div "To Address BNTNZ SILVERDALE 24 UNIT 8, 30 FOUNDRY ROAD SILVERDALE SILVERDALE, 0…" at bounding box center [339, 128] width 172 height 86
drag, startPoint x: 106, startPoint y: 72, endPoint x: 103, endPoint y: 75, distance: 4.2
click at [106, 72] on link "1 General Details" at bounding box center [101, 70] width 59 height 21
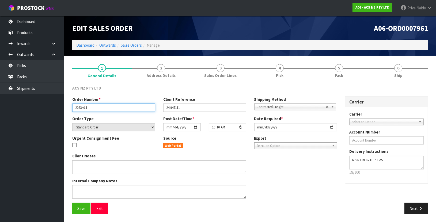
drag, startPoint x: 74, startPoint y: 107, endPoint x: 115, endPoint y: 109, distance: 40.8
click at [115, 109] on input "208340.1" at bounding box center [113, 107] width 83 height 8
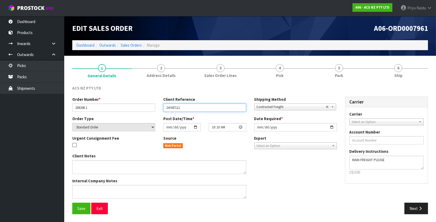
drag, startPoint x: 166, startPoint y: 109, endPoint x: 191, endPoint y: 108, distance: 25.7
click at [191, 108] on input "24:947111" at bounding box center [204, 107] width 83 height 8
type input "C"
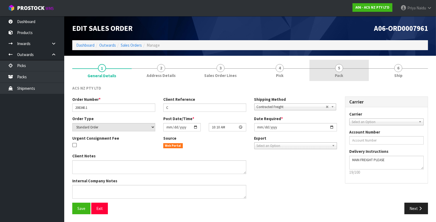
click at [330, 74] on link "5 Pack" at bounding box center [339, 70] width 59 height 21
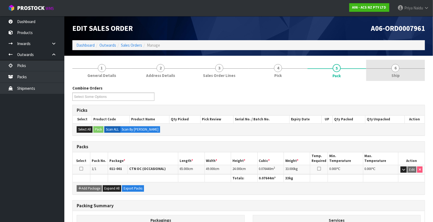
click at [380, 78] on link "6 Ship" at bounding box center [395, 70] width 59 height 21
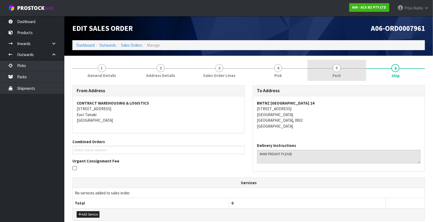
click at [327, 75] on link "5 Pack" at bounding box center [336, 70] width 59 height 21
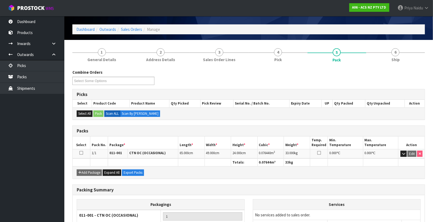
scroll to position [24, 0]
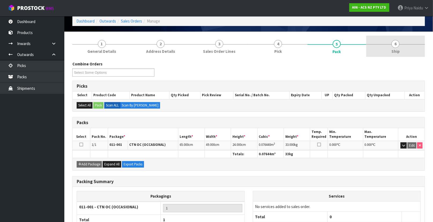
click at [398, 51] on link "6 Ship" at bounding box center [395, 46] width 59 height 21
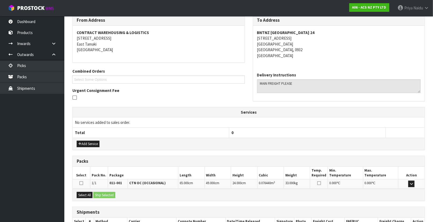
scroll to position [106, 0]
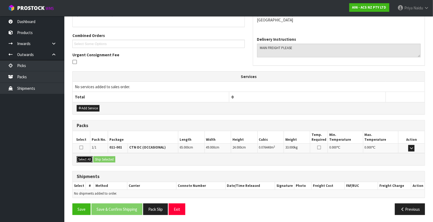
click at [90, 159] on button "Select All" at bounding box center [85, 159] width 16 height 6
click at [100, 158] on button "Ship Selected" at bounding box center [104, 159] width 22 height 6
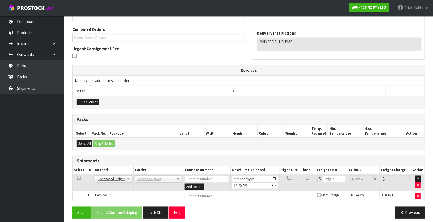
scroll to position [115, 0]
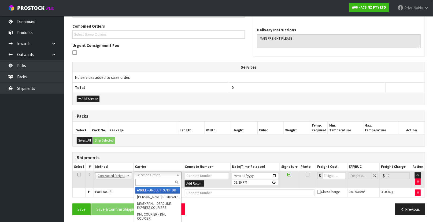
click at [143, 182] on input "text" at bounding box center [157, 182] width 45 height 7
type input "N"
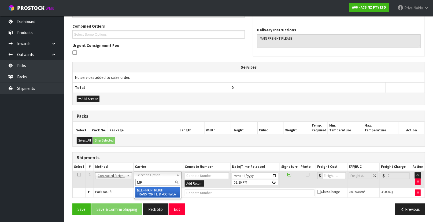
type input "MF"
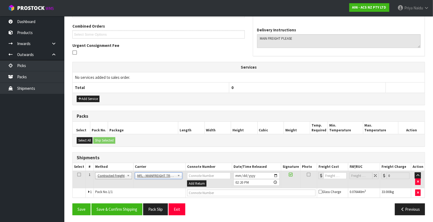
click at [198, 196] on td at bounding box center [250, 193] width 131 height 10
click at [201, 196] on td at bounding box center [250, 193] width 131 height 10
click at [203, 191] on input "text" at bounding box center [251, 192] width 128 height 7
paste input "FWM58762463"
type input "FWM58762463"
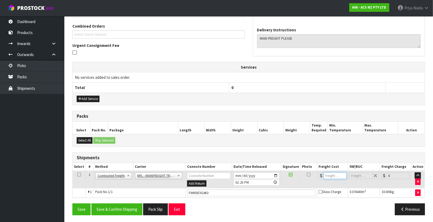
drag, startPoint x: 332, startPoint y: 174, endPoint x: 322, endPoint y: 161, distance: 16.4
click at [332, 174] on input "number" at bounding box center [334, 175] width 23 height 7
type input "36"
drag, startPoint x: 121, startPoint y: 209, endPoint x: 123, endPoint y: 204, distance: 5.4
click at [120, 209] on button "Save & Confirm Shipping" at bounding box center [116, 209] width 51 height 12
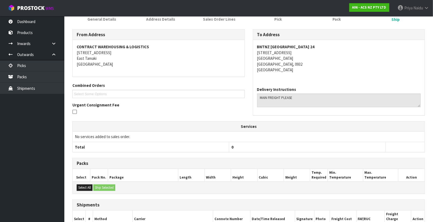
scroll to position [122, 0]
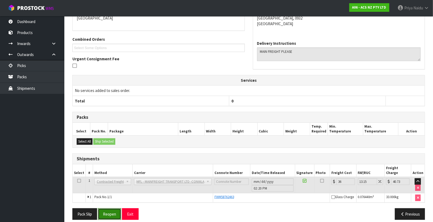
click at [106, 214] on button "Reopen" at bounding box center [109, 214] width 23 height 12
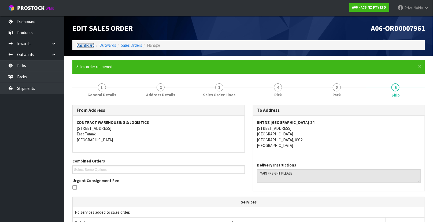
click at [89, 43] on link "Dashboard" at bounding box center [85, 45] width 18 height 5
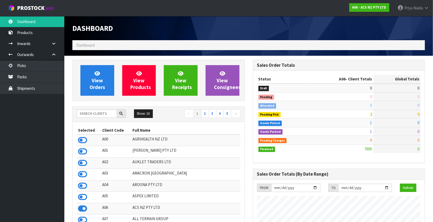
scroll to position [405, 180]
click at [101, 85] on span "View Orders" at bounding box center [97, 80] width 16 height 20
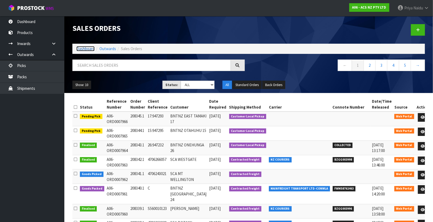
click at [83, 49] on link "Dashboard" at bounding box center [85, 48] width 18 height 5
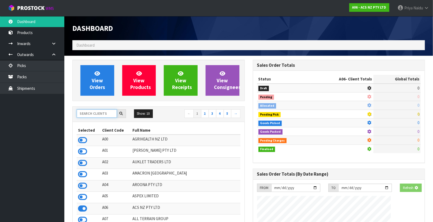
click at [98, 114] on input "text" at bounding box center [97, 113] width 40 height 8
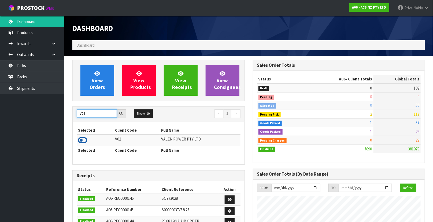
type input "V02"
click at [80, 139] on icon at bounding box center [82, 140] width 9 height 8
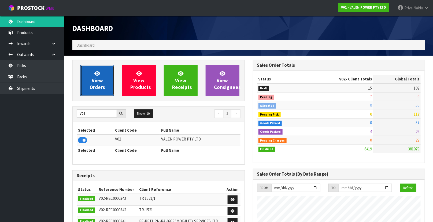
scroll to position [417, 180]
click at [101, 78] on span "View Orders" at bounding box center [97, 80] width 16 height 20
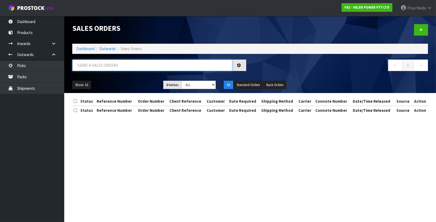
click at [102, 67] on input "text" at bounding box center [152, 65] width 160 height 12
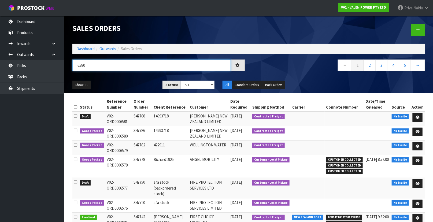
type input "6580"
click at [115, 78] on div "Show: 10 5 10 25 50 Status: Draft Pending Allocated Pending Pick Goods Picked G…" at bounding box center [248, 85] width 360 height 17
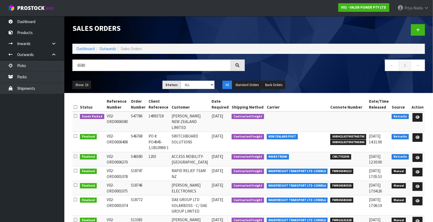
click at [115, 78] on div "Show: 10 5 10 25 50 Status: Draft Pending Allocated Pending Pick Goods Picked G…" at bounding box center [248, 85] width 360 height 17
click at [414, 117] on link at bounding box center [417, 117] width 10 height 9
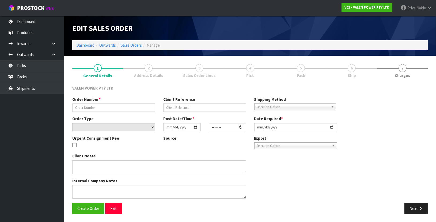
type input "S47786"
type input "14993718"
select select "number:0"
type input "2025-09-18"
type input "16:00:08.000"
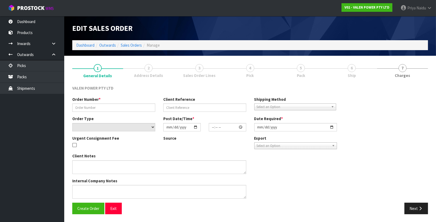
type input "2025-09-19"
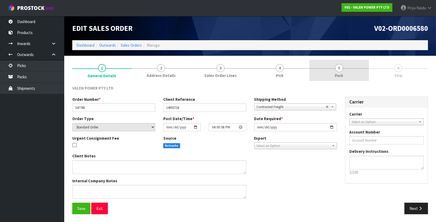
click at [343, 75] on span "Pack" at bounding box center [339, 76] width 8 height 6
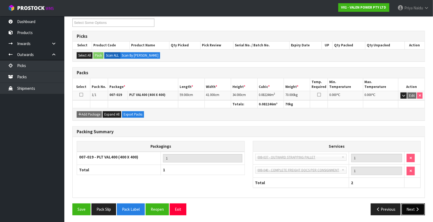
click at [414, 212] on button "Next" at bounding box center [413, 209] width 24 height 12
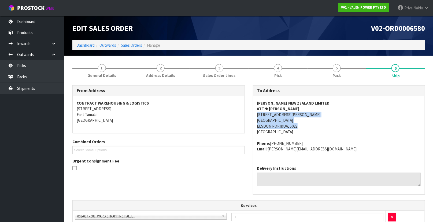
drag, startPoint x: 254, startPoint y: 115, endPoint x: 318, endPoint y: 126, distance: 64.6
click at [318, 126] on div "DOWNER NEW ZEALAND LIMITED ATTN: PHILLIP ORTH 24 JOHN SEDDON DRIVE WELLINGTON E…" at bounding box center [339, 128] width 172 height 65
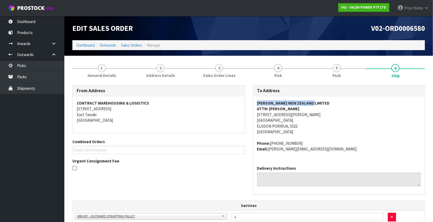
drag, startPoint x: 254, startPoint y: 102, endPoint x: 329, endPoint y: 98, distance: 75.1
click at [329, 98] on div "DOWNER NEW ZEALAND LIMITED ATTN: PHILLIP ORTH 24 JOHN SEDDON DRIVE WELLINGTON E…" at bounding box center [339, 128] width 172 height 65
drag, startPoint x: 252, startPoint y: 110, endPoint x: 266, endPoint y: 113, distance: 14.9
click at [294, 109] on div "To Address DOWNER NEW ZEALAND LIMITED ATTN: PHILLIP ORTH 24 JOHN SEDDON DRIVE W…" at bounding box center [339, 142] width 180 height 115
drag, startPoint x: 268, startPoint y: 141, endPoint x: 321, endPoint y: 151, distance: 53.7
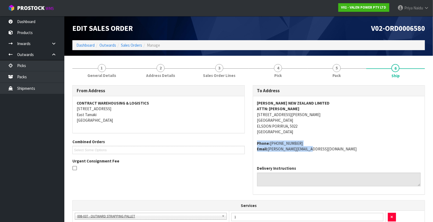
click at [321, 151] on div "DOWNER NEW ZEALAND LIMITED ATTN: PHILLIP ORTH 24 JOHN SEDDON DRIVE WELLINGTON E…" at bounding box center [339, 128] width 172 height 65
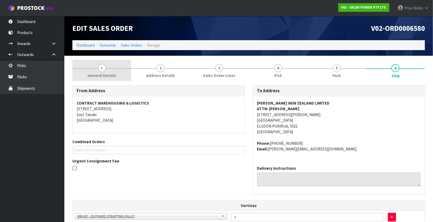
click at [107, 74] on span "General Details" at bounding box center [101, 76] width 29 height 6
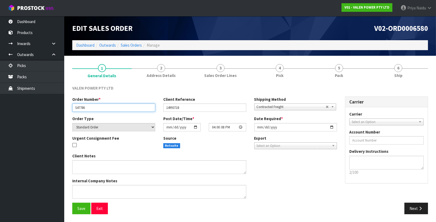
drag, startPoint x: 73, startPoint y: 108, endPoint x: 91, endPoint y: 108, distance: 17.9
click at [91, 108] on input "S47786" at bounding box center [113, 107] width 83 height 8
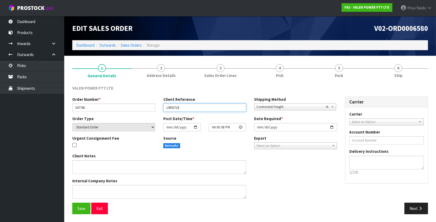
drag, startPoint x: 164, startPoint y: 106, endPoint x: 192, endPoint y: 107, distance: 28.4
click at [192, 107] on input "14993718" at bounding box center [204, 107] width 83 height 8
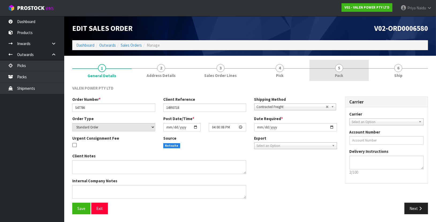
click at [348, 64] on link "5 Pack" at bounding box center [339, 70] width 59 height 21
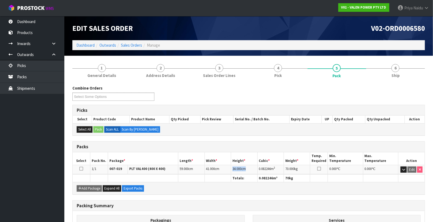
drag, startPoint x: 232, startPoint y: 169, endPoint x: 253, endPoint y: 166, distance: 21.3
click at [253, 166] on td "34.000 cm" at bounding box center [244, 169] width 26 height 9
drag, startPoint x: 258, startPoint y: 169, endPoint x: 281, endPoint y: 169, distance: 22.5
click at [281, 169] on td "0.082246 m 3" at bounding box center [270, 169] width 26 height 9
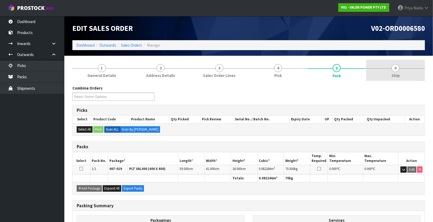
click at [394, 73] on span "Ship" at bounding box center [395, 76] width 8 height 6
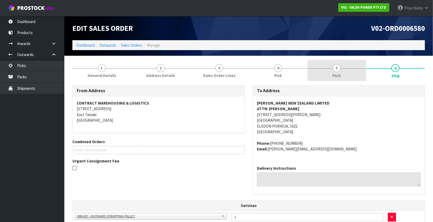
click at [327, 78] on link "5 Pack" at bounding box center [336, 70] width 59 height 21
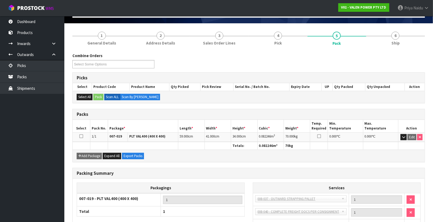
scroll to position [48, 0]
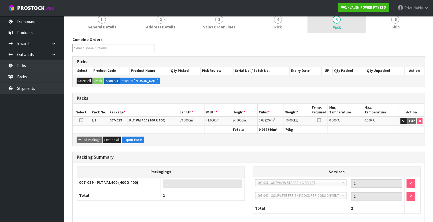
drag, startPoint x: 396, startPoint y: 26, endPoint x: 355, endPoint y: 25, distance: 41.8
click at [396, 26] on span "Ship" at bounding box center [395, 27] width 8 height 6
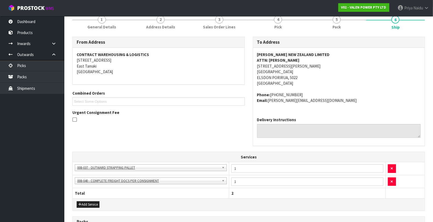
scroll to position [144, 0]
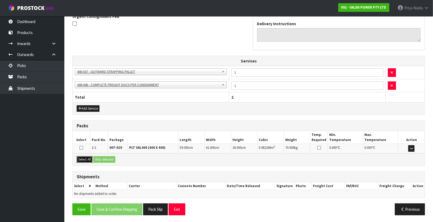
click at [83, 159] on button "Select All" at bounding box center [85, 159] width 16 height 6
click at [96, 158] on button "Ship Selected" at bounding box center [104, 159] width 22 height 6
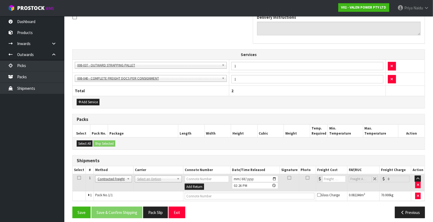
scroll to position [154, 0]
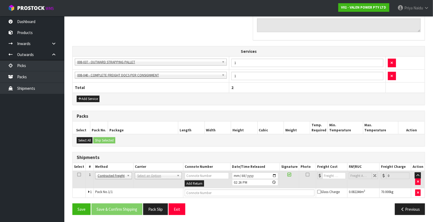
drag, startPoint x: 142, startPoint y: 174, endPoint x: 140, endPoint y: 179, distance: 5.4
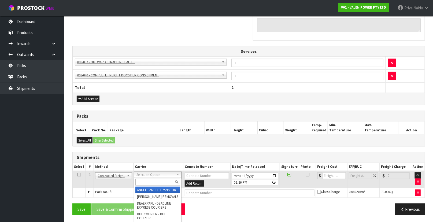
click at [140, 180] on input "text" at bounding box center [157, 182] width 45 height 7
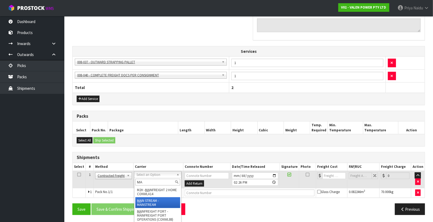
type input "MA"
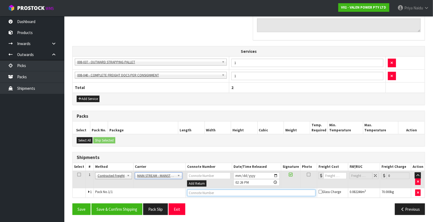
click at [217, 192] on input "text" at bounding box center [251, 192] width 128 height 7
paste input "CWL7725826"
type input "CWL7725826"
click at [336, 177] on input "number" at bounding box center [334, 175] width 23 height 7
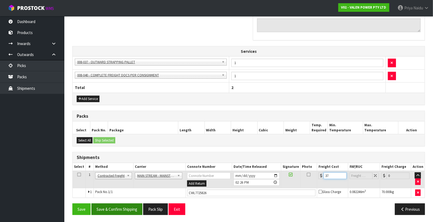
type input "37"
click at [120, 212] on button "Save & Confirm Shipping" at bounding box center [116, 209] width 51 height 12
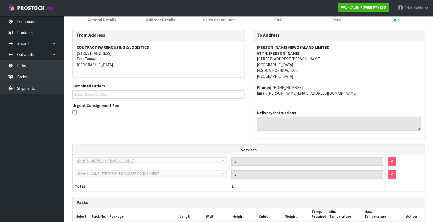
scroll to position [0, 0]
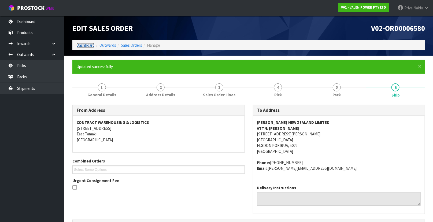
click at [86, 44] on link "Dashboard" at bounding box center [85, 45] width 18 height 5
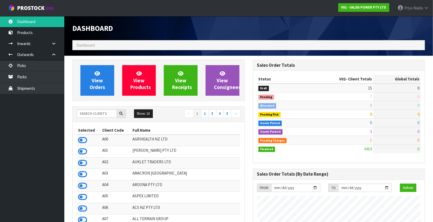
scroll to position [405, 180]
click at [108, 113] on input "text" at bounding box center [97, 113] width 40 height 8
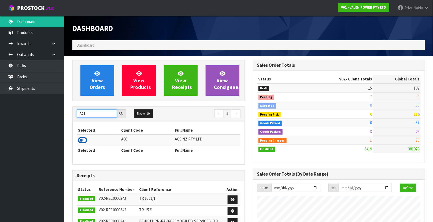
type input "A06"
click at [83, 141] on icon at bounding box center [82, 140] width 9 height 8
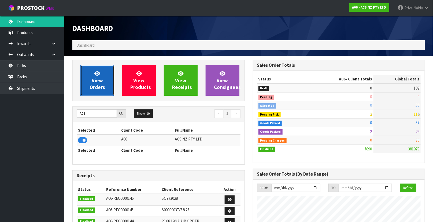
click at [99, 86] on span "View Orders" at bounding box center [97, 80] width 16 height 20
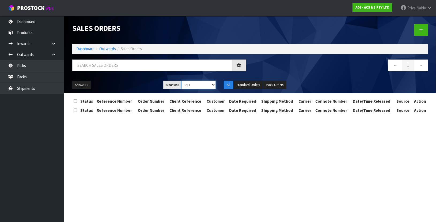
drag, startPoint x: 196, startPoint y: 86, endPoint x: 194, endPoint y: 88, distance: 2.9
click at [196, 86] on select "Draft Pending Allocated Pending Pick Goods Picked Goods Packed Pending Charges …" at bounding box center [199, 85] width 35 height 8
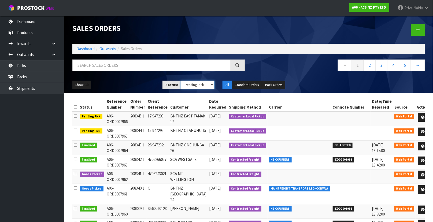
click at [181, 81] on select "Draft Pending Allocated Pending Pick Goods Picked Goods Packed Pending Charges …" at bounding box center [198, 85] width 34 height 8
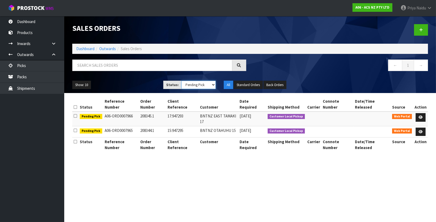
click at [185, 87] on select "Draft Pending Allocated Pending Pick Goods Picked Goods Packed Pending Charges …" at bounding box center [199, 85] width 35 height 8
click at [182, 81] on select "Draft Pending Allocated Pending Pick Goods Picked Goods Packed Pending Charges …" at bounding box center [199, 85] width 35 height 8
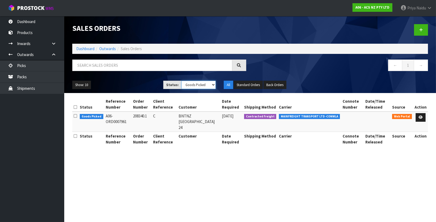
click at [195, 87] on select "Draft Pending Allocated Pending Pick Goods Picked Goods Packed Pending Charges …" at bounding box center [199, 85] width 35 height 8
select select "string:5"
click at [182, 81] on select "Draft Pending Allocated Pending Pick Goods Picked Goods Packed Pending Charges …" at bounding box center [199, 85] width 35 height 8
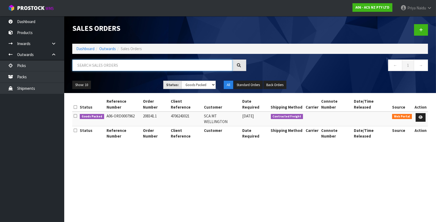
click at [89, 63] on input "text" at bounding box center [152, 65] width 160 height 12
click at [103, 63] on input "text" at bounding box center [152, 65] width 160 height 12
type input "7962"
click at [192, 81] on select "Draft Pending Allocated Pending Pick Goods Picked Goods Packed Pending Charges …" at bounding box center [199, 85] width 35 height 8
click at [125, 81] on ul "Show: 10 5 10 25 50" at bounding box center [113, 85] width 83 height 9
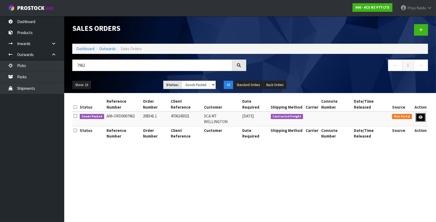
click at [421, 115] on icon at bounding box center [421, 116] width 4 height 3
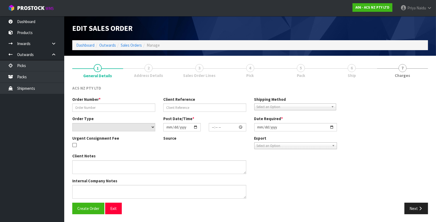
type input "208341.1"
type input "4706243021"
select select "number:0"
type input "2025-09-19"
type input "10:40:00.000"
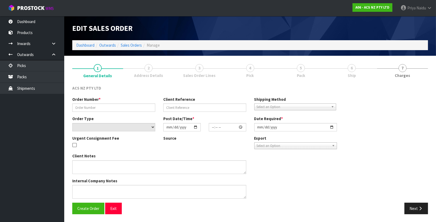
type input "2025-09-19"
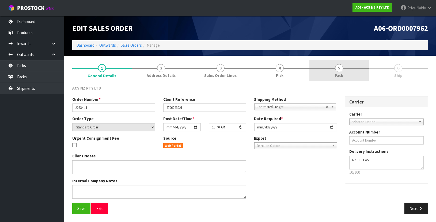
click at [351, 76] on link "5 Pack" at bounding box center [339, 70] width 59 height 21
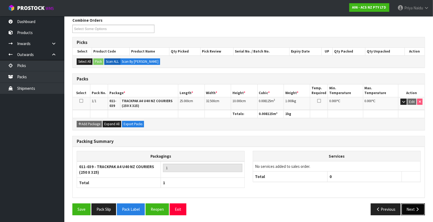
click at [409, 211] on button "Next" at bounding box center [413, 209] width 24 height 12
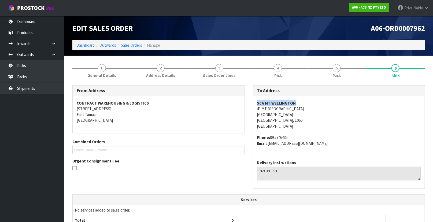
drag, startPoint x: 256, startPoint y: 103, endPoint x: 301, endPoint y: 99, distance: 46.0
click at [301, 99] on div "To Address SCA MT WELLINGTON 43 MT WELLINGTON HIGHWAY MOUNT WELLINGTON Auckland…" at bounding box center [339, 139] width 180 height 109
drag, startPoint x: 251, startPoint y: 108, endPoint x: 70, endPoint y: 116, distance: 181.8
click at [330, 108] on div "To Address SCA MT WELLINGTON 43 MT WELLINGTON HIGHWAY MOUNT WELLINGTON Auckland…" at bounding box center [339, 139] width 180 height 109
drag, startPoint x: 270, startPoint y: 137, endPoint x: 177, endPoint y: 126, distance: 93.0
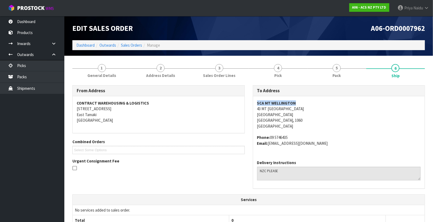
click at [298, 134] on span "SCA MT WELLINGTON 43 MT WELLINGTON HIGHWAY MOUNT WELLINGTON Auckland, 1060 New …" at bounding box center [339, 123] width 164 height 46
drag, startPoint x: 269, startPoint y: 143, endPoint x: 342, endPoint y: 148, distance: 72.5
click at [342, 148] on div "SCA MT WELLINGTON 43 MT WELLINGTON HIGHWAY MOUNT WELLINGTON Auckland, 1060 New …" at bounding box center [339, 125] width 172 height 59
drag, startPoint x: 251, startPoint y: 100, endPoint x: 295, endPoint y: 103, distance: 44.3
click at [295, 103] on div "To Address SCA MT WELLINGTON 43 MT WELLINGTON HIGHWAY MOUNT WELLINGTON Auckland…" at bounding box center [339, 139] width 180 height 109
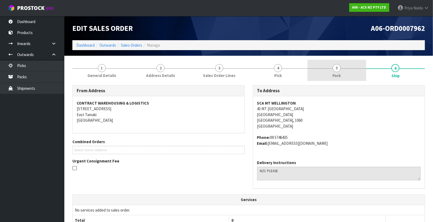
drag, startPoint x: 359, startPoint y: 80, endPoint x: 354, endPoint y: 80, distance: 5.4
click at [357, 80] on link "5 Pack" at bounding box center [336, 70] width 59 height 21
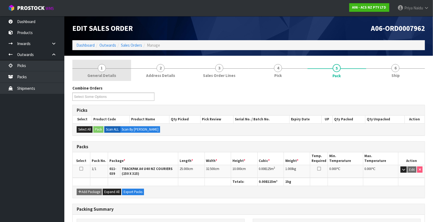
drag, startPoint x: 108, startPoint y: 67, endPoint x: 107, endPoint y: 74, distance: 6.7
click at [107, 67] on link "1 General Details" at bounding box center [101, 70] width 59 height 21
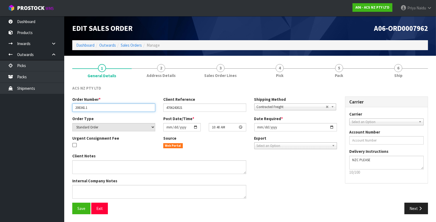
drag, startPoint x: 73, startPoint y: 110, endPoint x: 102, endPoint y: 108, distance: 29.3
click at [102, 108] on input "208341.1" at bounding box center [113, 107] width 83 height 8
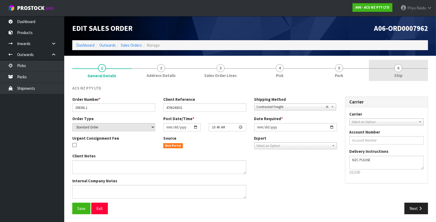
click at [389, 75] on link "6 Ship" at bounding box center [398, 70] width 59 height 21
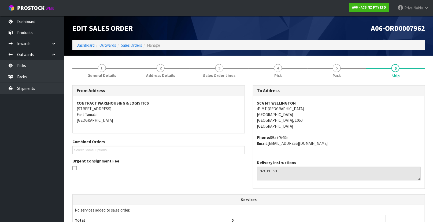
click at [331, 108] on address "SCA MT WELLINGTON 43 MT WELLINGTON HIGHWAY MOUNT WELLINGTON Auckland, 1060 New …" at bounding box center [339, 114] width 164 height 29
click at [336, 69] on span "5" at bounding box center [336, 68] width 8 height 8
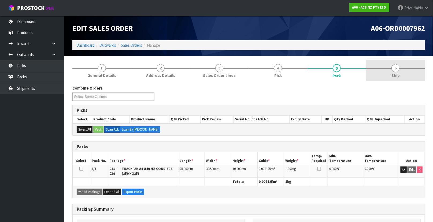
click at [406, 73] on link "6 Ship" at bounding box center [395, 70] width 59 height 21
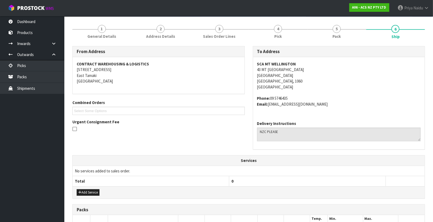
scroll to position [122, 0]
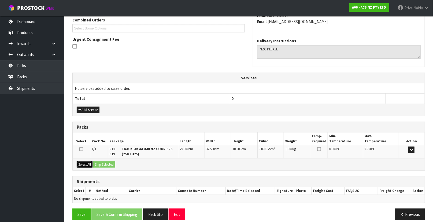
drag, startPoint x: 83, startPoint y: 162, endPoint x: 128, endPoint y: 169, distance: 46.2
click at [85, 163] on button "Select All" at bounding box center [85, 164] width 16 height 6
click at [115, 164] on button "Ship Selected" at bounding box center [104, 164] width 22 height 6
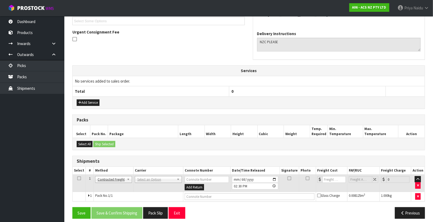
scroll to position [133, 0]
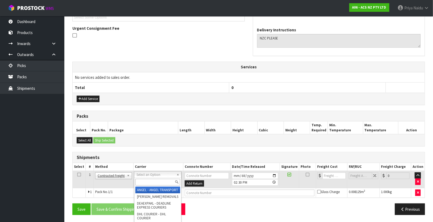
click at [142, 183] on input "text" at bounding box center [157, 182] width 45 height 7
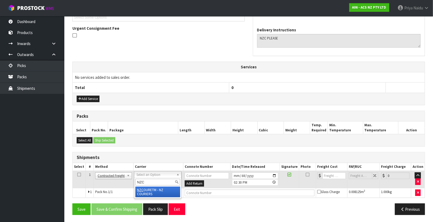
type input "NZC"
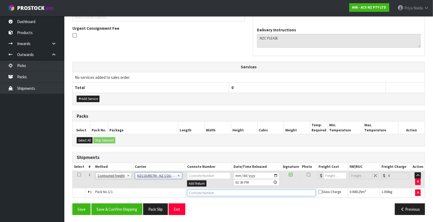
click at [193, 193] on input "text" at bounding box center [251, 192] width 128 height 7
paste input "BZGG003999"
type input "BZGG003999"
click at [327, 176] on input "number" at bounding box center [334, 175] width 23 height 7
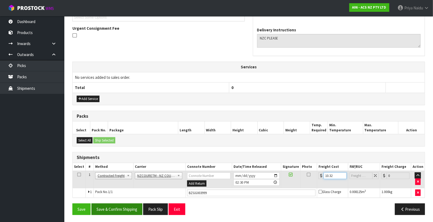
type input "10.32"
click at [117, 212] on button "Save & Confirm Shipping" at bounding box center [116, 209] width 51 height 12
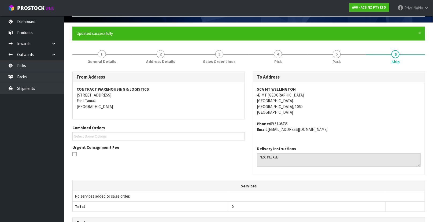
scroll to position [0, 0]
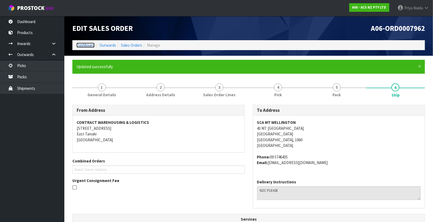
click at [87, 46] on link "Dashboard" at bounding box center [85, 45] width 18 height 5
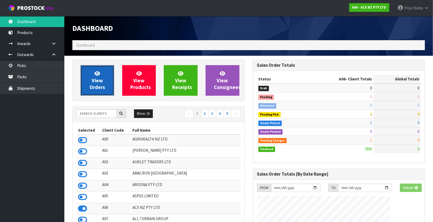
click at [102, 83] on span "View Orders" at bounding box center [97, 80] width 16 height 20
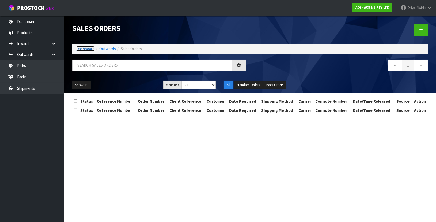
click at [90, 46] on link "Dashboard" at bounding box center [85, 48] width 18 height 5
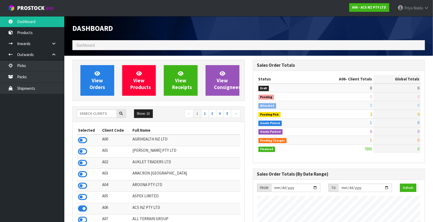
scroll to position [405, 180]
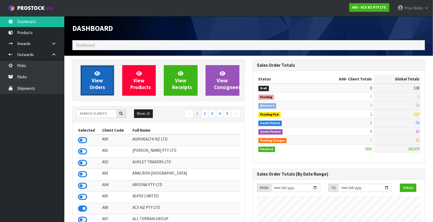
click at [91, 83] on link "View Orders" at bounding box center [97, 80] width 34 height 31
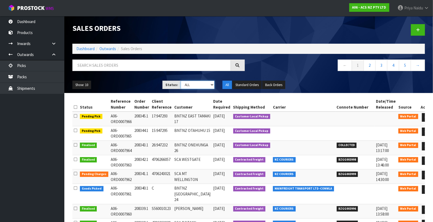
drag, startPoint x: 197, startPoint y: 84, endPoint x: 192, endPoint y: 88, distance: 6.1
click at [197, 84] on select "Draft Pending Allocated Pending Pick Goods Picked Goods Packed Pending Charges …" at bounding box center [198, 85] width 34 height 8
click at [181, 81] on select "Draft Pending Allocated Pending Pick Goods Picked Goods Packed Pending Charges …" at bounding box center [198, 85] width 34 height 8
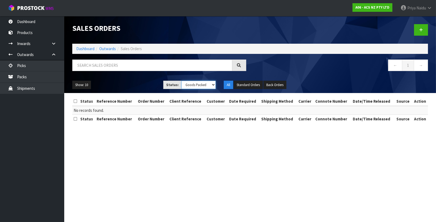
click at [191, 86] on select "Draft Pending Allocated Pending Pick Goods Picked Goods Packed Pending Charges …" at bounding box center [199, 85] width 35 height 8
click at [182, 81] on select "Draft Pending Allocated Pending Pick Goods Picked Goods Packed Pending Charges …" at bounding box center [199, 85] width 35 height 8
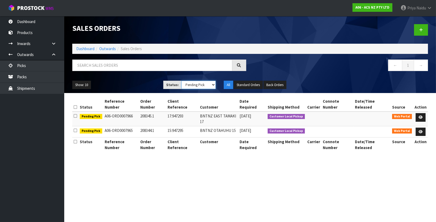
click at [192, 87] on select "Draft Pending Allocated Pending Pick Goods Picked Goods Packed Pending Charges …" at bounding box center [199, 85] width 35 height 8
select select "string:4"
click at [182, 81] on select "Draft Pending Allocated Pending Pick Goods Picked Goods Packed Pending Charges …" at bounding box center [199, 85] width 35 height 8
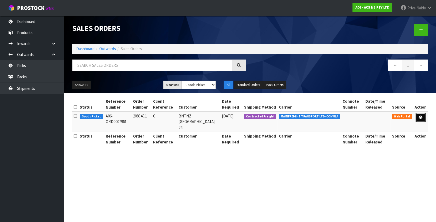
click at [425, 115] on link at bounding box center [421, 117] width 10 height 9
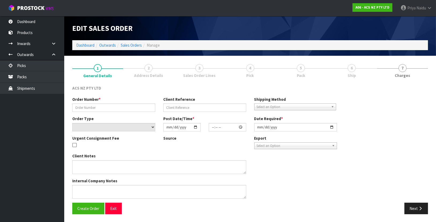
type input "208340.1"
type input "C"
select select "number:0"
type input "2025-09-19"
type input "10:10:00.000"
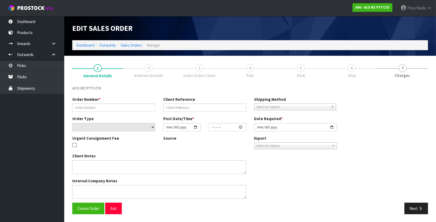
type input "2025-09-19"
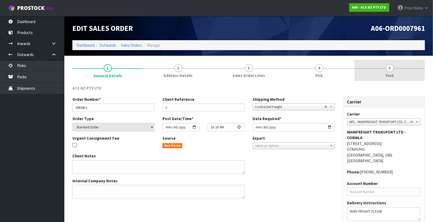
click at [388, 72] on link "5 Pack" at bounding box center [389, 70] width 70 height 21
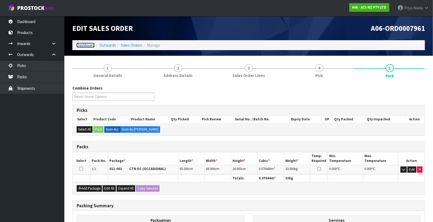
click at [85, 43] on link "Dashboard" at bounding box center [85, 45] width 18 height 5
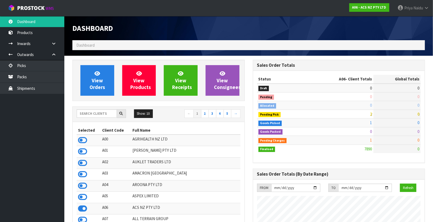
scroll to position [405, 180]
click at [91, 110] on input "text" at bounding box center [97, 113] width 40 height 8
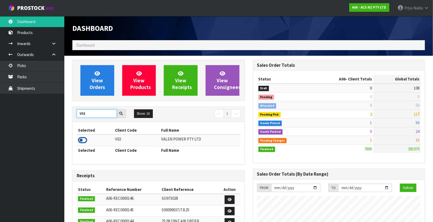
type input "V02"
click at [86, 141] on icon at bounding box center [82, 140] width 9 height 8
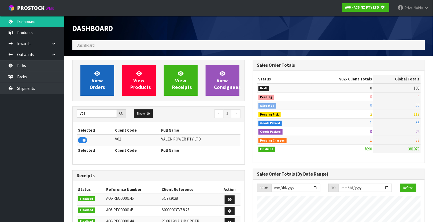
scroll to position [267553, 267706]
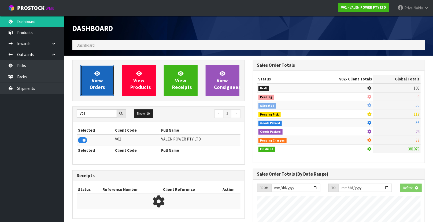
click at [107, 77] on link "View Orders" at bounding box center [97, 80] width 34 height 31
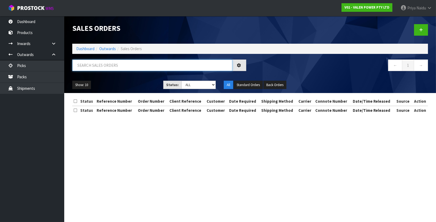
click at [105, 65] on input "text" at bounding box center [152, 65] width 160 height 12
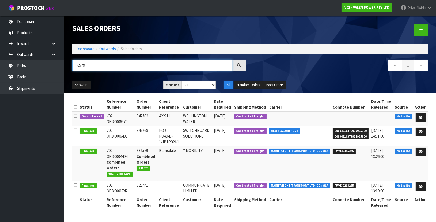
type input "6579"
click at [126, 85] on ul "Show: 10 5 10 25 50" at bounding box center [113, 85] width 83 height 9
click at [424, 115] on link at bounding box center [421, 117] width 10 height 9
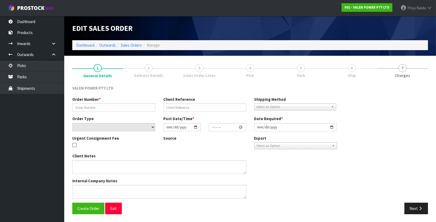
type input "S47782"
type input "422911"
select select "number:0"
type input "2025-09-18"
type input "15:15:07.000"
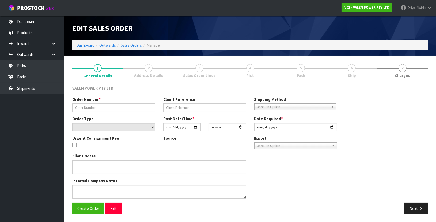
type input "2025-09-19"
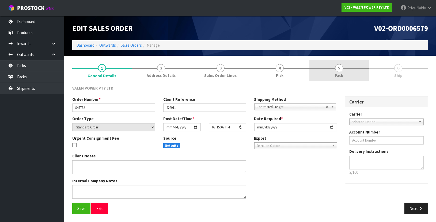
click at [339, 75] on span "Pack" at bounding box center [339, 76] width 8 height 6
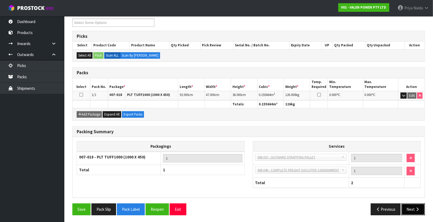
click at [404, 206] on button "Next" at bounding box center [413, 209] width 24 height 12
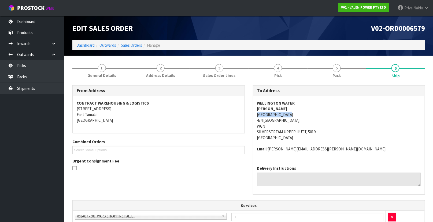
drag, startPoint x: 254, startPoint y: 115, endPoint x: 290, endPoint y: 115, distance: 35.1
click at [290, 115] on div "WELLINGTON WATER ROB JAMIESON SILVERSTREAM DEPOT 434 EASTERN HUTT ROAD WGN SILV…" at bounding box center [339, 128] width 172 height 65
drag, startPoint x: 250, startPoint y: 120, endPoint x: 327, endPoint y: 131, distance: 77.4
click at [327, 131] on div "To Address WELLINGTON WATER ROB JAMIESON SILVERSTREAM DEPOT 434 EASTERN HUTT RO…" at bounding box center [339, 142] width 180 height 115
drag, startPoint x: 369, startPoint y: 109, endPoint x: 351, endPoint y: 109, distance: 17.4
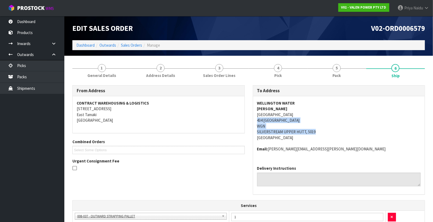
click at [369, 109] on address "WELLINGTON WATER ROB JAMIESON SILVERSTREAM DEPOT 434 EASTERN HUTT ROAD WGN SILV…" at bounding box center [339, 120] width 164 height 40
drag, startPoint x: 253, startPoint y: 122, endPoint x: 55, endPoint y: 136, distance: 198.5
click at [309, 121] on div "WELLINGTON WATER ROB JAMIESON SILVERSTREAM DEPOT 434 EASTERN HUTT ROAD WGN SILV…" at bounding box center [339, 128] width 172 height 65
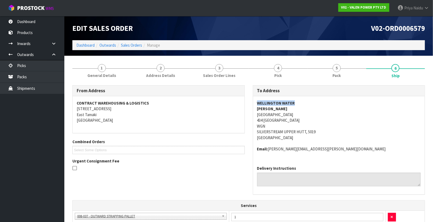
drag, startPoint x: 255, startPoint y: 103, endPoint x: 240, endPoint y: 96, distance: 16.7
click at [305, 99] on div "WELLINGTON WATER ROB JAMIESON SILVERSTREAM DEPOT 434 EASTERN HUTT ROAD WGN SILV…" at bounding box center [339, 128] width 172 height 65
drag, startPoint x: 256, startPoint y: 115, endPoint x: 295, endPoint y: 117, distance: 39.4
click at [297, 117] on div "WELLINGTON WATER ROB JAMIESON SILVERSTREAM DEPOT 434 EASTERN HUTT ROAD WGN SILV…" at bounding box center [339, 128] width 172 height 65
drag, startPoint x: 257, startPoint y: 107, endPoint x: 293, endPoint y: 108, distance: 35.9
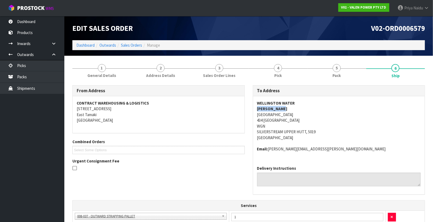
click at [293, 108] on address "WELLINGTON WATER ROB JAMIESON SILVERSTREAM DEPOT 434 EASTERN HUTT ROAD WGN SILV…" at bounding box center [339, 120] width 164 height 40
drag, startPoint x: 253, startPoint y: 150, endPoint x: 355, endPoint y: 145, distance: 101.9
click at [355, 145] on div "WELLINGTON WATER ROB JAMIESON SILVERSTREAM DEPOT 434 EASTERN HUTT ROAD WGN SILV…" at bounding box center [339, 128] width 172 height 65
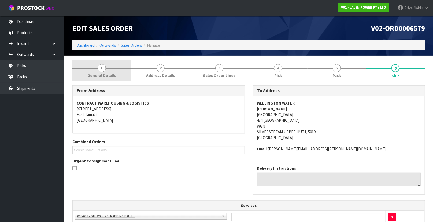
click at [107, 69] on link "1 General Details" at bounding box center [101, 70] width 59 height 21
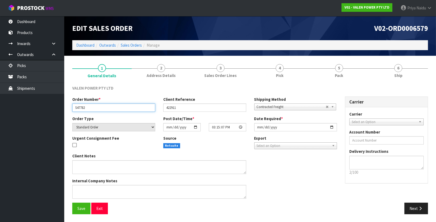
drag, startPoint x: 74, startPoint y: 107, endPoint x: 87, endPoint y: 108, distance: 13.1
click at [87, 108] on input "S47782" at bounding box center [113, 107] width 83 height 8
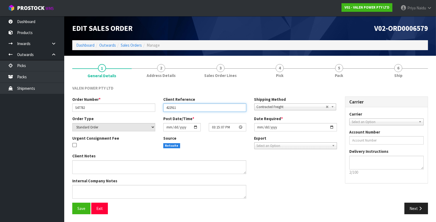
drag, startPoint x: 166, startPoint y: 105, endPoint x: 180, endPoint y: 105, distance: 14.2
click at [180, 105] on input "422911" at bounding box center [204, 107] width 83 height 8
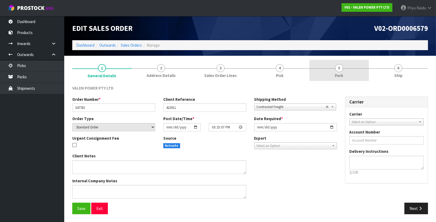
click at [336, 75] on span "Pack" at bounding box center [339, 76] width 8 height 6
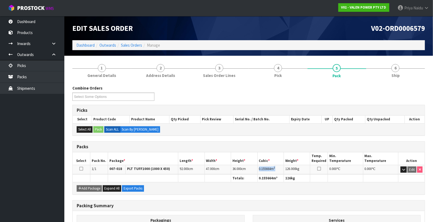
drag, startPoint x: 258, startPoint y: 168, endPoint x: 279, endPoint y: 166, distance: 21.2
click at [279, 166] on td "0.155664 m 3" at bounding box center [270, 169] width 26 height 9
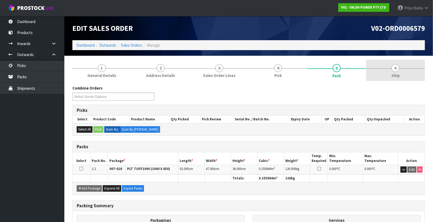
click at [410, 62] on link "6 Ship" at bounding box center [395, 70] width 59 height 21
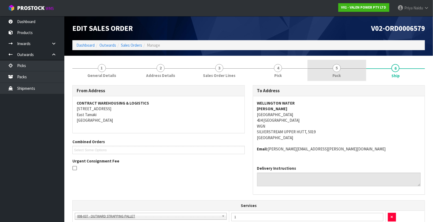
click at [340, 73] on span "Pack" at bounding box center [336, 76] width 8 height 6
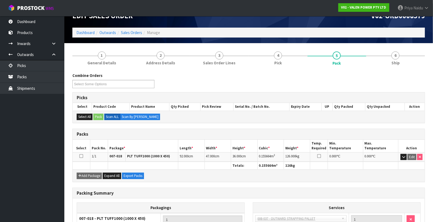
scroll to position [24, 0]
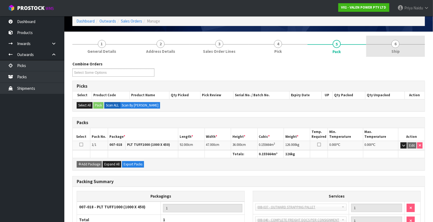
drag, startPoint x: 409, startPoint y: 36, endPoint x: 372, endPoint y: 51, distance: 39.4
click at [409, 38] on link "6 Ship" at bounding box center [395, 46] width 59 height 21
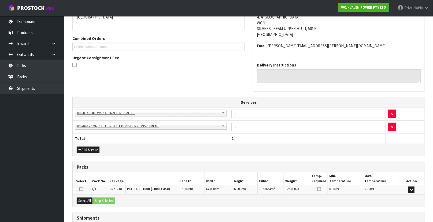
scroll to position [144, 0]
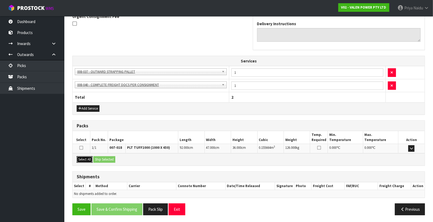
click at [88, 158] on button "Select All" at bounding box center [85, 159] width 16 height 6
click at [108, 160] on button "Ship Selected" at bounding box center [104, 159] width 22 height 6
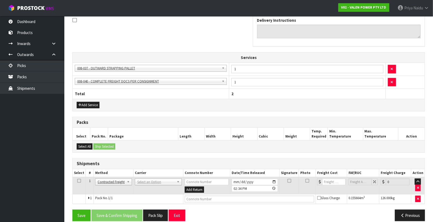
scroll to position [154, 0]
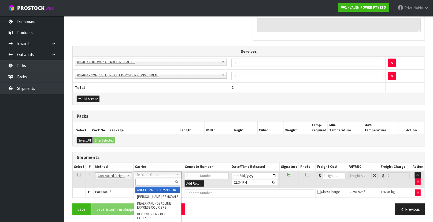
click at [148, 182] on input "text" at bounding box center [157, 182] width 44 height 7
type input "MA"
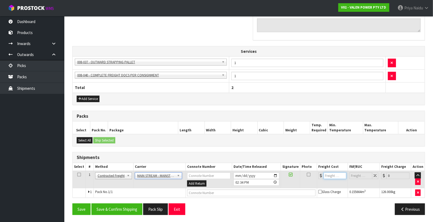
click at [334, 176] on input "number" at bounding box center [334, 175] width 23 height 7
click at [328, 174] on input "number" at bounding box center [334, 175] width 23 height 7
type input "37"
click at [222, 193] on input "text" at bounding box center [251, 192] width 128 height 7
paste input "CWL7725883"
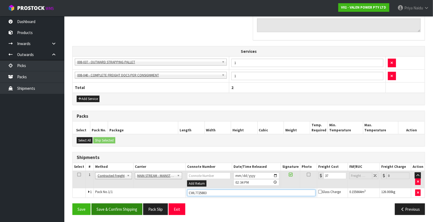
type input "CWL7725883"
click at [128, 209] on button "Save & Confirm Shipping" at bounding box center [116, 209] width 51 height 12
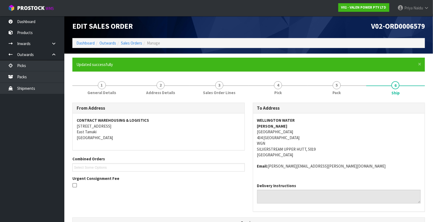
scroll to position [0, 0]
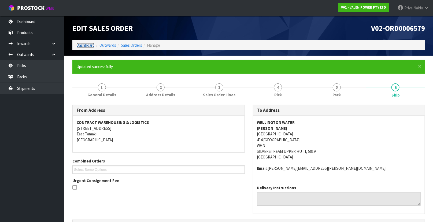
click at [88, 44] on link "Dashboard" at bounding box center [85, 45] width 18 height 5
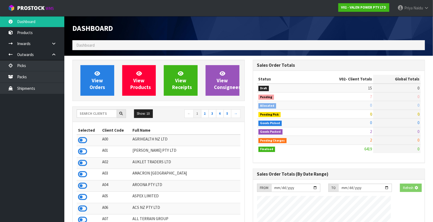
click at [91, 118] on div "Show: 10 5 10 25 50 ← 1 2 3 4 5 →" at bounding box center [159, 113] width 172 height 9
click at [92, 117] on input "text" at bounding box center [97, 113] width 40 height 8
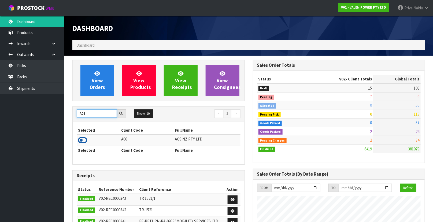
type input "A06"
click at [83, 139] on icon at bounding box center [82, 140] width 9 height 8
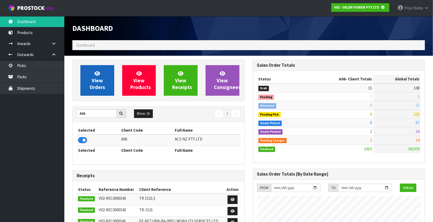
scroll to position [267553, 267706]
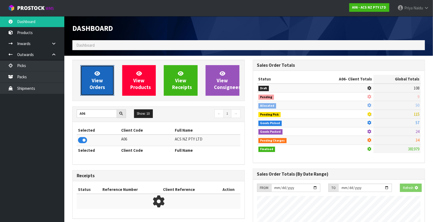
click at [102, 89] on span "View Orders" at bounding box center [97, 80] width 16 height 20
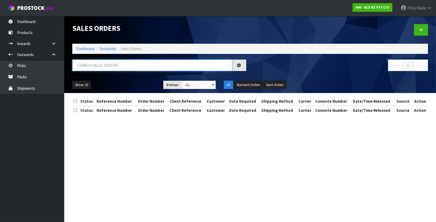
click at [103, 68] on input "text" at bounding box center [152, 65] width 160 height 12
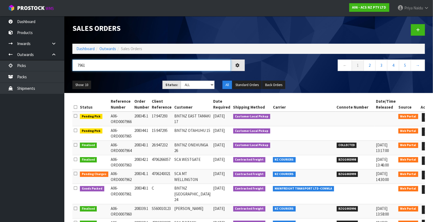
type input "7961"
click at [151, 81] on ul "Show: 10 5 10 25 50" at bounding box center [113, 85] width 82 height 9
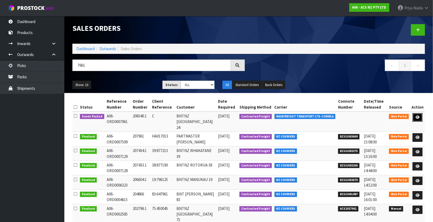
click at [417, 116] on icon at bounding box center [417, 116] width 4 height 3
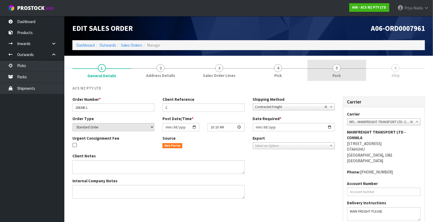
click at [331, 70] on link "5 Pack" at bounding box center [336, 70] width 59 height 21
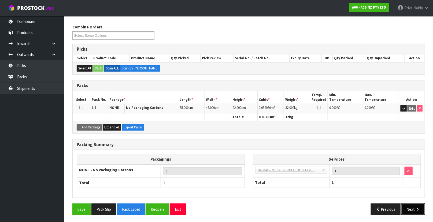
click at [402, 205] on button "Next" at bounding box center [413, 209] width 24 height 12
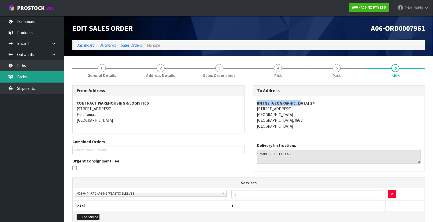
drag, startPoint x: 268, startPoint y: 103, endPoint x: 32, endPoint y: 72, distance: 238.3
click at [309, 103] on div "BNTNZ SILVERDALE 24 UNIT 8, 30 FOUNDRY ROAD SILVERDALE SILVERDALE, 0932 New Zea…" at bounding box center [339, 117] width 172 height 42
drag, startPoint x: 251, startPoint y: 109, endPoint x: 312, endPoint y: 110, distance: 61.1
click at [312, 110] on div "To Address BNTNZ SILVERDALE 24 UNIT 8, 30 FOUNDRY ROAD SILVERDALE SILVERDALE, 0…" at bounding box center [339, 131] width 180 height 92
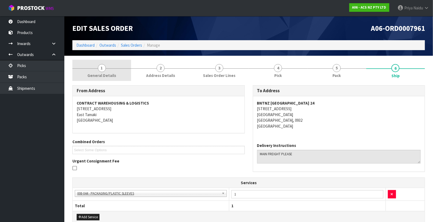
click at [99, 75] on span "General Details" at bounding box center [101, 76] width 29 height 6
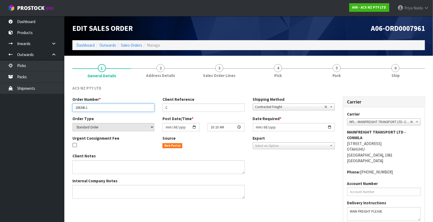
drag, startPoint x: 74, startPoint y: 108, endPoint x: 100, endPoint y: 107, distance: 26.6
click at [100, 107] on input "208340.1" at bounding box center [113, 107] width 82 height 8
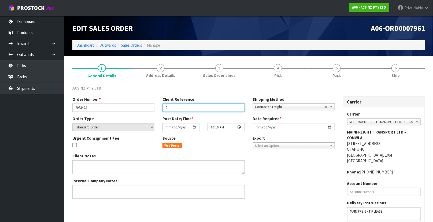
drag, startPoint x: 164, startPoint y: 108, endPoint x: 0, endPoint y: 136, distance: 166.1
click at [173, 107] on input "C" at bounding box center [203, 107] width 82 height 8
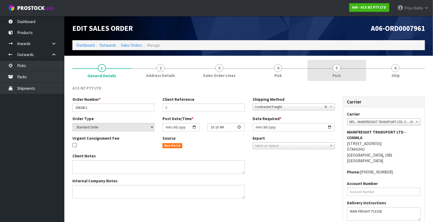
click at [341, 67] on link "5 Pack" at bounding box center [336, 70] width 59 height 21
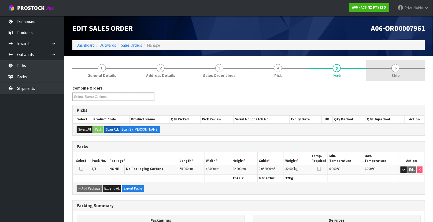
click at [393, 61] on link "6 Ship" at bounding box center [395, 70] width 59 height 21
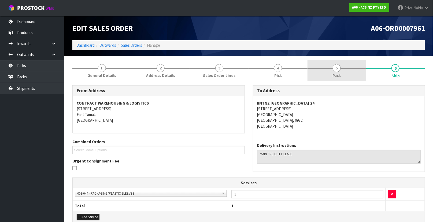
drag, startPoint x: 334, startPoint y: 74, endPoint x: 324, endPoint y: 74, distance: 9.9
click at [334, 74] on span "Pack" at bounding box center [336, 76] width 8 height 6
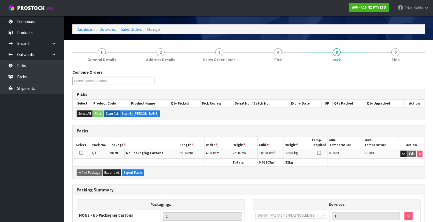
scroll to position [24, 0]
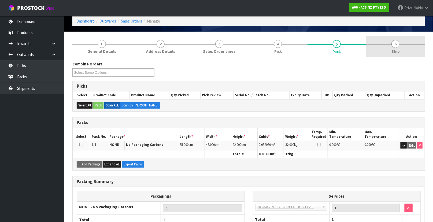
drag, startPoint x: 406, startPoint y: 49, endPoint x: 371, endPoint y: 53, distance: 35.8
click at [406, 49] on link "6 Ship" at bounding box center [395, 46] width 59 height 21
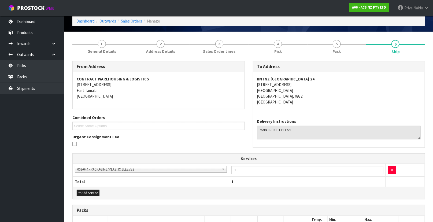
scroll to position [109, 0]
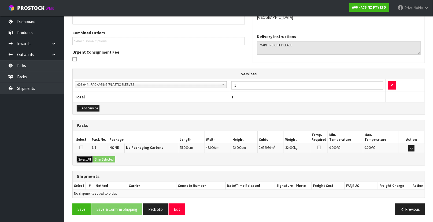
click at [101, 158] on div "Select All Ship Selected" at bounding box center [249, 159] width 352 height 12
click at [81, 159] on button "Select All" at bounding box center [85, 159] width 16 height 6
click at [95, 158] on button "Ship Selected" at bounding box center [104, 159] width 22 height 6
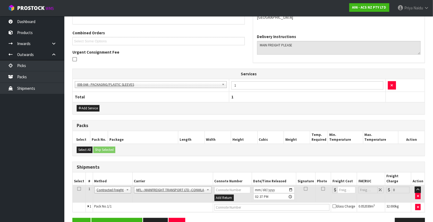
scroll to position [118, 0]
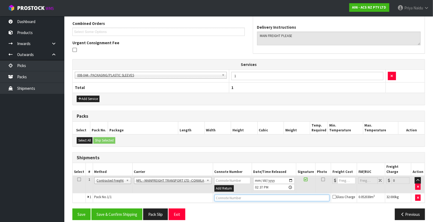
click at [235, 194] on input "text" at bounding box center [271, 197] width 115 height 7
paste input "FWM58763006"
click at [340, 177] on input "number" at bounding box center [346, 180] width 18 height 7
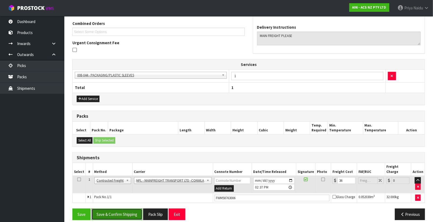
click at [125, 208] on button "Save & Confirm Shipping" at bounding box center [116, 214] width 51 height 12
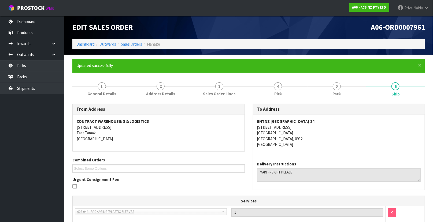
scroll to position [0, 0]
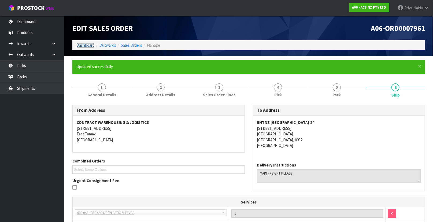
click at [92, 46] on link "Dashboard" at bounding box center [85, 45] width 18 height 5
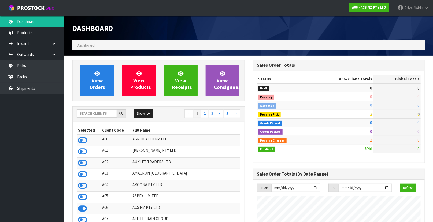
scroll to position [405, 180]
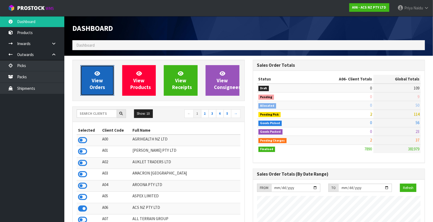
click at [96, 88] on span "View Orders" at bounding box center [97, 80] width 16 height 20
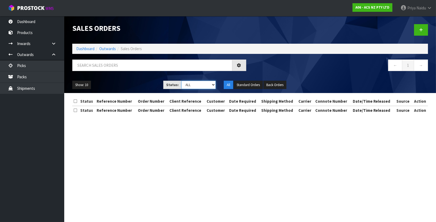
click at [190, 83] on select "Draft Pending Allocated Pending Pick Goods Picked Goods Packed Pending Charges …" at bounding box center [199, 85] width 35 height 8
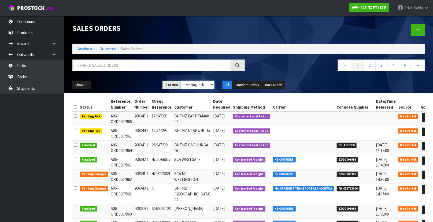
click at [181, 81] on select "Draft Pending Allocated Pending Pick Goods Picked Goods Packed Pending Charges …" at bounding box center [198, 85] width 34 height 8
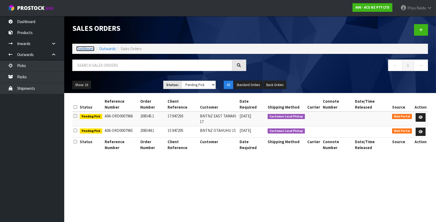
click at [88, 49] on link "Dashboard" at bounding box center [85, 48] width 18 height 5
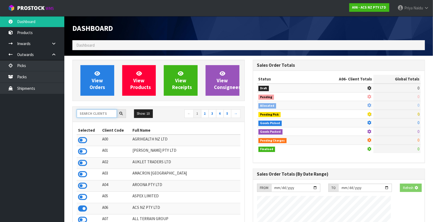
click at [89, 110] on input "text" at bounding box center [97, 113] width 40 height 8
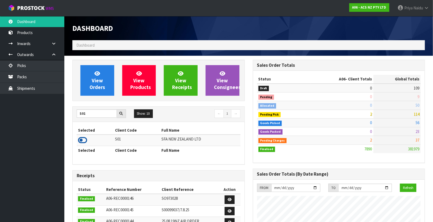
click at [84, 138] on icon at bounding box center [82, 140] width 9 height 8
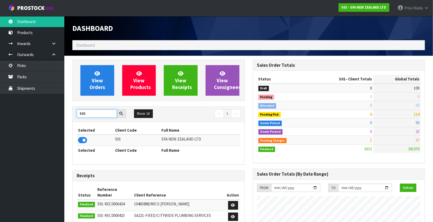
click at [93, 111] on input "S01" at bounding box center [97, 113] width 40 height 8
click at [83, 139] on icon at bounding box center [82, 140] width 9 height 8
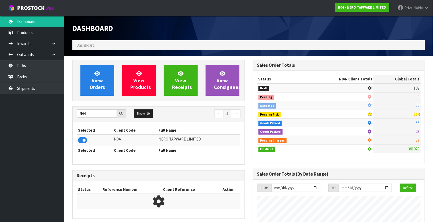
scroll to position [445, 180]
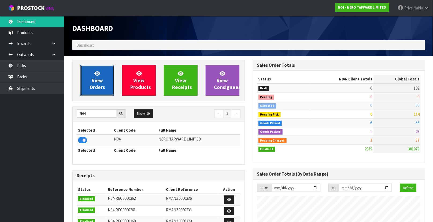
click at [101, 87] on span "View Orders" at bounding box center [97, 80] width 16 height 20
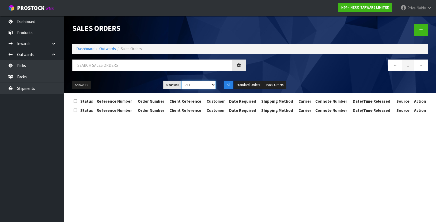
click at [196, 83] on select "Draft Pending Allocated Pending Pick Goods Picked Goods Packed Pending Charges …" at bounding box center [199, 85] width 35 height 8
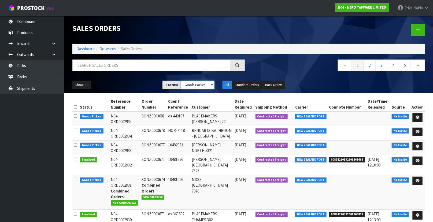
click at [181, 81] on select "Draft Pending Allocated Pending Pick Goods Picked Goods Packed Pending Charges …" at bounding box center [198, 85] width 34 height 8
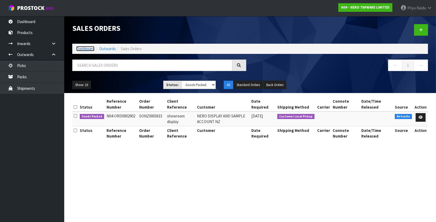
click at [88, 48] on link "Dashboard" at bounding box center [85, 48] width 18 height 5
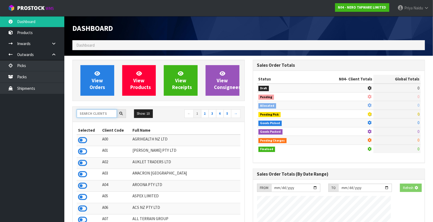
click at [88, 117] on input "text" at bounding box center [97, 113] width 40 height 8
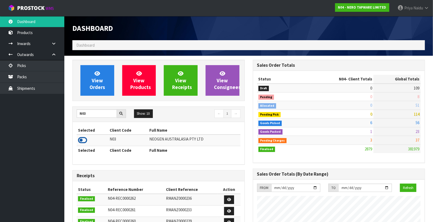
click at [80, 142] on icon at bounding box center [82, 140] width 9 height 8
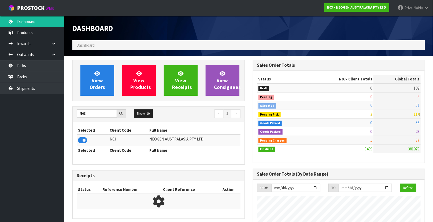
scroll to position [457, 180]
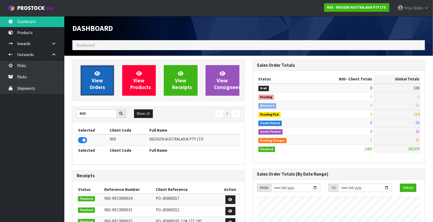
click at [92, 88] on span "View Orders" at bounding box center [97, 80] width 16 height 20
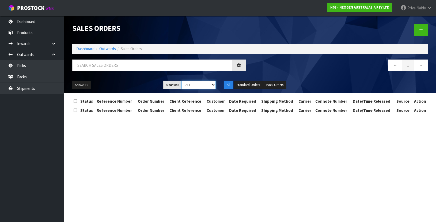
click at [195, 86] on select "Draft Pending Allocated Pending Pick Goods Picked Goods Packed Pending Charges …" at bounding box center [199, 85] width 35 height 8
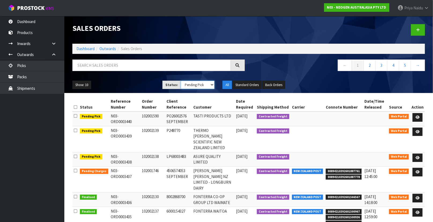
click at [181, 81] on select "Draft Pending Allocated Pending Pick Goods Picked Goods Packed Pending Charges …" at bounding box center [198, 85] width 34 height 8
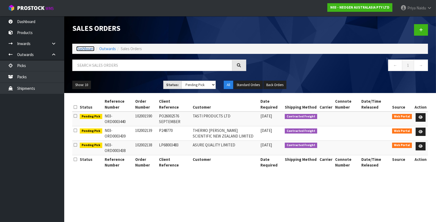
click at [83, 50] on link "Dashboard" at bounding box center [85, 48] width 18 height 5
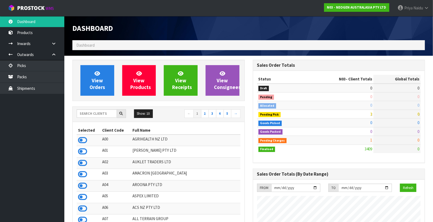
scroll to position [462, 180]
click at [80, 111] on input "text" at bounding box center [97, 113] width 40 height 8
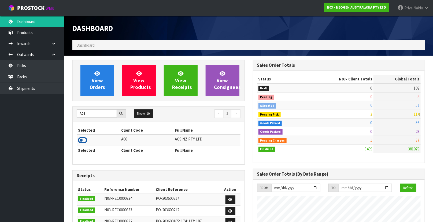
click at [84, 138] on icon at bounding box center [82, 140] width 9 height 8
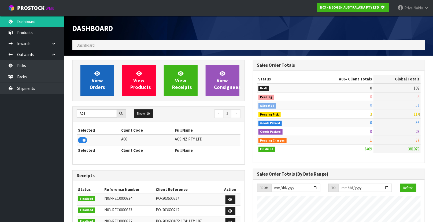
scroll to position [267553, 267706]
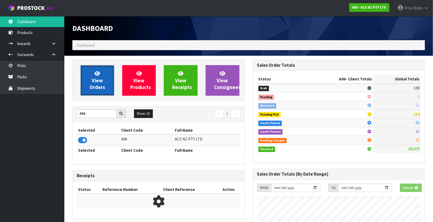
click at [95, 89] on span "View Orders" at bounding box center [97, 80] width 16 height 20
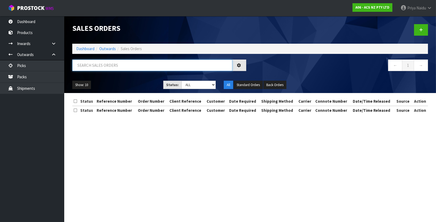
click at [105, 66] on input "text" at bounding box center [152, 65] width 160 height 12
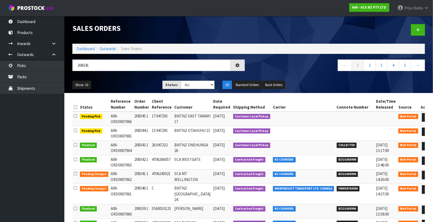
click at [107, 79] on div "Show: 10 5 10 25 50 Status: Draft Pending Allocated Pending Pick Goods Picked G…" at bounding box center [248, 85] width 360 height 17
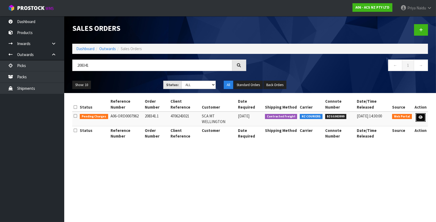
click at [422, 115] on icon at bounding box center [421, 116] width 4 height 3
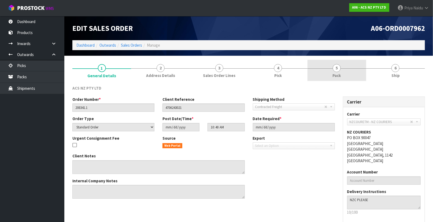
click at [343, 70] on link "5 Pack" at bounding box center [336, 70] width 59 height 21
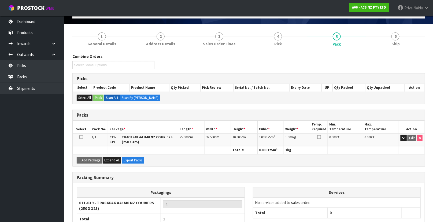
scroll to position [68, 0]
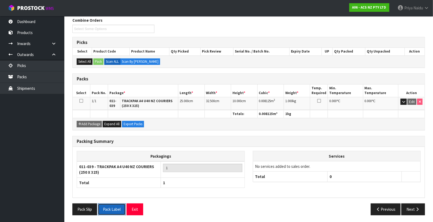
click at [113, 208] on button "Pack Label" at bounding box center [112, 209] width 28 height 12
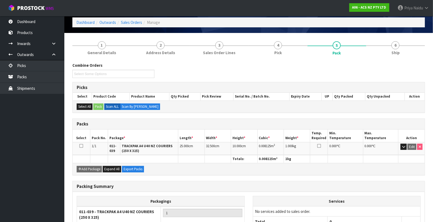
scroll to position [0, 0]
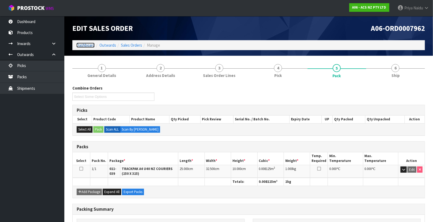
click at [92, 47] on link "Dashboard" at bounding box center [85, 45] width 18 height 5
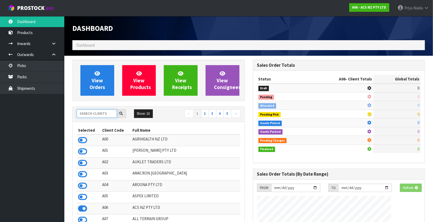
click at [98, 111] on input "text" at bounding box center [97, 113] width 40 height 8
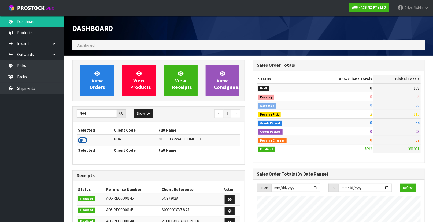
click at [84, 139] on icon at bounding box center [82, 140] width 9 height 8
click at [110, 118] on div "N04 Show: 10 5 10 25 50 ← 1 →" at bounding box center [159, 113] width 172 height 9
click at [97, 120] on div "N04 Show: 10 5 10 25 50 ← 1 →" at bounding box center [159, 114] width 172 height 15
click at [98, 119] on div "N04 Show: 10 5 10 25 50 ← 1 →" at bounding box center [159, 114] width 172 height 15
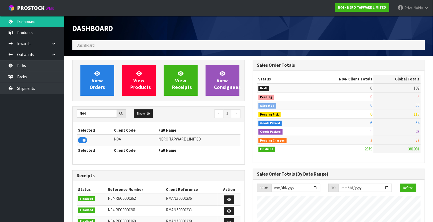
click at [98, 119] on div "N04 Show: 10 5 10 25 50 ← 1 →" at bounding box center [159, 114] width 172 height 15
click at [104, 117] on input "N04" at bounding box center [97, 113] width 40 height 8
click at [83, 142] on icon at bounding box center [82, 140] width 9 height 8
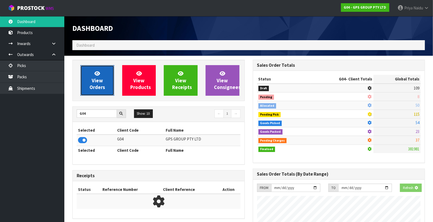
click at [94, 78] on span "View Orders" at bounding box center [97, 80] width 16 height 20
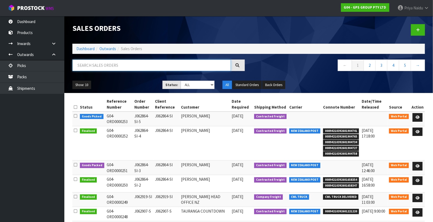
click at [114, 70] on input "text" at bounding box center [151, 65] width 158 height 12
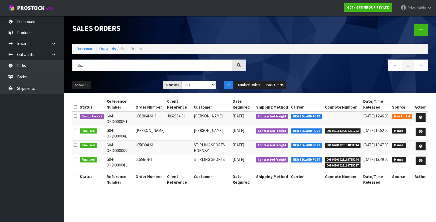
click at [140, 86] on ul "Show: 10 5 10 25 50" at bounding box center [113, 85] width 83 height 9
click at [423, 116] on icon at bounding box center [421, 116] width 4 height 3
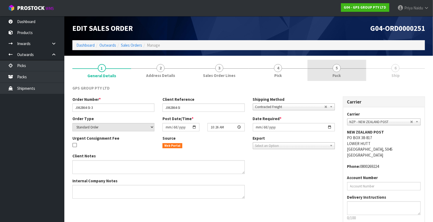
click at [349, 72] on link "5 Pack" at bounding box center [336, 70] width 59 height 21
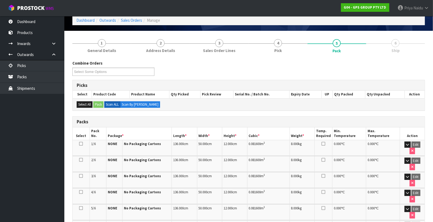
scroll to position [110, 0]
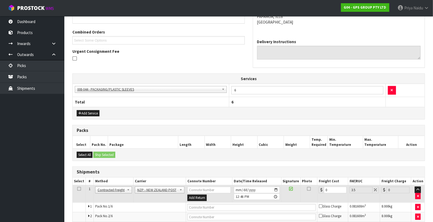
scroll to position [0, 0]
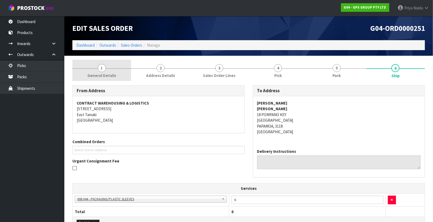
click at [96, 62] on link "1 General Details" at bounding box center [101, 70] width 59 height 21
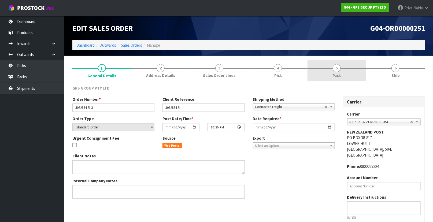
click at [322, 61] on link "5 Pack" at bounding box center [336, 70] width 59 height 21
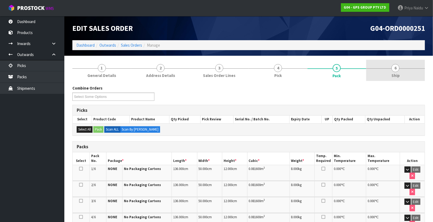
click at [410, 67] on link "6 Ship" at bounding box center [395, 70] width 59 height 21
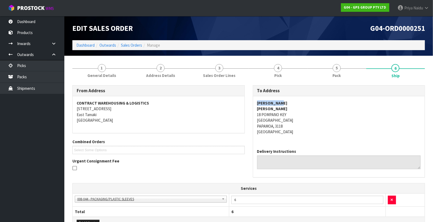
drag, startPoint x: 254, startPoint y: 102, endPoint x: 289, endPoint y: 102, distance: 34.8
click at [289, 102] on div "KARYN MCKEE KARYN MCKEE 18 POMPANO KEY PAPAMOA BEACH PAPAMOA, 3118 New Zealand" at bounding box center [339, 120] width 172 height 48
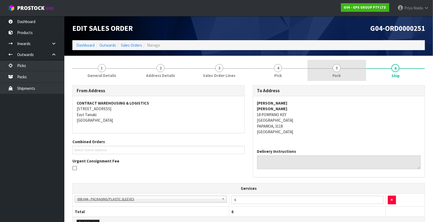
click at [329, 78] on link "5 Pack" at bounding box center [336, 70] width 59 height 21
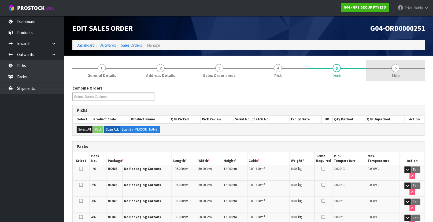
click at [399, 70] on link "6 Ship" at bounding box center [395, 70] width 59 height 21
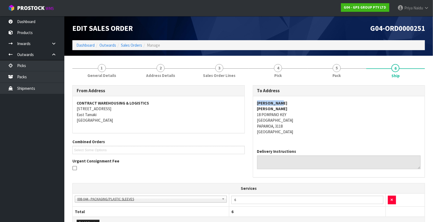
drag, startPoint x: 254, startPoint y: 103, endPoint x: 288, endPoint y: 103, distance: 34.0
click at [288, 103] on div "KARYN MCKEE KARYN MCKEE 18 POMPANO KEY PAPAMOA BEACH PAPAMOA, 3118 New Zealand" at bounding box center [339, 120] width 172 height 48
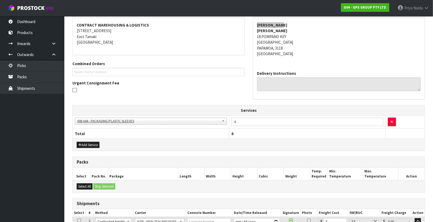
scroll to position [170, 0]
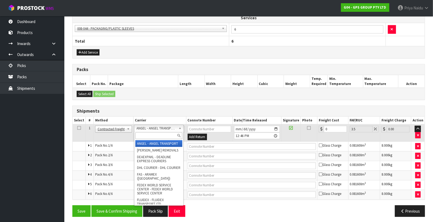
click at [155, 135] on input "text" at bounding box center [158, 135] width 47 height 7
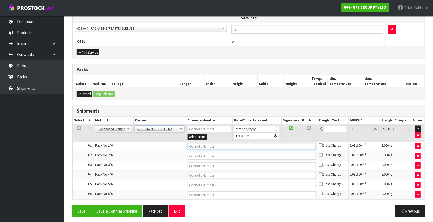
click at [198, 145] on input "text" at bounding box center [252, 146] width 128 height 7
paste input "FWM58763415"
click at [338, 129] on input "0" at bounding box center [335, 129] width 23 height 7
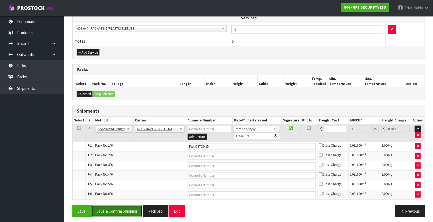
click at [124, 205] on button "Save & Confirm Shipping" at bounding box center [116, 211] width 51 height 12
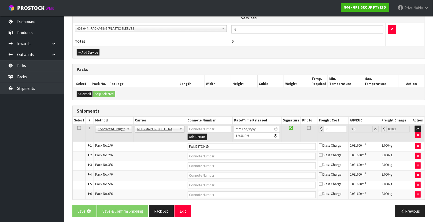
scroll to position [0, 0]
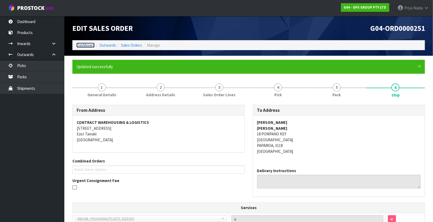
click at [88, 45] on link "Dashboard" at bounding box center [85, 45] width 18 height 5
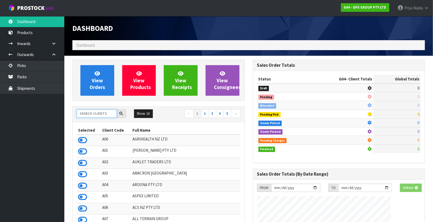
click at [88, 110] on input "text" at bounding box center [97, 113] width 40 height 8
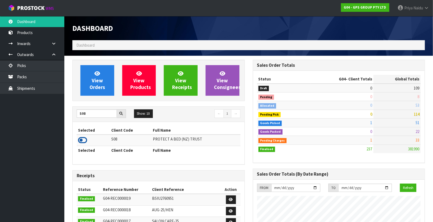
click at [84, 140] on icon at bounding box center [82, 140] width 9 height 8
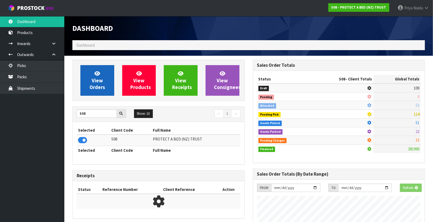
scroll to position [267553, 267706]
click at [96, 77] on span "View Orders" at bounding box center [97, 80] width 16 height 20
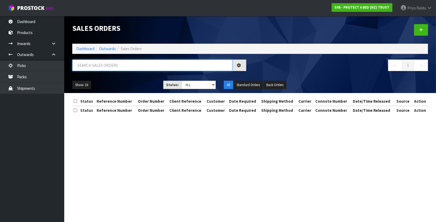
click at [108, 66] on input "text" at bounding box center [152, 65] width 160 height 12
click at [199, 84] on select "Draft Pending Allocated Pending Pick Goods Picked Goods Packed Pending Charges …" at bounding box center [199, 85] width 35 height 8
click at [182, 81] on select "Draft Pending Allocated Pending Pick Goods Picked Goods Packed Pending Charges …" at bounding box center [199, 85] width 35 height 8
click at [139, 81] on ul "Show: 10 5 10 25 50" at bounding box center [113, 85] width 83 height 9
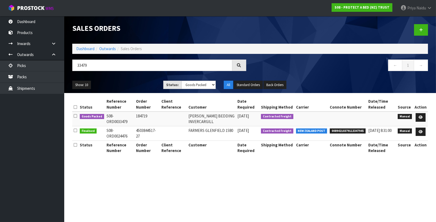
click at [128, 78] on div "Show: 10 5 10 25 50 Status: Draft Pending Allocated Pending Pick Goods Picked G…" at bounding box center [250, 85] width 364 height 17
click at [126, 76] on div "33479 ← 1 →" at bounding box center [250, 67] width 364 height 17
click at [422, 117] on icon at bounding box center [421, 116] width 4 height 3
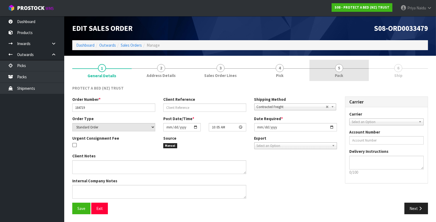
click at [339, 68] on span "5" at bounding box center [339, 68] width 8 height 8
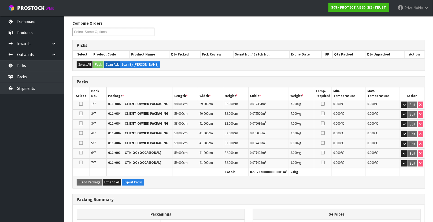
scroll to position [122, 0]
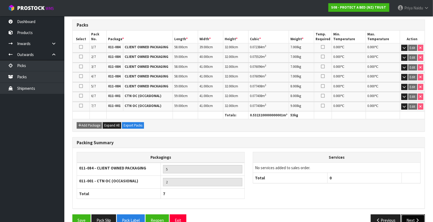
click at [410, 217] on button "Next" at bounding box center [413, 220] width 24 height 12
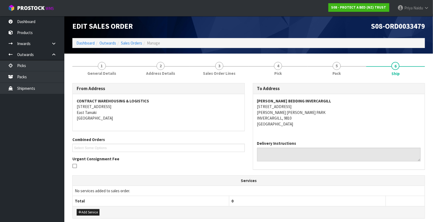
scroll to position [0, 0]
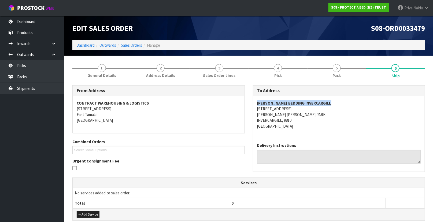
drag, startPoint x: 256, startPoint y: 103, endPoint x: 340, endPoint y: 103, distance: 84.9
click at [340, 103] on div "HARVEY NORMAN BEDDING INVERCARGILL 245 TAY STREET TURNBULL THOMSON PARK INVERCA…" at bounding box center [339, 117] width 172 height 42
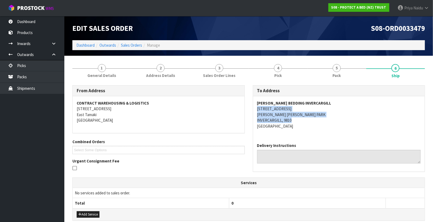
drag, startPoint x: 254, startPoint y: 109, endPoint x: 313, endPoint y: 118, distance: 59.6
click at [313, 118] on div "HARVEY NORMAN BEDDING INVERCARGILL 245 TAY STREET TURNBULL THOMSON PARK INVERCA…" at bounding box center [339, 117] width 172 height 42
click at [338, 126] on address "HARVEY NORMAN BEDDING INVERCARGILL 245 TAY STREET TURNBULL THOMSON PARK INVERCA…" at bounding box center [339, 114] width 164 height 29
drag, startPoint x: 255, startPoint y: 108, endPoint x: 289, endPoint y: 108, distance: 33.8
click at [289, 108] on div "HARVEY NORMAN BEDDING INVERCARGILL 245 TAY STREET TURNBULL THOMSON PARK INVERCA…" at bounding box center [339, 117] width 172 height 42
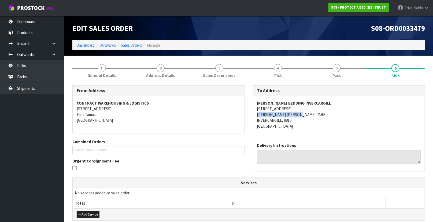
drag, startPoint x: 254, startPoint y: 113, endPoint x: 306, endPoint y: 113, distance: 52.2
click at [306, 113] on div "HARVEY NORMAN BEDDING INVERCARGILL 245 TAY STREET TURNBULL THOMSON PARK INVERCA…" at bounding box center [339, 117] width 172 height 42
click at [110, 77] on span "General Details" at bounding box center [101, 76] width 29 height 6
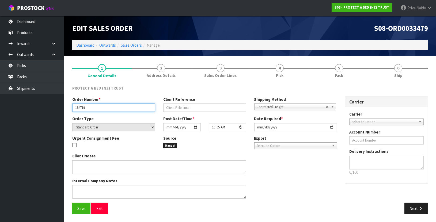
drag, startPoint x: 75, startPoint y: 108, endPoint x: 90, endPoint y: 107, distance: 14.5
click at [90, 107] on input "184719" at bounding box center [113, 107] width 83 height 8
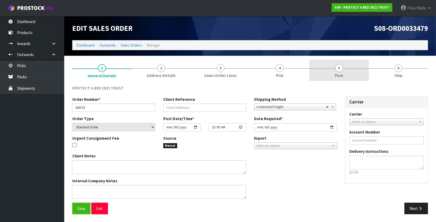
click at [342, 61] on link "5 Pack" at bounding box center [339, 70] width 59 height 21
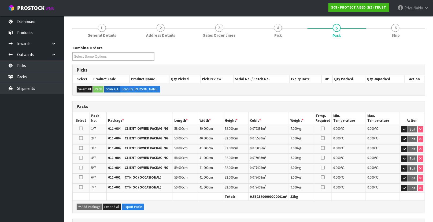
scroll to position [35, 0]
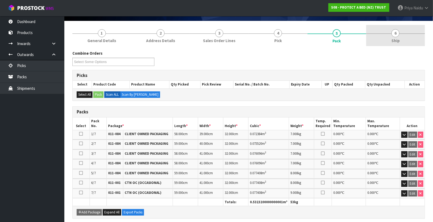
click at [409, 44] on link "6 Ship" at bounding box center [395, 35] width 59 height 21
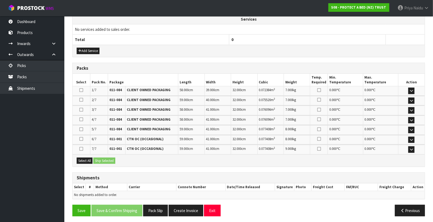
scroll to position [164, 0]
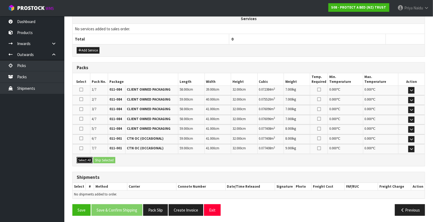
drag, startPoint x: 90, startPoint y: 159, endPoint x: 104, endPoint y: 158, distance: 13.7
click at [91, 159] on button "Select All" at bounding box center [85, 160] width 16 height 6
click at [104, 158] on button "Ship Selected" at bounding box center [104, 160] width 22 height 6
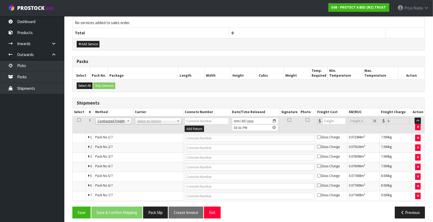
scroll to position [173, 0]
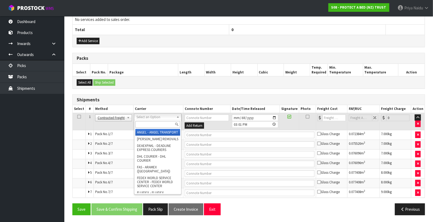
click at [151, 122] on input "text" at bounding box center [157, 124] width 45 height 7
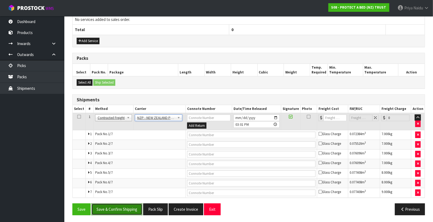
click at [126, 206] on button "Save & Confirm Shipping" at bounding box center [116, 209] width 51 height 12
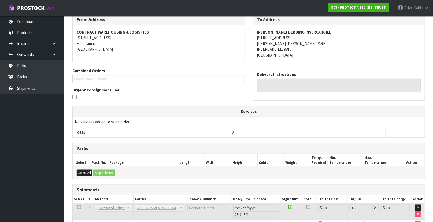
scroll to position [0, 0]
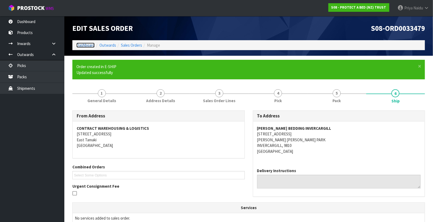
click at [87, 43] on link "Dashboard" at bounding box center [85, 45] width 18 height 5
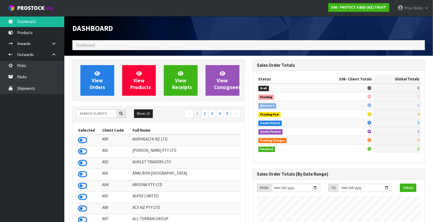
scroll to position [334, 180]
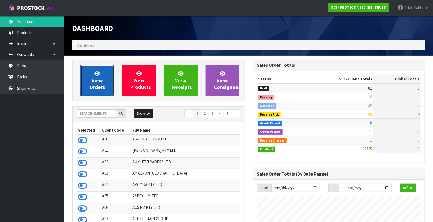
click at [99, 85] on span "View Orders" at bounding box center [97, 80] width 16 height 20
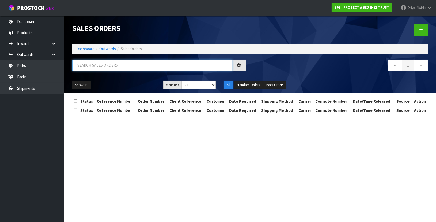
click at [101, 62] on input "text" at bounding box center [152, 65] width 160 height 12
click at [132, 85] on ul "Show: 10 5 10 25 50" at bounding box center [113, 85] width 83 height 9
click at [133, 81] on ul "Show: 10 5 10 25 50" at bounding box center [113, 85] width 83 height 9
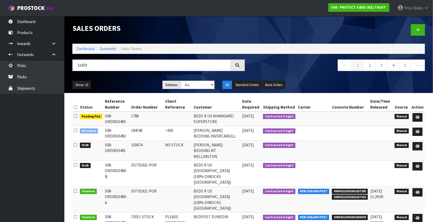
click at [136, 78] on div "Show: 10 5 10 25 50 Status: Draft Pending Allocated Pending Pick Goods Picked G…" at bounding box center [248, 85] width 360 height 17
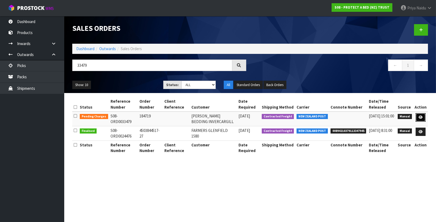
click at [423, 115] on icon at bounding box center [421, 116] width 4 height 3
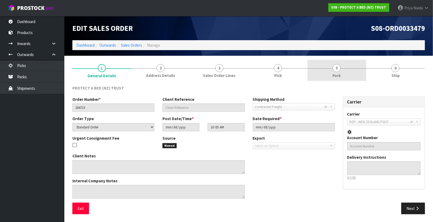
click at [347, 73] on link "5 Pack" at bounding box center [336, 70] width 59 height 21
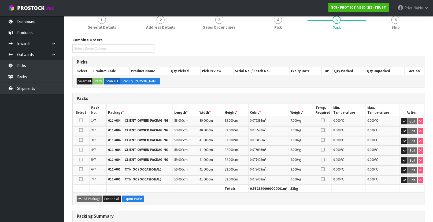
scroll to position [132, 0]
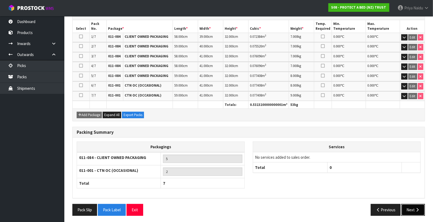
drag, startPoint x: 412, startPoint y: 209, endPoint x: 408, endPoint y: 207, distance: 4.6
click at [413, 209] on button "Next" at bounding box center [413, 210] width 24 height 12
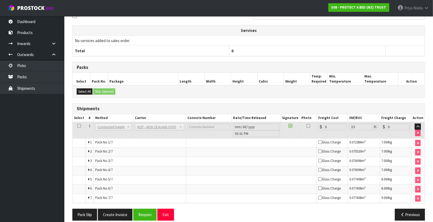
scroll to position [157, 0]
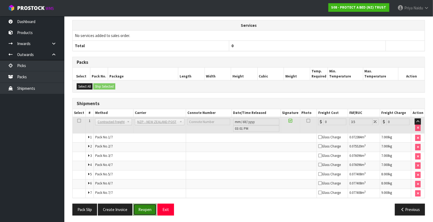
click at [148, 206] on button "Reopen" at bounding box center [144, 210] width 23 height 12
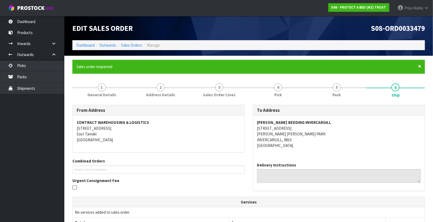
click at [420, 65] on span "×" at bounding box center [419, 66] width 3 height 8
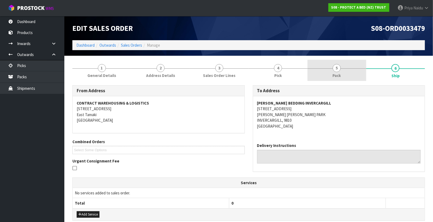
click at [330, 73] on link "5 Pack" at bounding box center [336, 70] width 59 height 21
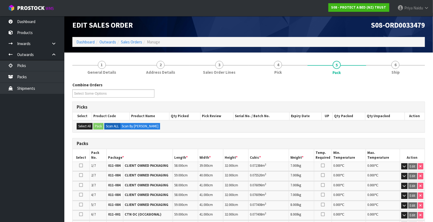
scroll to position [48, 0]
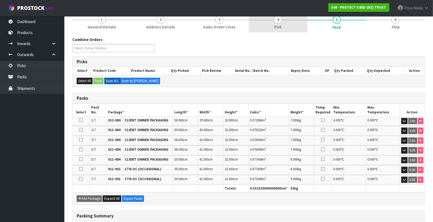
click at [285, 24] on link "4 Pick" at bounding box center [278, 21] width 59 height 21
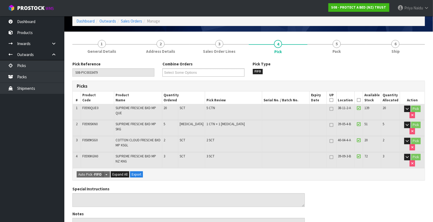
scroll to position [0, 0]
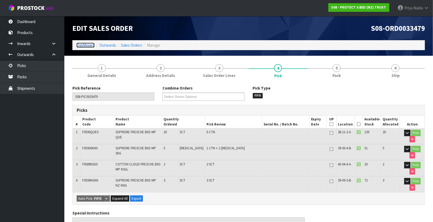
click at [81, 46] on link "Dashboard" at bounding box center [85, 45] width 18 height 5
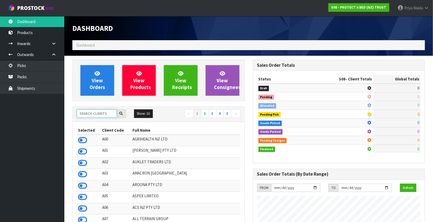
click at [96, 113] on input "text" at bounding box center [97, 113] width 40 height 8
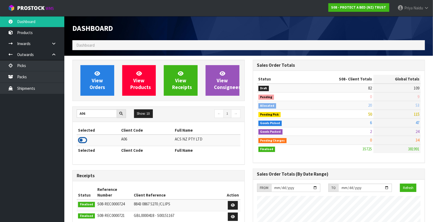
click at [85, 141] on icon at bounding box center [82, 140] width 9 height 8
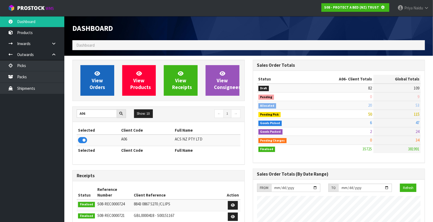
scroll to position [267553, 267706]
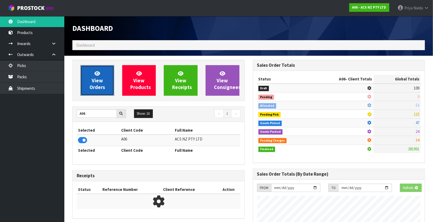
click at [92, 88] on span "View Orders" at bounding box center [97, 80] width 16 height 20
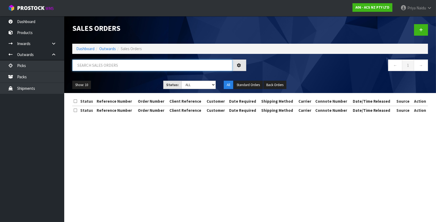
click at [100, 64] on input "text" at bounding box center [152, 65] width 160 height 12
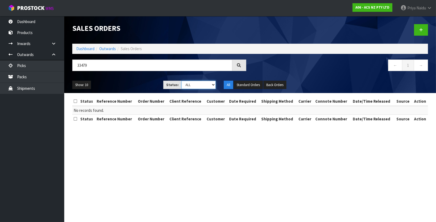
click at [191, 81] on select "Draft Pending Allocated Pending Pick Goods Picked Goods Packed Pending Charges …" at bounding box center [199, 85] width 35 height 8
click at [182, 81] on select "Draft Pending Allocated Pending Pick Goods Picked Goods Packed Pending Charges …" at bounding box center [199, 85] width 35 height 8
click at [129, 76] on div "33479 ← 1 →" at bounding box center [250, 67] width 364 height 17
click at [133, 77] on div "Show: 10 5 10 25 50 Status: Draft Pending Allocated Pending Pick Goods Picked G…" at bounding box center [250, 85] width 364 height 17
click at [133, 79] on div "Show: 10 5 10 25 50 Status: Draft Pending Allocated Pending Pick Goods Picked G…" at bounding box center [250, 85] width 364 height 17
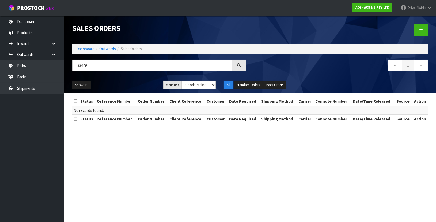
click at [131, 84] on ul "Show: 10 5 10 25 50" at bounding box center [113, 85] width 83 height 9
click at [109, 62] on input "33479" at bounding box center [152, 65] width 160 height 12
click at [196, 86] on select "Draft Pending Allocated Pending Pick Goods Picked Goods Packed Pending Charges …" at bounding box center [199, 85] width 35 height 8
click at [189, 159] on section "Sales Orders Dashboard Outwards Sales Orders 33479 ← 1 → Show: 10 5 10 25 50 St…" at bounding box center [218, 111] width 436 height 222
click at [194, 83] on select "Draft Pending Allocated Pending Pick Goods Picked Goods Packed Pending Charges …" at bounding box center [199, 85] width 35 height 8
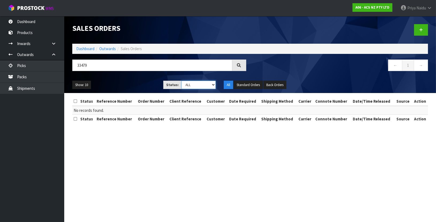
click at [182, 81] on select "Draft Pending Allocated Pending Pick Goods Picked Goods Packed Pending Charges …" at bounding box center [199, 85] width 35 height 8
click at [136, 85] on ul "Show: 10 5 10 25 50" at bounding box center [113, 85] width 83 height 9
click at [139, 80] on div "Show: 10 5 10 25 50 Status: Draft Pending Allocated Pending Pick Goods Picked G…" at bounding box center [250, 85] width 364 height 17
click at [128, 82] on ul "Show: 10 5 10 25 50" at bounding box center [113, 85] width 83 height 9
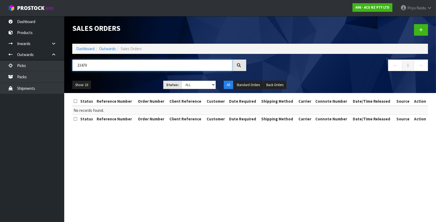
click at [103, 66] on input "33479" at bounding box center [152, 65] width 160 height 12
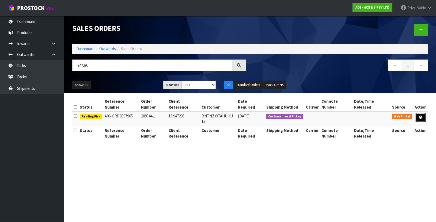
click at [421, 115] on icon at bounding box center [421, 116] width 4 height 3
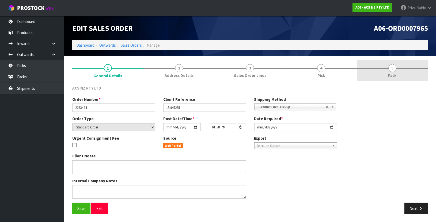
click at [384, 69] on link "5 Pack" at bounding box center [392, 70] width 71 height 21
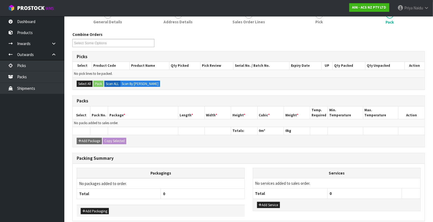
scroll to position [77, 0]
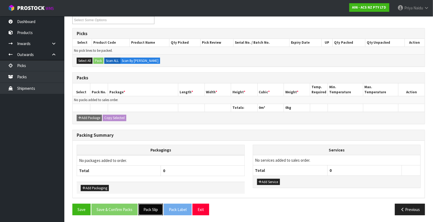
drag, startPoint x: 149, startPoint y: 210, endPoint x: 150, endPoint y: 206, distance: 3.6
click at [149, 209] on button "Pack Slip" at bounding box center [150, 210] width 25 height 12
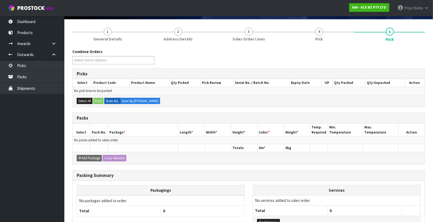
scroll to position [0, 0]
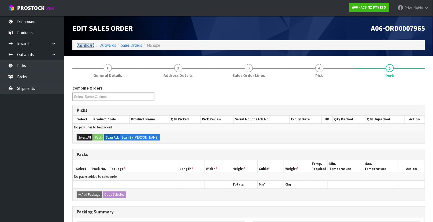
click at [92, 47] on link "Dashboard" at bounding box center [85, 45] width 18 height 5
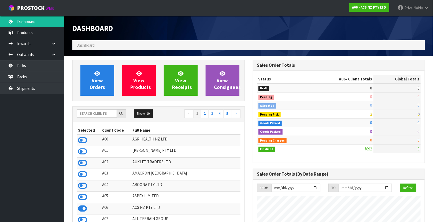
scroll to position [405, 180]
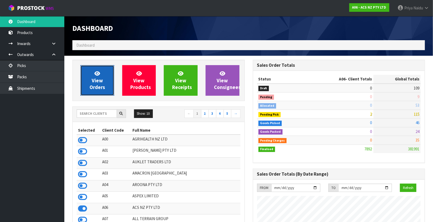
click at [94, 89] on span "View Orders" at bounding box center [97, 80] width 16 height 20
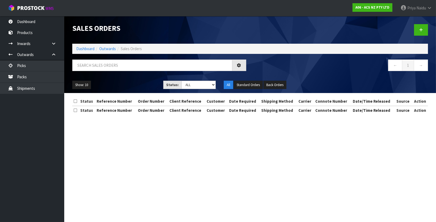
click at [100, 59] on div "Sales Orders Dashboard Outwards Sales Orders ← 1 → Show: 10 5 10 25 50 Status: …" at bounding box center [250, 54] width 364 height 77
click at [102, 70] on input "text" at bounding box center [152, 65] width 160 height 12
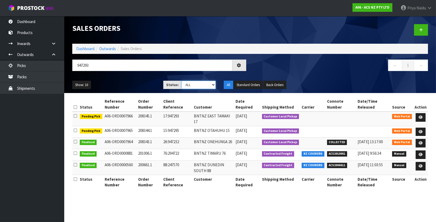
click at [193, 83] on select "Draft Pending Allocated Pending Pick Goods Picked Goods Packed Pending Charges …" at bounding box center [199, 85] width 35 height 8
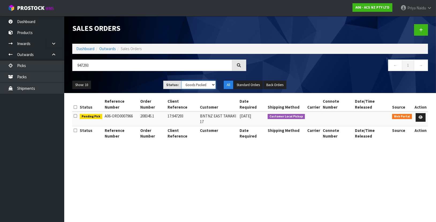
click at [182, 81] on select "Draft Pending Allocated Pending Pick Goods Picked Goods Packed Pending Charges …" at bounding box center [199, 85] width 35 height 8
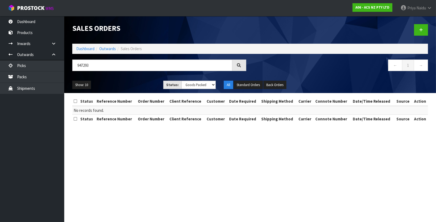
click at [136, 84] on ul "Show: 10 5 10 25 50" at bounding box center [113, 85] width 83 height 9
drag, startPoint x: 206, startPoint y: 89, endPoint x: 198, endPoint y: 89, distance: 7.8
click at [205, 89] on div "Show: 10 5 10 25 50 Status: Draft Pending Allocated Pending Pick Goods Picked G…" at bounding box center [250, 85] width 364 height 17
click at [196, 88] on select "Draft Pending Allocated Pending Pick Goods Picked Goods Packed Pending Charges …" at bounding box center [199, 85] width 35 height 8
click at [182, 81] on select "Draft Pending Allocated Pending Pick Goods Picked Goods Packed Pending Charges …" at bounding box center [199, 85] width 35 height 8
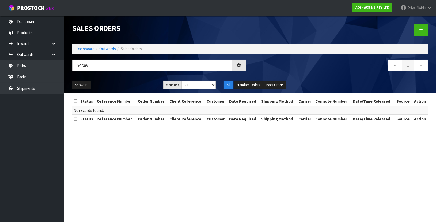
drag, startPoint x: 123, startPoint y: 74, endPoint x: 126, endPoint y: 85, distance: 10.7
click at [123, 76] on div "947293 ← 1 →" at bounding box center [250, 67] width 364 height 17
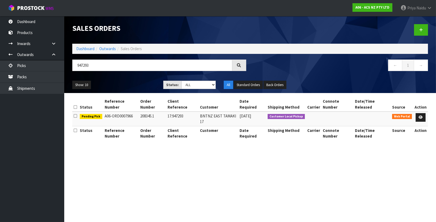
click at [129, 87] on ul "Show: 10 5 10 25 50" at bounding box center [113, 85] width 83 height 9
click at [132, 87] on ul "Show: 10 5 10 25 50" at bounding box center [113, 85] width 83 height 9
click at [420, 115] on icon at bounding box center [421, 116] width 4 height 3
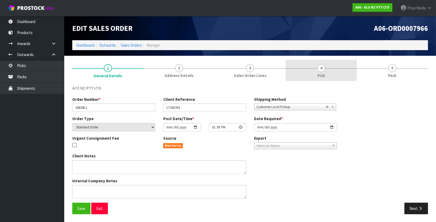
click at [335, 73] on link "4 Pick" at bounding box center [321, 70] width 71 height 21
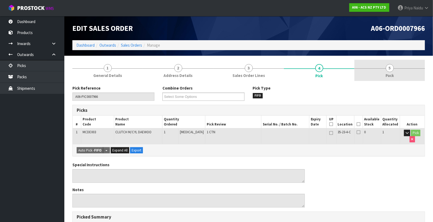
click at [404, 70] on link "5 Pack" at bounding box center [389, 70] width 70 height 21
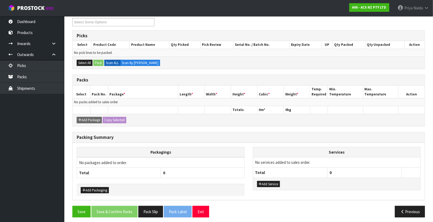
scroll to position [77, 0]
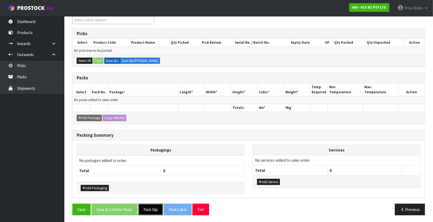
click at [153, 209] on button "Pack Slip" at bounding box center [150, 210] width 25 height 12
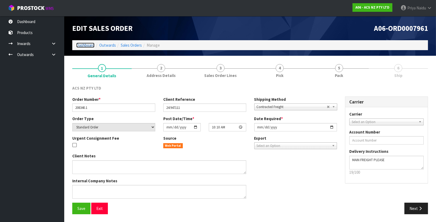
click at [86, 43] on link "Dashboard" at bounding box center [85, 45] width 18 height 5
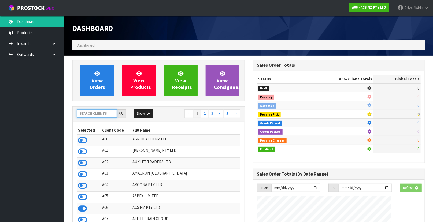
click at [89, 112] on input "text" at bounding box center [97, 113] width 40 height 8
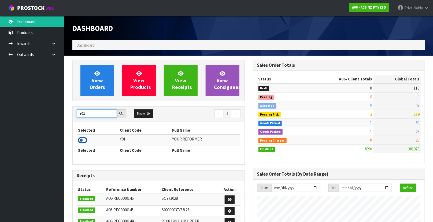
type input "Y01"
click at [80, 137] on icon at bounding box center [82, 140] width 9 height 8
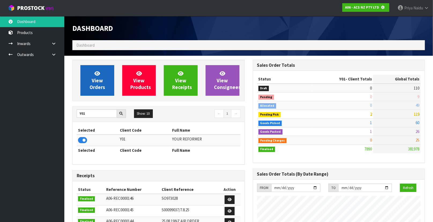
scroll to position [267553, 267706]
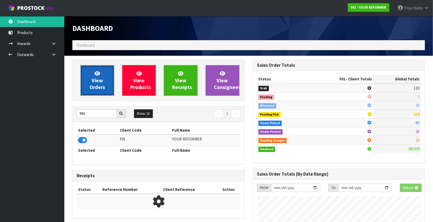
click at [94, 87] on span "View Orders" at bounding box center [97, 80] width 16 height 20
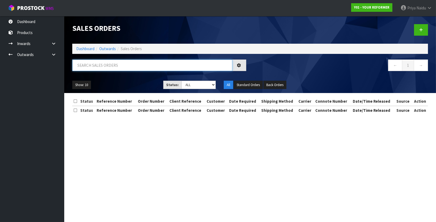
click at [104, 64] on input "text" at bounding box center [152, 65] width 160 height 12
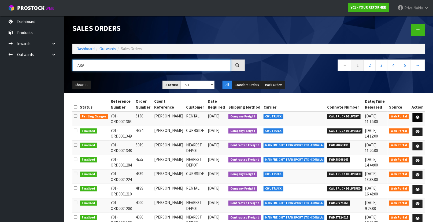
type input "ARA"
click at [417, 116] on icon at bounding box center [417, 116] width 4 height 3
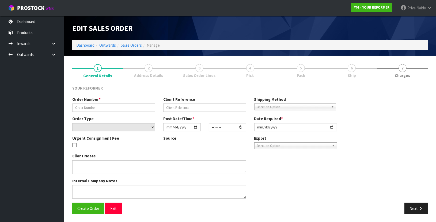
type input "5158"
type input "ARANI CUTHBERT"
select select "number:0"
type input "2025-09-11"
type input "11:45:00.000"
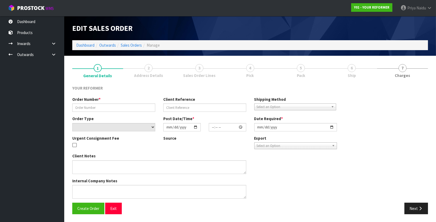
type input "2025-09-11"
type textarea "ARANI CUTHBERT 166A RIMMER ROAD AUK HELENSVILLE 0875 NEW ZEALAND +64 274 586 780"
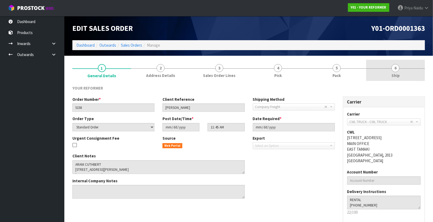
click at [398, 69] on span "6" at bounding box center [395, 68] width 8 height 8
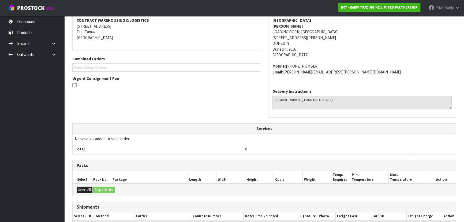
scroll to position [13, 0]
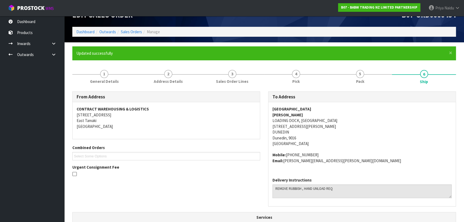
click at [82, 27] on div "Edit Sales Order" at bounding box center [166, 15] width 196 height 24
click at [82, 33] on link "Dashboard" at bounding box center [85, 31] width 18 height 5
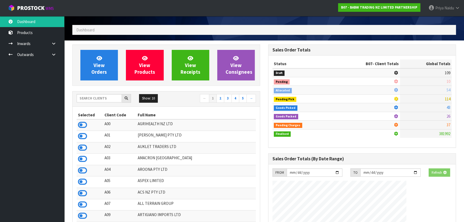
scroll to position [7, 0]
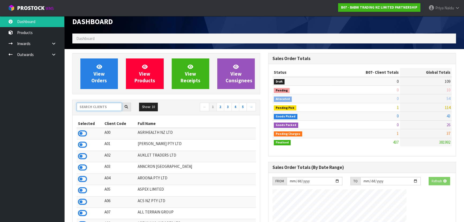
click at [93, 107] on input "text" at bounding box center [99, 107] width 45 height 8
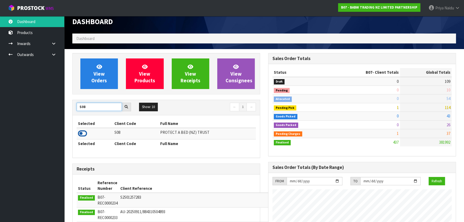
type input "S08"
click at [83, 130] on icon at bounding box center [82, 133] width 9 height 8
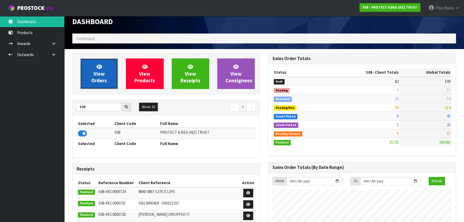
click at [105, 85] on link "View Orders" at bounding box center [99, 73] width 38 height 31
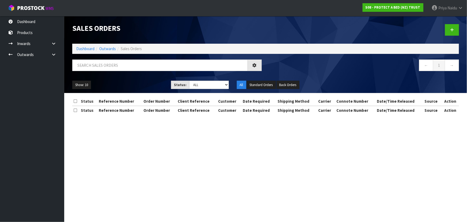
click at [96, 57] on div "Sales Orders Dashboard Outwards Sales Orders ← 1 → Show: 10 5 10 25 50 Status: …" at bounding box center [265, 54] width 395 height 77
click at [94, 61] on input "text" at bounding box center [160, 65] width 176 height 12
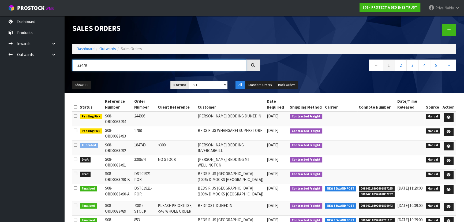
type input "33479"
drag, startPoint x: 203, startPoint y: 83, endPoint x: 182, endPoint y: 116, distance: 39.3
click at [203, 83] on select "Draft Pending Allocated Pending Pick Goods Picked Goods Packed Pending Charges …" at bounding box center [208, 85] width 39 height 8
select select "string:5"
click at [189, 81] on select "Draft Pending Allocated Pending Pick Goods Picked Goods Packed Pending Charges …" at bounding box center [208, 85] width 39 height 8
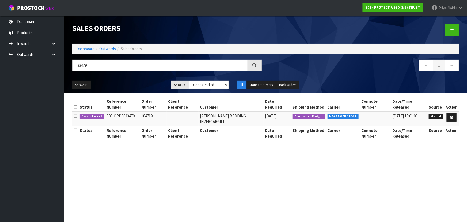
click at [143, 81] on ul "Show: 10 5 10 25 50" at bounding box center [117, 85] width 91 height 9
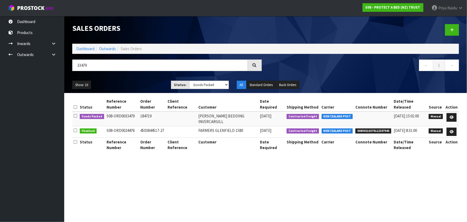
click at [136, 79] on div "Show: 10 5 10 25 50 Status: Draft Pending Allocated Pending Pick Goods Picked G…" at bounding box center [265, 85] width 395 height 17
click at [132, 84] on ul "Show: 10 5 10 25 50" at bounding box center [117, 85] width 91 height 9
click at [135, 85] on ul "Show: 10 5 10 25 50" at bounding box center [117, 85] width 91 height 9
click at [131, 82] on ul "Show: 10 5 10 25 50" at bounding box center [117, 85] width 91 height 9
click at [133, 86] on ul "Show: 10 5 10 25 50" at bounding box center [117, 85] width 91 height 9
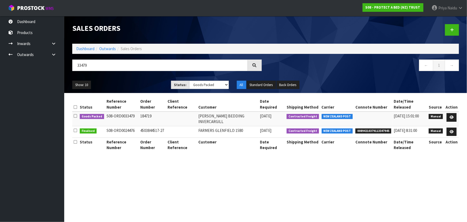
click at [134, 85] on ul "Show: 10 5 10 25 50" at bounding box center [117, 85] width 91 height 9
click at [451, 118] on icon at bounding box center [452, 116] width 4 height 3
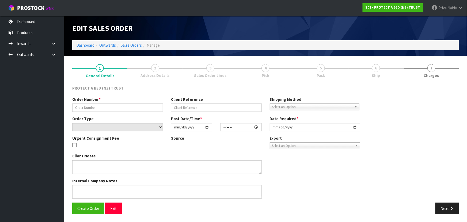
type input "184719"
select select "number:0"
type input "2025-09-18"
type input "10:05:00.000"
type input "2025-09-18"
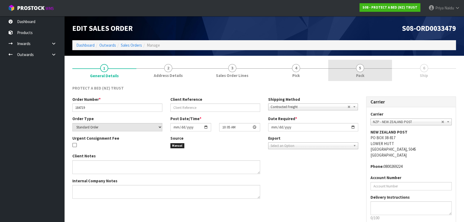
drag, startPoint x: 370, startPoint y: 71, endPoint x: 364, endPoint y: 79, distance: 9.7
click at [370, 71] on link "5 Pack" at bounding box center [360, 70] width 64 height 21
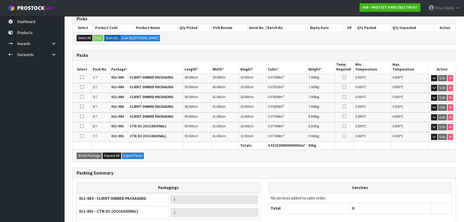
scroll to position [132, 0]
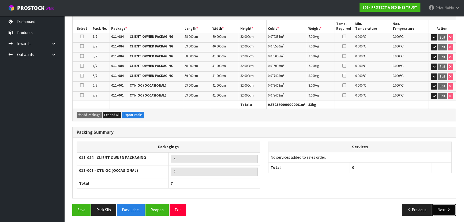
click at [443, 205] on button "Next" at bounding box center [444, 210] width 24 height 12
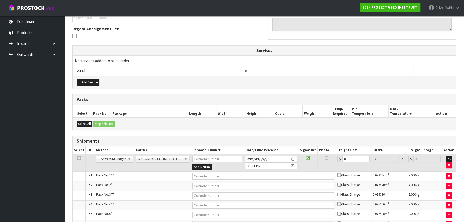
scroll to position [0, 0]
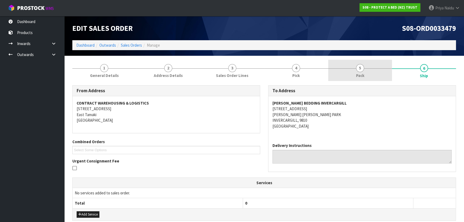
click at [359, 64] on span "5" at bounding box center [360, 68] width 8 height 8
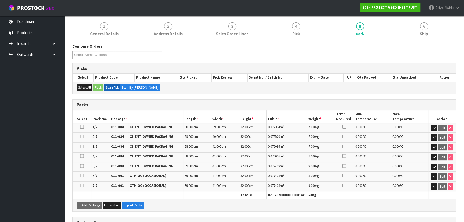
scroll to position [48, 0]
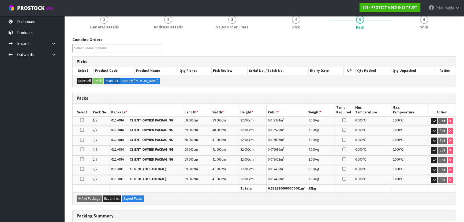
click at [419, 30] on link "6 Ship" at bounding box center [424, 21] width 64 height 21
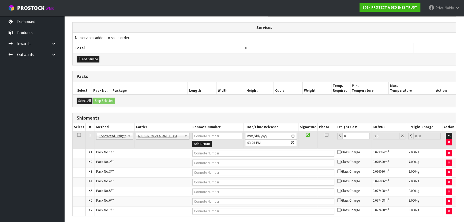
scroll to position [173, 0]
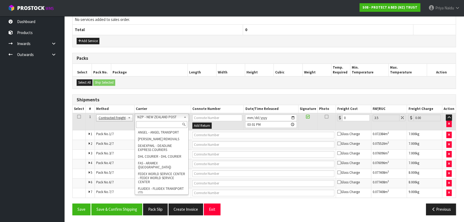
click at [149, 123] on input "text" at bounding box center [161, 124] width 51 height 7
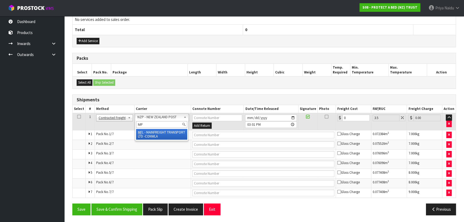
type input "MF"
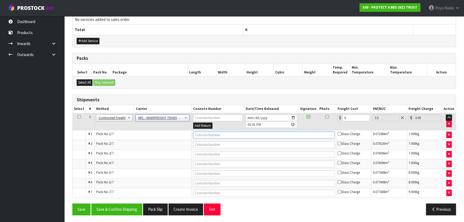
click at [198, 133] on input "text" at bounding box center [264, 135] width 142 height 7
paste input "FWM58764026"
type input "FWM58764026"
click at [350, 116] on input "0" at bounding box center [356, 117] width 27 height 7
type input "0"
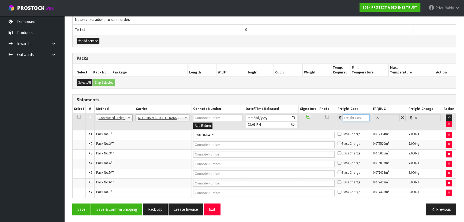
type input "1"
type input "1.03"
type input "12"
type input "12.42"
type input "123"
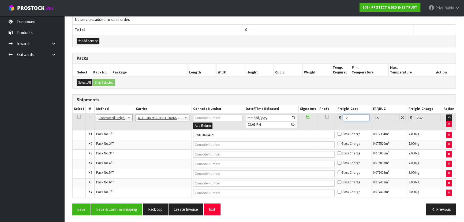
type input "127.3"
type input "123.9"
type input "128.24"
type input "123.92"
type input "128.26"
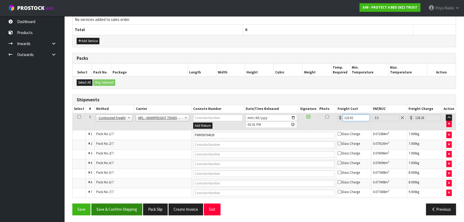
type input "123.92"
click at [124, 209] on button "Save & Confirm Shipping" at bounding box center [116, 209] width 51 height 12
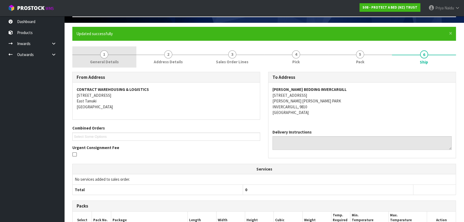
scroll to position [6, 0]
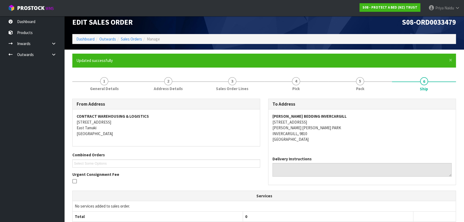
click at [86, 35] on ol "Dashboard Outwards Sales Orders Manage" at bounding box center [264, 39] width 384 height 10
click at [78, 40] on link "Dashboard" at bounding box center [85, 38] width 18 height 5
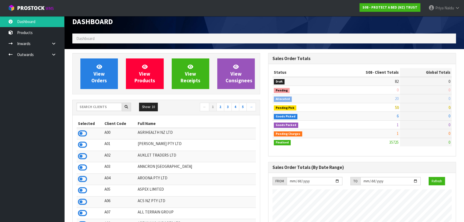
scroll to position [422, 196]
click at [102, 107] on input "text" at bounding box center [99, 107] width 45 height 8
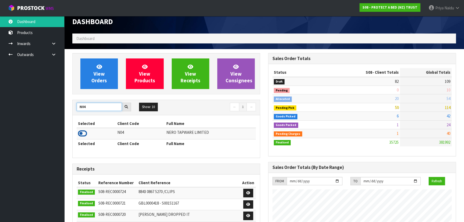
type input "N04"
click at [84, 129] on icon at bounding box center [82, 133] width 9 height 8
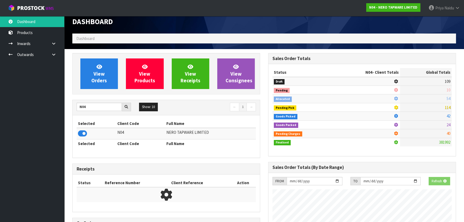
scroll to position [334, 196]
click at [100, 76] on span "View Orders" at bounding box center [99, 73] width 16 height 20
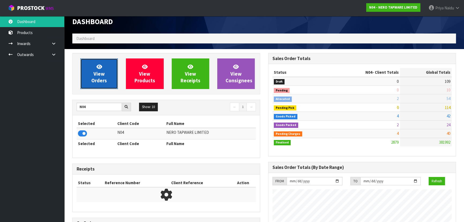
scroll to position [428, 196]
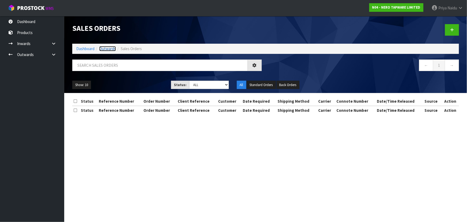
click at [112, 50] on link "Outwards" at bounding box center [107, 48] width 17 height 5
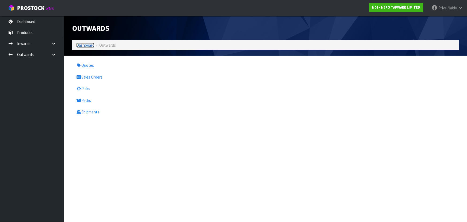
click at [91, 45] on link "Dashboard" at bounding box center [85, 45] width 18 height 5
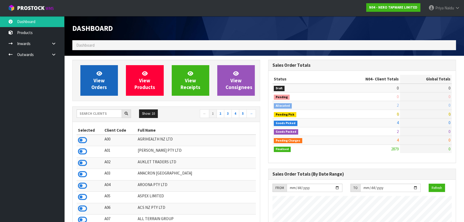
scroll to position [428, 196]
click at [100, 79] on span "View Orders" at bounding box center [99, 80] width 16 height 20
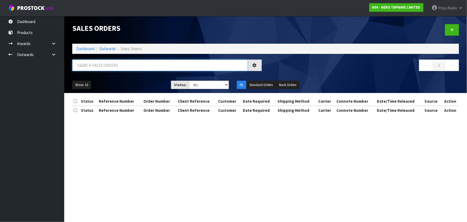
click at [110, 64] on input "text" at bounding box center [160, 65] width 176 height 12
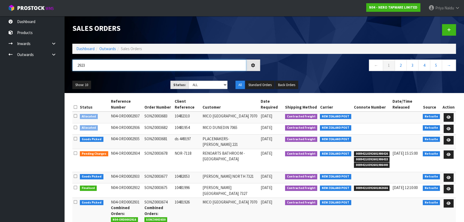
type input "2923"
click at [139, 81] on ul "Show: 10 5 10 25 50" at bounding box center [117, 85] width 90 height 9
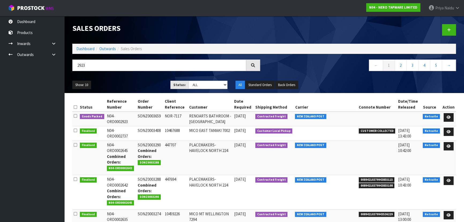
click at [140, 81] on ul "Show: 10 5 10 25 50" at bounding box center [117, 85] width 90 height 9
click at [447, 116] on icon at bounding box center [449, 116] width 4 height 3
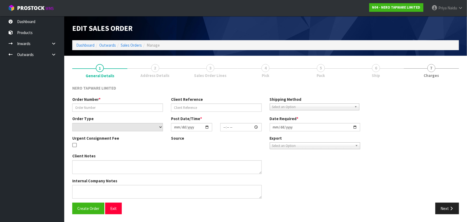
type input "SONZ0003659"
type input "NOR-7117"
select select "number:0"
type input "2025-09-19"
type input "09:30:09.000"
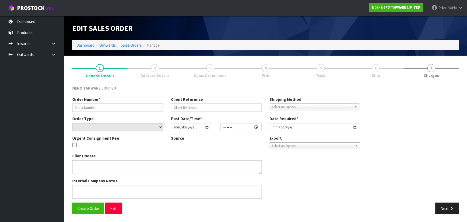
type input "2025-09-19"
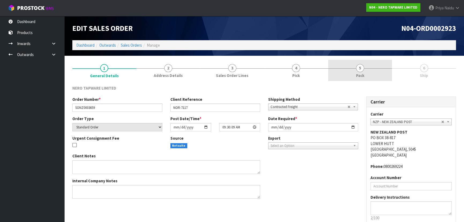
click at [364, 76] on link "5 Pack" at bounding box center [360, 70] width 64 height 21
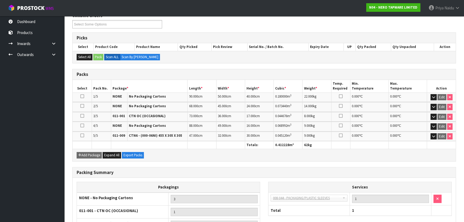
scroll to position [122, 0]
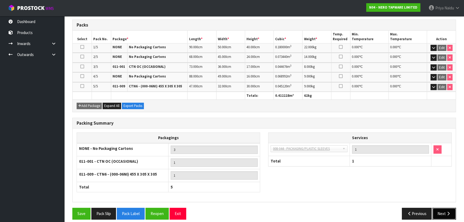
click at [441, 213] on button "Next" at bounding box center [444, 214] width 24 height 12
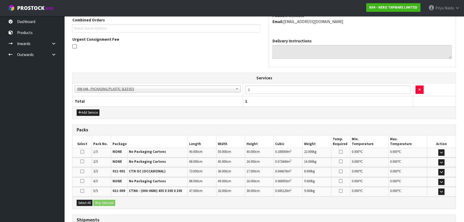
scroll to position [0, 0]
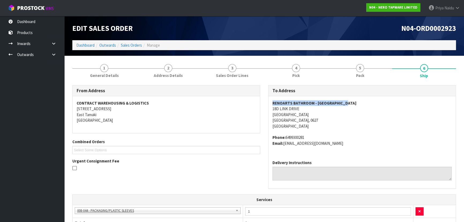
copy strong "RENOARTS BATHROOM - WAIRAU VALLEY"
drag, startPoint x: 271, startPoint y: 102, endPoint x: 356, endPoint y: 103, distance: 84.7
click at [356, 103] on div "To Address RENOARTS BATHROOM - WAIRAU VALLEY 18D LINK DRIVE WAIRAU VALLEY AUCKL…" at bounding box center [362, 139] width 196 height 109
drag, startPoint x: 267, startPoint y: 110, endPoint x: 314, endPoint y: 118, distance: 47.7
click at [314, 118] on div "To Address RENOARTS BATHROOM - WAIRAU VALLEY 18D LINK DRIVE WAIRAU VALLEY AUCKL…" at bounding box center [362, 139] width 196 height 109
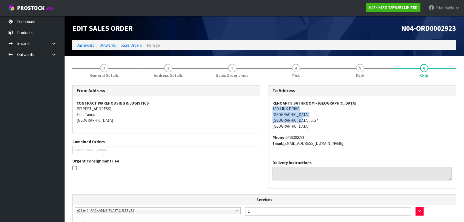
copy address "18D LINK DRIVE WAIRAU VALLEY AUCKLAND, 0627"
click at [343, 133] on span "RENOARTS BATHROOM - WAIRAU VALLEY 18D LINK DRIVE WAIRAU VALLEY AUCKLAND, 0627 N…" at bounding box center [361, 123] width 179 height 46
copy address "18D LINK DRIVE"
drag, startPoint x: 273, startPoint y: 108, endPoint x: 311, endPoint y: 110, distance: 37.8
click at [311, 110] on address "RENOARTS BATHROOM - WAIRAU VALLEY 18D LINK DRIVE WAIRAU VALLEY AUCKLAND, 0627 N…" at bounding box center [361, 114] width 179 height 29
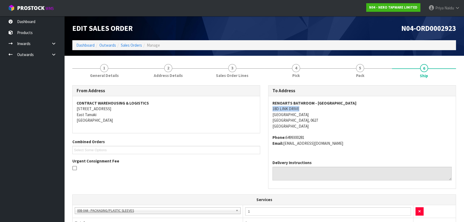
copy address "6499300281"
drag, startPoint x: 286, startPoint y: 137, endPoint x: 309, endPoint y: 134, distance: 24.1
click at [309, 134] on span "RENOARTS BATHROOM - WAIRAU VALLEY 18D LINK DRIVE WAIRAU VALLEY AUCKLAND, 0627 N…" at bounding box center [361, 123] width 179 height 46
copy address "accounts@renoarts.co.nz"
drag, startPoint x: 284, startPoint y: 145, endPoint x: 335, endPoint y: 145, distance: 50.9
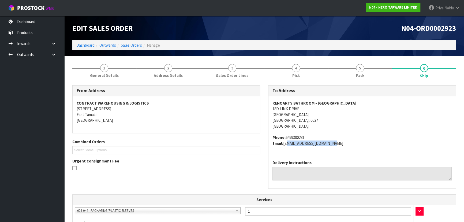
click at [335, 145] on address "Phone: 6499300281 Email: accounts@renoarts.co.nz" at bounding box center [361, 140] width 179 height 12
drag, startPoint x: 102, startPoint y: 74, endPoint x: 101, endPoint y: 79, distance: 5.7
click at [102, 74] on span "General Details" at bounding box center [104, 76] width 29 height 6
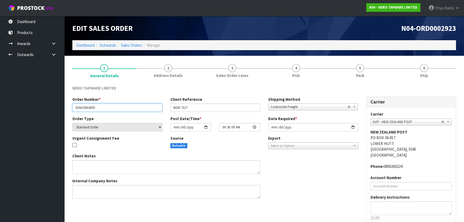
drag, startPoint x: 75, startPoint y: 107, endPoint x: 104, endPoint y: 106, distance: 29.0
click at [104, 106] on input "SONZ0003659" at bounding box center [117, 107] width 90 height 8
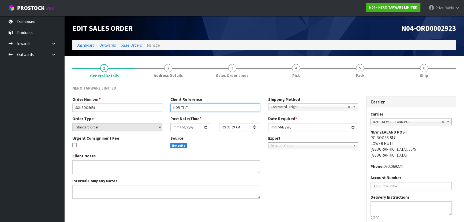
drag, startPoint x: 171, startPoint y: 109, endPoint x: 199, endPoint y: 112, distance: 28.8
click at [204, 109] on input "NOR-7117" at bounding box center [215, 107] width 90 height 8
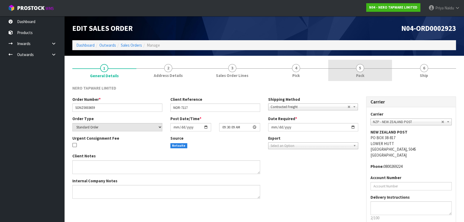
click at [352, 64] on link "5 Pack" at bounding box center [360, 70] width 64 height 21
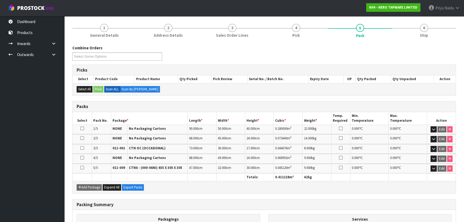
scroll to position [48, 0]
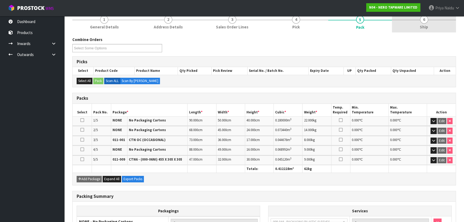
click at [429, 31] on link "6 Ship" at bounding box center [424, 21] width 64 height 21
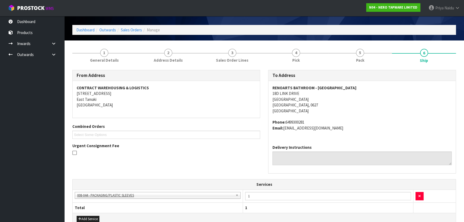
scroll to position [0, 0]
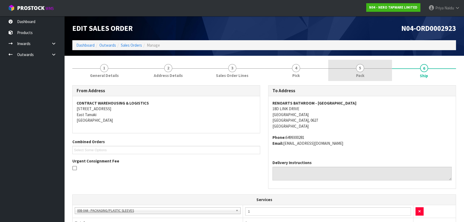
click at [359, 72] on span "5" at bounding box center [360, 68] width 8 height 8
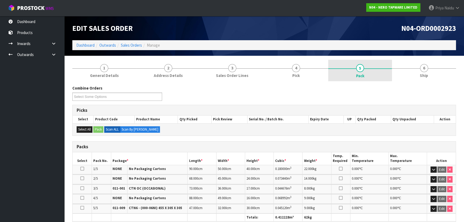
drag, startPoint x: 405, startPoint y: 70, endPoint x: 381, endPoint y: 77, distance: 25.1
click at [405, 70] on link "6 Ship" at bounding box center [424, 70] width 64 height 21
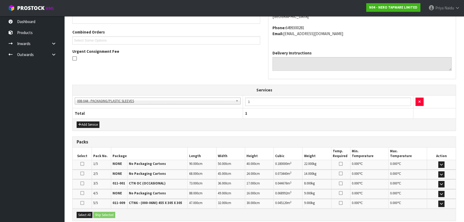
scroll to position [164, 0]
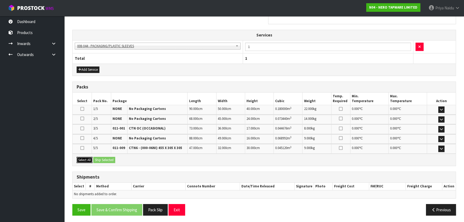
click at [94, 158] on div "Select All Ship Selected" at bounding box center [264, 159] width 383 height 12
click at [89, 158] on button "Select All" at bounding box center [85, 160] width 16 height 6
click at [99, 161] on button "Ship Selected" at bounding box center [104, 160] width 22 height 6
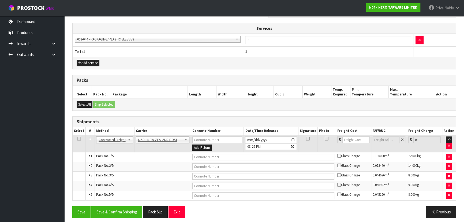
scroll to position [174, 0]
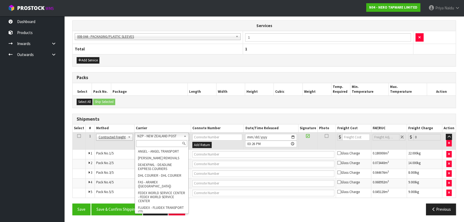
click at [147, 144] on input "text" at bounding box center [161, 143] width 51 height 7
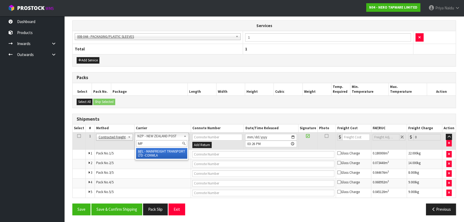
type input "MF"
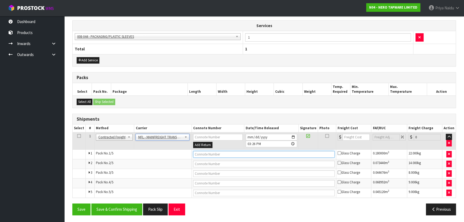
click at [204, 152] on input "text" at bounding box center [264, 154] width 142 height 7
paste input "FWM58764101"
type input "FWM58764101"
click at [354, 134] on input "number" at bounding box center [356, 137] width 27 height 7
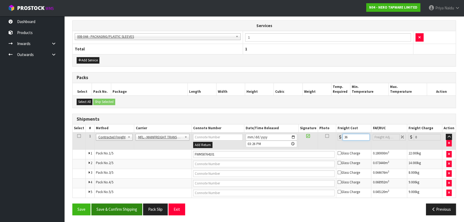
type input "36"
click at [119, 209] on button "Save & Confirm Shipping" at bounding box center [116, 209] width 51 height 12
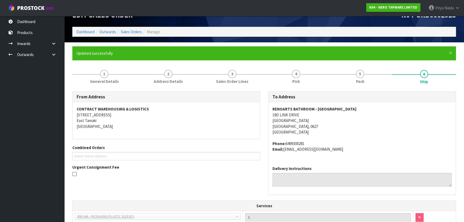
scroll to position [0, 0]
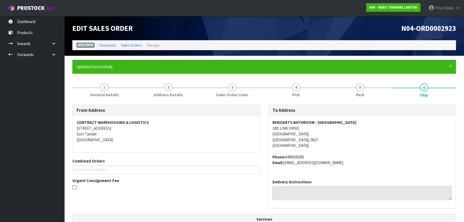
drag, startPoint x: 87, startPoint y: 46, endPoint x: 87, endPoint y: 53, distance: 7.0
click at [87, 46] on link "Dashboard" at bounding box center [85, 45] width 18 height 5
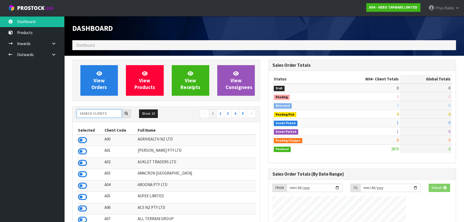
click at [88, 115] on input "text" at bounding box center [99, 113] width 45 height 8
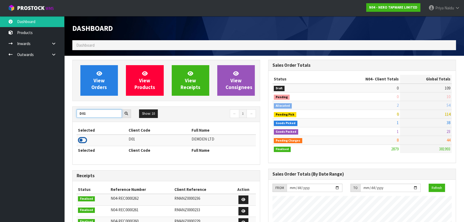
type input "D01"
click at [83, 140] on icon at bounding box center [82, 140] width 9 height 8
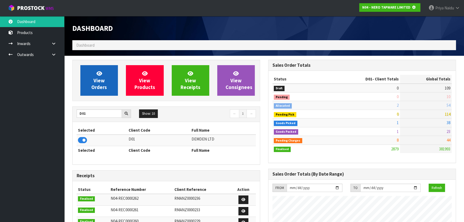
scroll to position [334, 196]
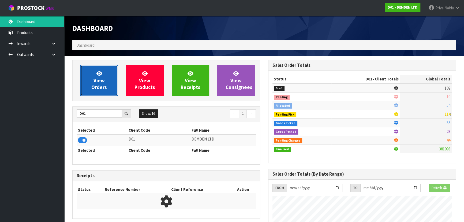
click at [99, 82] on span "View Orders" at bounding box center [99, 80] width 16 height 20
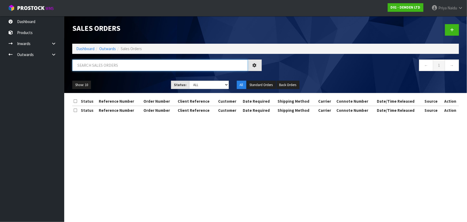
click at [110, 64] on input "text" at bounding box center [160, 65] width 176 height 12
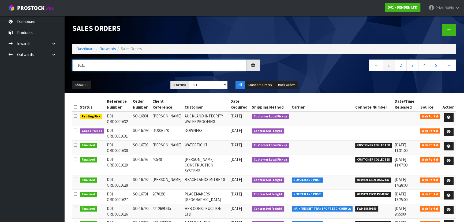
type input "1631"
click at [145, 75] on div "1631" at bounding box center [166, 67] width 196 height 16
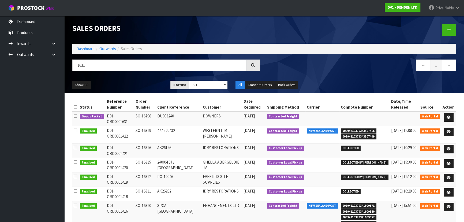
click at [145, 81] on ul "Show: 10 5 10 25 50" at bounding box center [117, 85] width 90 height 9
click at [142, 82] on ul "Show: 10 5 10 25 50" at bounding box center [117, 85] width 90 height 9
click at [450, 115] on link at bounding box center [449, 117] width 10 height 9
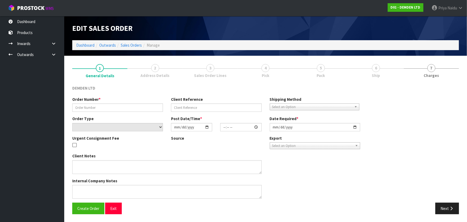
type input "SO-16798"
type input "DU003240"
select select "number:0"
type input "2025-09-18"
type input "13:51:00.000"
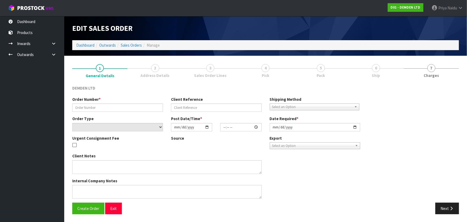
type input "2025-09-19"
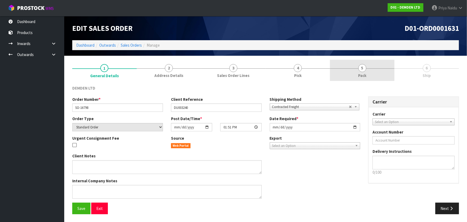
click at [367, 67] on link "5 Pack" at bounding box center [362, 70] width 65 height 21
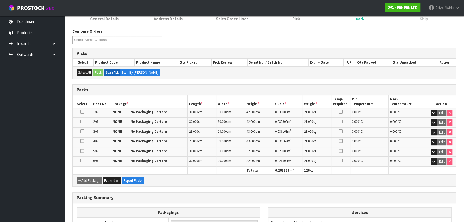
scroll to position [110, 0]
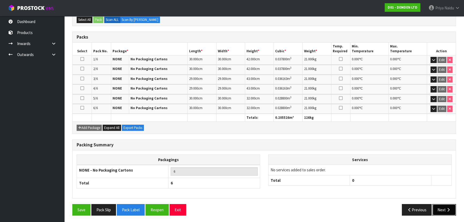
click at [443, 211] on button "Next" at bounding box center [444, 210] width 24 height 12
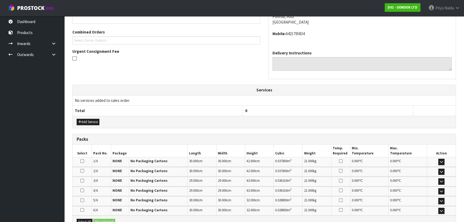
scroll to position [0, 0]
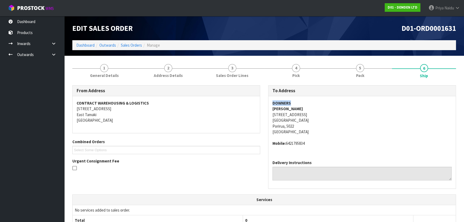
copy strong "DOWNERS"
drag, startPoint x: 270, startPoint y: 105, endPoint x: 302, endPoint y: 100, distance: 32.8
click at [302, 100] on div "DOWNERS SEAN REDSHAW 6 STATION ROAD EAST PORIRUA Porirua, 5022 New Zealand Mobi…" at bounding box center [361, 125] width 187 height 59
copy address "6 STATION ROAD EAST PORIRUA Porirua, 5022"
drag, startPoint x: 270, startPoint y: 115, endPoint x: 320, endPoint y: 125, distance: 51.6
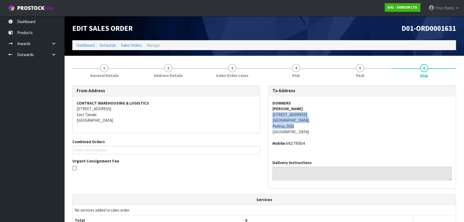
click at [320, 125] on div "DOWNERS SEAN REDSHAW 6 STATION ROAD EAST PORIRUA Porirua, 5022 New Zealand Mobi…" at bounding box center [361, 125] width 187 height 59
click at [362, 130] on address "DOWNERS SEAN REDSHAW 6 STATION ROAD EAST PORIRUA Porirua, 5022 New Zealand" at bounding box center [361, 117] width 179 height 35
copy address "6 STATION ROAD EAST"
drag, startPoint x: 268, startPoint y: 115, endPoint x: 324, endPoint y: 112, distance: 55.5
click at [324, 112] on div "DOWNERS SEAN REDSHAW 6 STATION ROAD EAST PORIRUA Porirua, 5022 New Zealand Mobi…" at bounding box center [361, 125] width 187 height 59
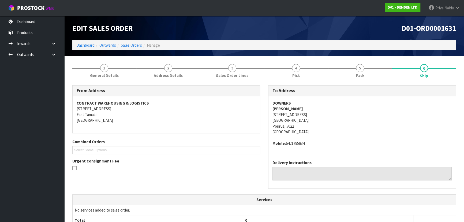
click at [375, 128] on address "DOWNERS SEAN REDSHAW 6 STATION ROAD EAST PORIRUA Porirua, 5022 New Zealand" at bounding box center [361, 117] width 179 height 35
copy address "6421795834"
drag, startPoint x: 286, startPoint y: 143, endPoint x: 332, endPoint y: 143, distance: 45.8
click at [332, 142] on address "Mobile: 6421795834" at bounding box center [361, 143] width 179 height 6
click at [364, 139] on span "DOWNERS SEAN REDSHAW 6 STATION ROAD EAST PORIRUA Porirua, 5022 New Zealand Mobi…" at bounding box center [361, 123] width 179 height 46
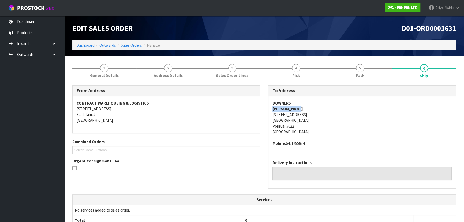
copy strong "SEAN REDSHAW"
drag, startPoint x: 269, startPoint y: 110, endPoint x: 145, endPoint y: 110, distance: 124.6
click at [307, 110] on div "DOWNERS SEAN REDSHAW 6 STATION ROAD EAST PORIRUA Porirua, 5022 New Zealand Mobi…" at bounding box center [361, 125] width 187 height 59
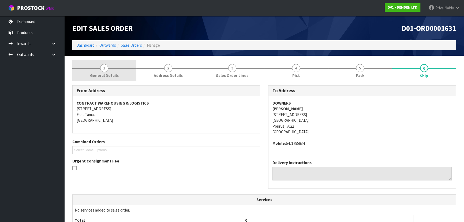
click at [86, 68] on link "1 General Details" at bounding box center [104, 70] width 64 height 21
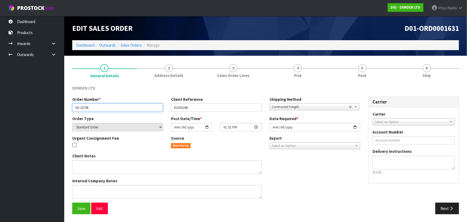
drag, startPoint x: 75, startPoint y: 107, endPoint x: 96, endPoint y: 106, distance: 21.5
click at [96, 106] on input "SO-16798" at bounding box center [117, 107] width 91 height 8
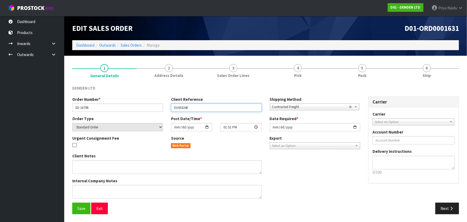
drag, startPoint x: 173, startPoint y: 109, endPoint x: 202, endPoint y: 108, distance: 29.5
click at [202, 108] on input "DU003240" at bounding box center [216, 107] width 91 height 8
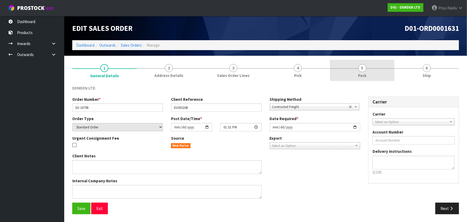
drag, startPoint x: 367, startPoint y: 62, endPoint x: 338, endPoint y: 77, distance: 32.8
click at [366, 62] on link "5 Pack" at bounding box center [362, 70] width 65 height 21
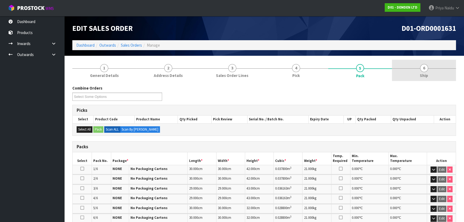
drag, startPoint x: 422, startPoint y: 72, endPoint x: 423, endPoint y: 64, distance: 7.8
click at [422, 71] on link "6 Ship" at bounding box center [424, 70] width 64 height 21
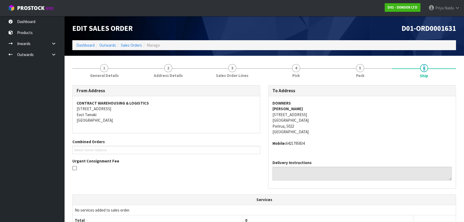
click at [361, 121] on address "DOWNERS SEAN REDSHAW 6 STATION ROAD EAST PORIRUA Porirua, 5022 New Zealand" at bounding box center [361, 117] width 179 height 35
click at [370, 70] on link "5 Pack" at bounding box center [360, 70] width 64 height 21
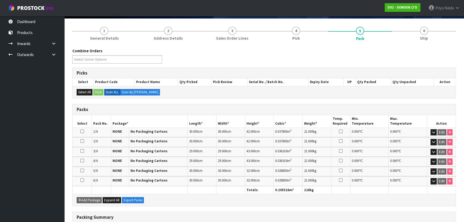
scroll to position [48, 0]
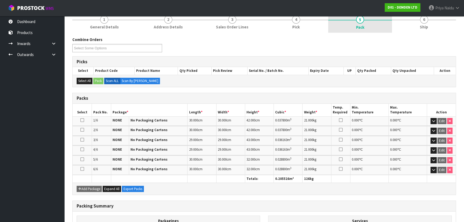
drag, startPoint x: 422, startPoint y: 26, endPoint x: 368, endPoint y: 26, distance: 54.1
click at [421, 26] on span "Ship" at bounding box center [424, 27] width 8 height 6
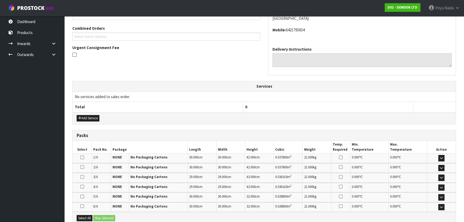
scroll to position [171, 0]
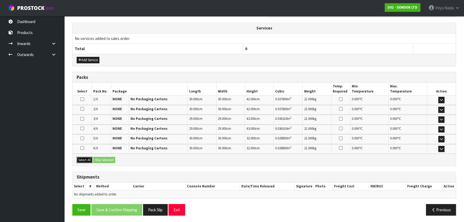
drag, startPoint x: 89, startPoint y: 158, endPoint x: 95, endPoint y: 158, distance: 5.9
click at [90, 158] on button "Select All" at bounding box center [85, 160] width 16 height 6
drag, startPoint x: 97, startPoint y: 158, endPoint x: 102, endPoint y: 158, distance: 4.8
click at [98, 158] on button "Ship Selected" at bounding box center [104, 160] width 22 height 6
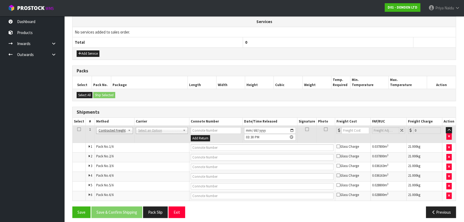
scroll to position [181, 0]
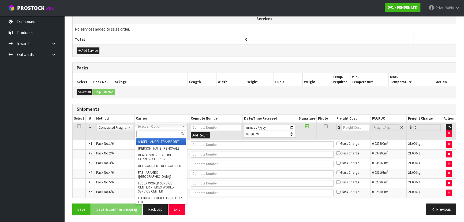
click at [145, 130] on div at bounding box center [161, 133] width 52 height 9
click at [145, 132] on input "text" at bounding box center [161, 133] width 50 height 7
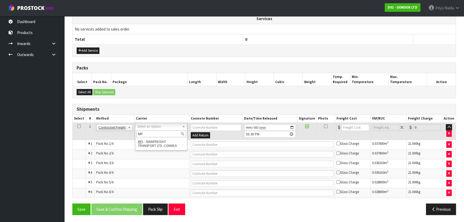
type input "MF"
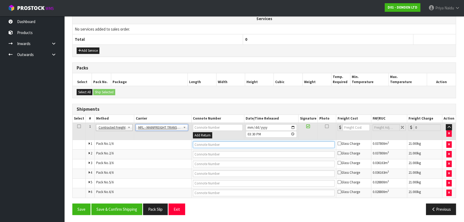
click at [203, 142] on input "text" at bounding box center [264, 144] width 142 height 7
paste input "FWM58764230"
type input "FWM58764230"
click at [350, 127] on input "number" at bounding box center [356, 127] width 27 height 7
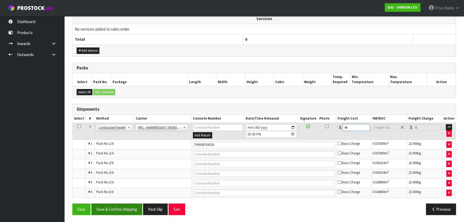
type input "46"
click at [135, 208] on button "Save & Confirm Shipping" at bounding box center [116, 209] width 51 height 12
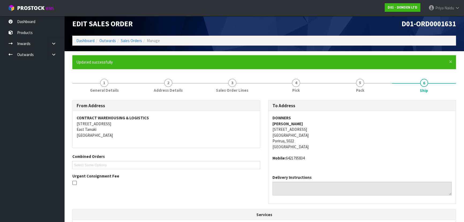
scroll to position [0, 0]
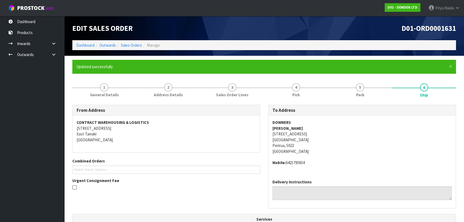
click at [219, 132] on address "CONTRACT WAREHOUSING & LOGISTICS 17 Allens Road East Tamaki Auckland" at bounding box center [166, 130] width 179 height 23
click at [89, 44] on link "Dashboard" at bounding box center [85, 45] width 18 height 5
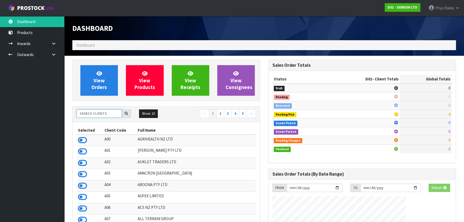
click at [94, 116] on input "text" at bounding box center [99, 113] width 45 height 8
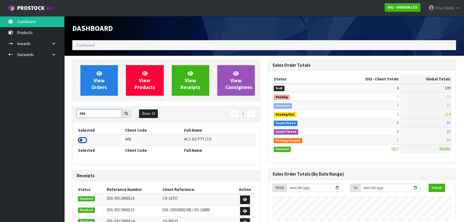
type input "A06"
click at [83, 139] on icon at bounding box center [82, 140] width 9 height 8
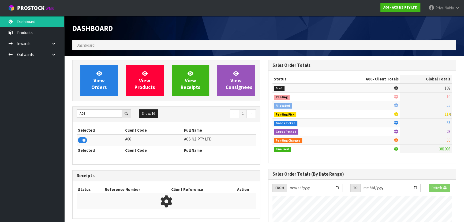
scroll to position [405, 196]
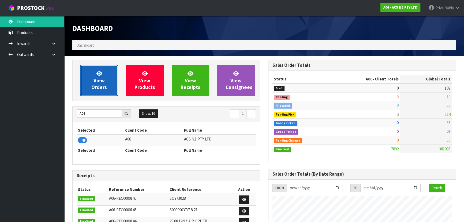
click at [102, 88] on span "View Orders" at bounding box center [99, 80] width 16 height 20
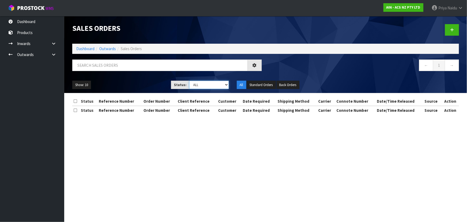
click at [200, 84] on select "Draft Pending Allocated Pending Pick Goods Picked Goods Packed Pending Charges …" at bounding box center [209, 85] width 40 height 8
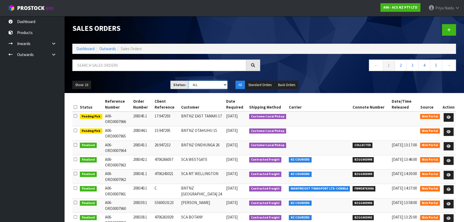
select select "string:3"
click at [189, 81] on select "Draft Pending Allocated Pending Pick Goods Picked Goods Packed Pending Charges …" at bounding box center [208, 85] width 39 height 8
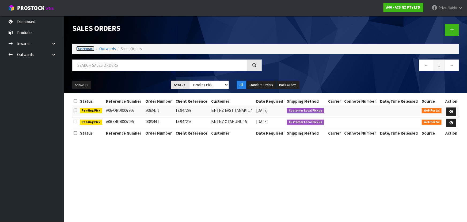
click at [84, 47] on link "Dashboard" at bounding box center [85, 48] width 18 height 5
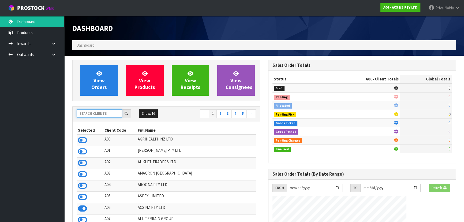
click at [94, 113] on input "text" at bounding box center [99, 113] width 45 height 8
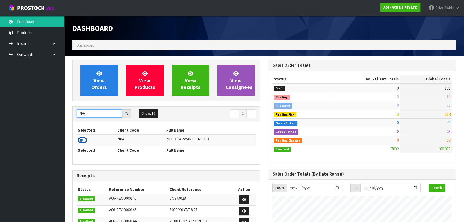
type input "N04"
click at [84, 143] on icon at bounding box center [82, 140] width 9 height 8
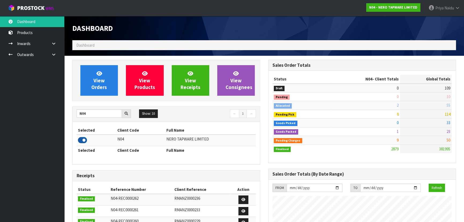
scroll to position [428, 196]
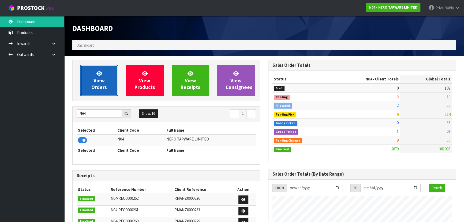
click at [96, 85] on span "View Orders" at bounding box center [99, 80] width 16 height 20
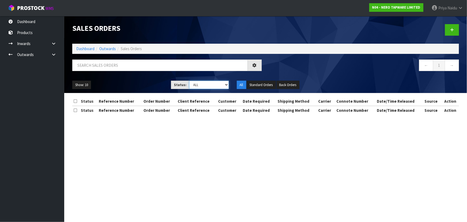
drag, startPoint x: 202, startPoint y: 83, endPoint x: 203, endPoint y: 86, distance: 2.7
click at [203, 83] on select "Draft Pending Allocated Pending Pick Goods Picked Goods Packed Pending Charges …" at bounding box center [209, 85] width 40 height 8
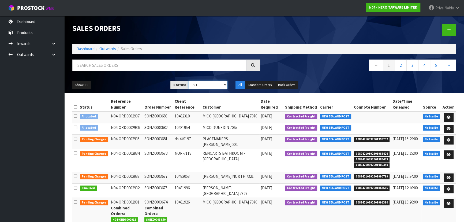
select select "string:5"
click at [189, 81] on select "Draft Pending Allocated Pending Pick Goods Picked Goods Packed Pending Charges …" at bounding box center [208, 85] width 39 height 8
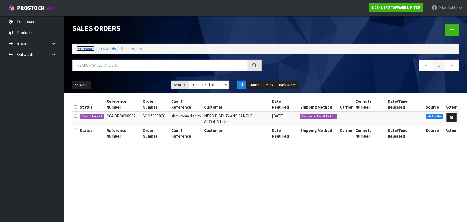
click at [92, 46] on link "Dashboard" at bounding box center [85, 48] width 18 height 5
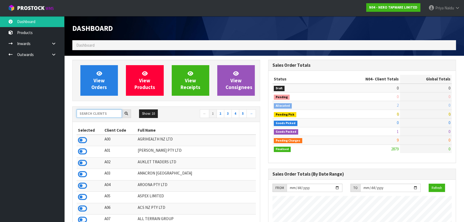
scroll to position [422, 196]
click at [96, 111] on input "text" at bounding box center [99, 113] width 45 height 8
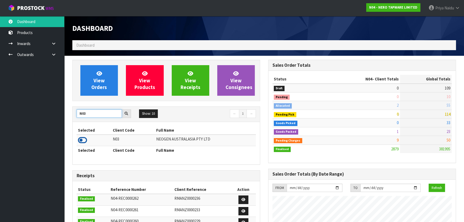
type input "N03"
click at [84, 138] on icon at bounding box center [82, 140] width 9 height 8
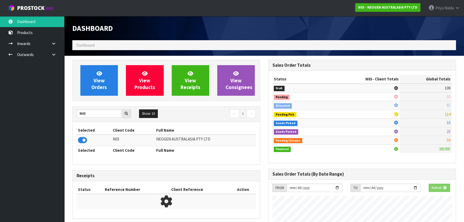
scroll to position [417, 196]
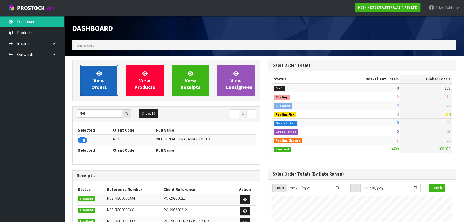
click at [102, 83] on span "View Orders" at bounding box center [99, 80] width 16 height 20
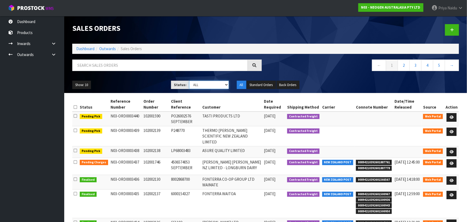
click at [197, 87] on select "Draft Pending Allocated Pending Pick Goods Picked Goods Packed Pending Charges …" at bounding box center [209, 85] width 40 height 8
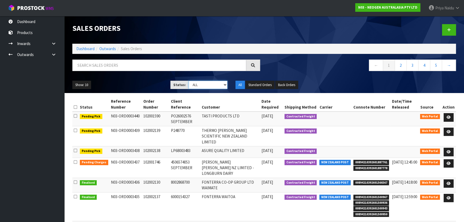
select select "string:3"
click at [189, 81] on select "Draft Pending Allocated Pending Pick Goods Picked Goods Packed Pending Charges …" at bounding box center [208, 85] width 39 height 8
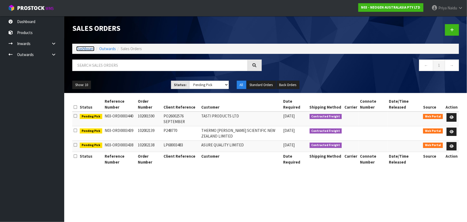
click at [86, 50] on link "Dashboard" at bounding box center [85, 48] width 18 height 5
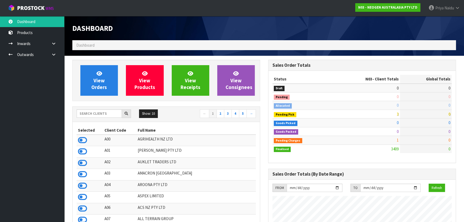
scroll to position [417, 196]
click at [96, 116] on input "text" at bounding box center [99, 113] width 45 height 8
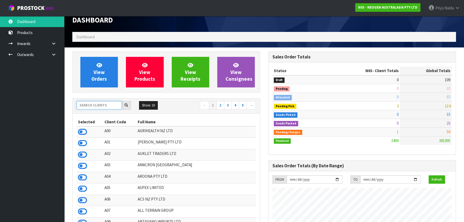
scroll to position [0, 0]
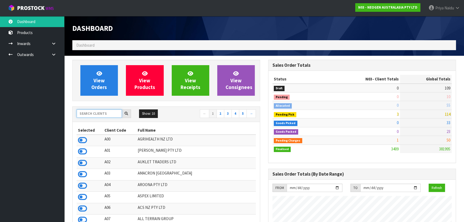
click at [94, 115] on input "text" at bounding box center [99, 113] width 45 height 8
click at [95, 116] on input "text" at bounding box center [99, 113] width 45 height 8
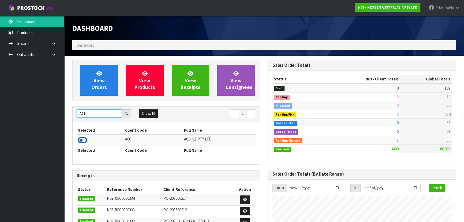
type input "A06"
click at [85, 140] on icon at bounding box center [82, 140] width 9 height 8
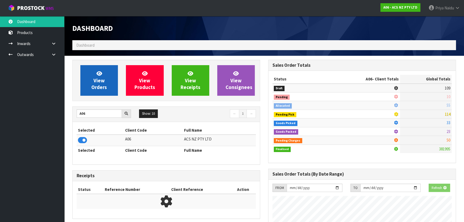
scroll to position [267553, 267691]
click at [104, 86] on span "View Orders" at bounding box center [99, 80] width 16 height 20
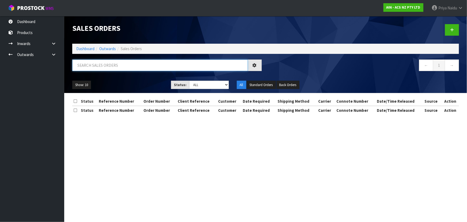
click at [110, 66] on input "text" at bounding box center [160, 65] width 176 height 12
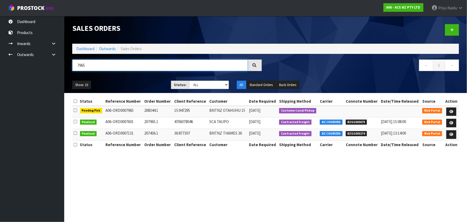
type input "7965"
click at [136, 85] on ul "Show: 10 5 10 25 50" at bounding box center [117, 85] width 91 height 9
click at [452, 110] on icon at bounding box center [452, 111] width 4 height 3
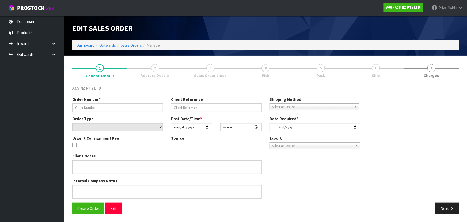
type input "208344.1"
type input "15:947295"
select select "number:0"
type input "2025-09-19"
type input "13:38:00.000"
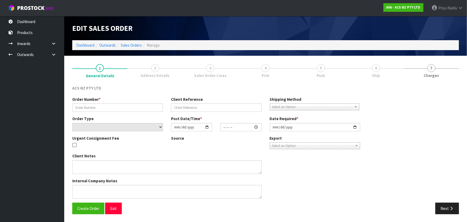
type input "2025-09-19"
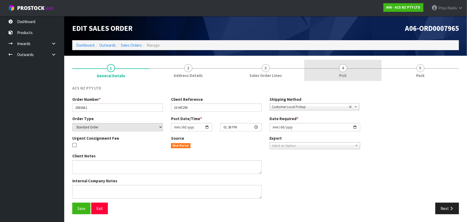
click at [368, 76] on link "4 Pick" at bounding box center [343, 70] width 77 height 21
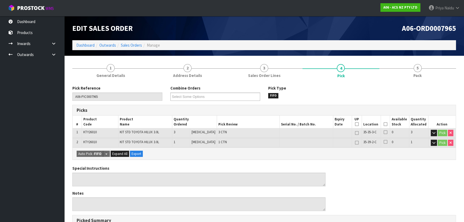
click at [384, 124] on icon at bounding box center [386, 124] width 4 height 0
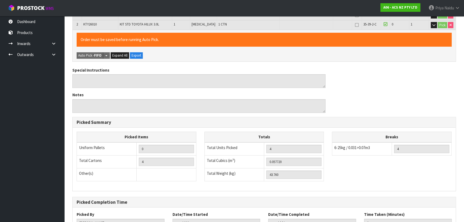
scroll to position [146, 0]
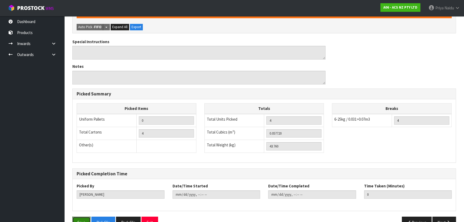
drag, startPoint x: 83, startPoint y: 218, endPoint x: 92, endPoint y: 210, distance: 12.3
click at [82, 218] on button "Save" at bounding box center [81, 222] width 18 height 12
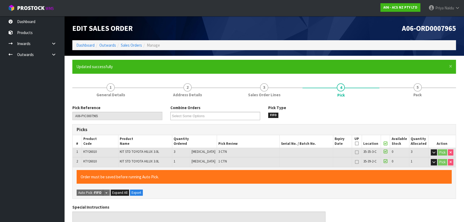
type input "Priya Naidu"
type input "2025-09-19T16:26:31"
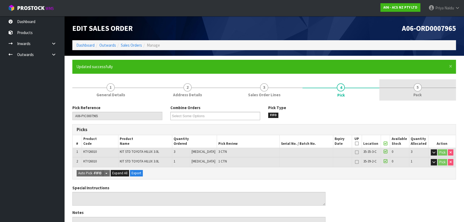
click at [418, 91] on span "5" at bounding box center [418, 87] width 8 height 8
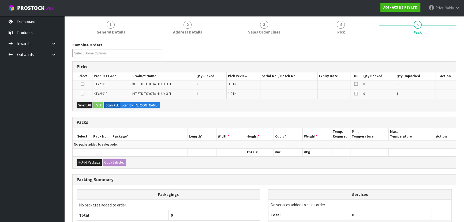
scroll to position [107, 0]
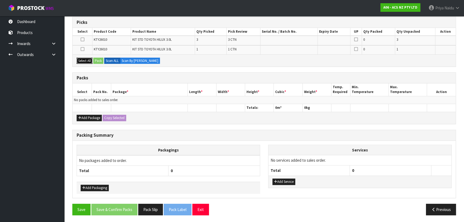
drag, startPoint x: 83, startPoint y: 59, endPoint x: 104, endPoint y: 59, distance: 20.6
click at [83, 59] on button "Select All" at bounding box center [85, 61] width 16 height 6
click at [100, 60] on button "Pack" at bounding box center [98, 61] width 10 height 6
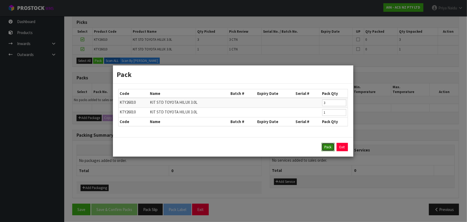
click at [330, 149] on button "Pack" at bounding box center [328, 147] width 13 height 9
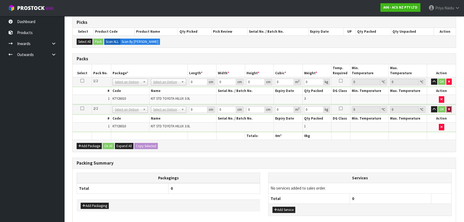
click at [448, 109] on icon "button" at bounding box center [449, 108] width 2 height 3
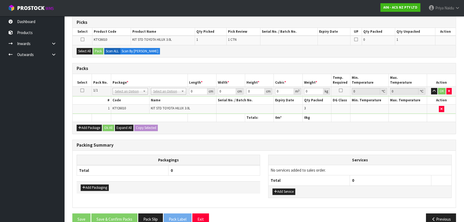
scroll to position [34, 0]
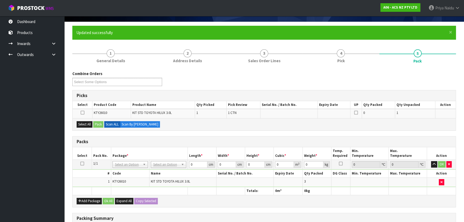
click at [83, 164] on icon at bounding box center [82, 163] width 4 height 0
click at [85, 126] on button "Select All" at bounding box center [85, 124] width 16 height 6
click at [95, 125] on button "Pack" at bounding box center [98, 124] width 10 height 6
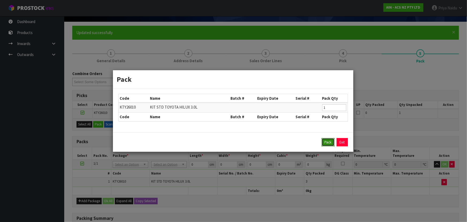
click at [328, 139] on button "Pack" at bounding box center [328, 142] width 13 height 9
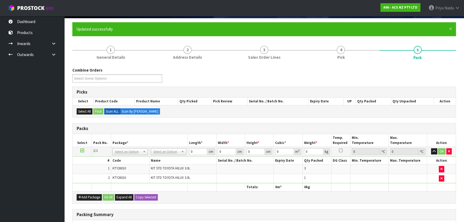
scroll to position [58, 0]
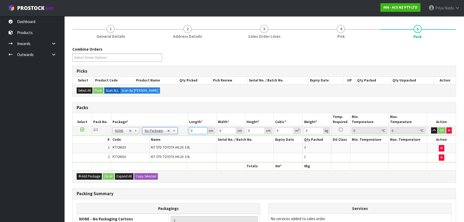
click at [197, 131] on input "0" at bounding box center [198, 130] width 18 height 7
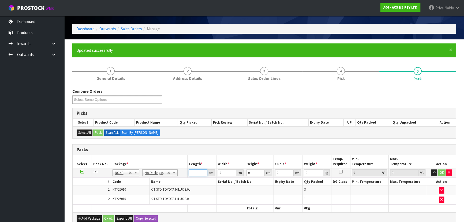
scroll to position [10, 0]
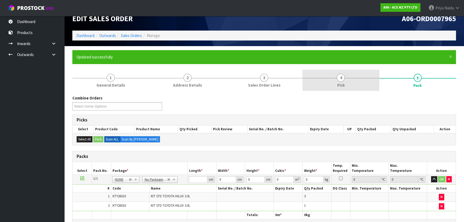
click at [345, 86] on span "Pick" at bounding box center [341, 85] width 8 height 6
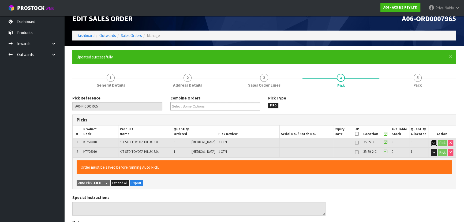
click at [434, 142] on icon "button" at bounding box center [433, 142] width 3 height 3
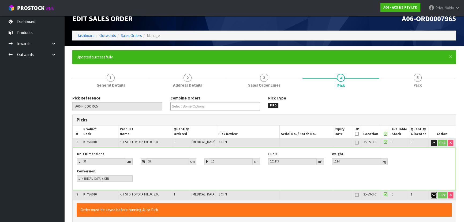
click at [433, 193] on icon "button" at bounding box center [433, 194] width 3 height 3
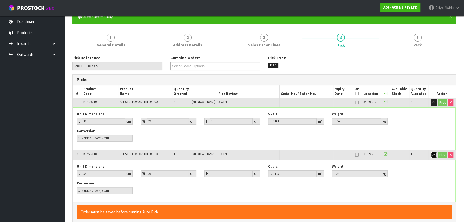
scroll to position [58, 0]
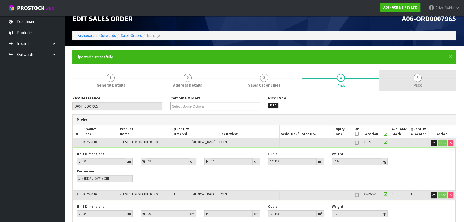
click at [416, 76] on span "5" at bounding box center [418, 78] width 8 height 8
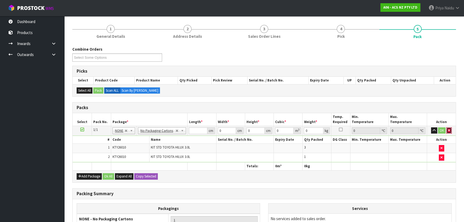
click at [447, 128] on button "button" at bounding box center [448, 130] width 5 height 6
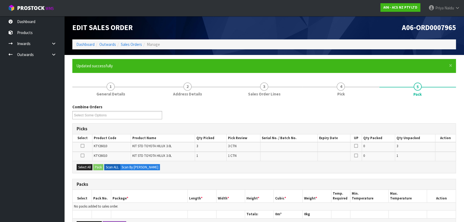
scroll to position [0, 0]
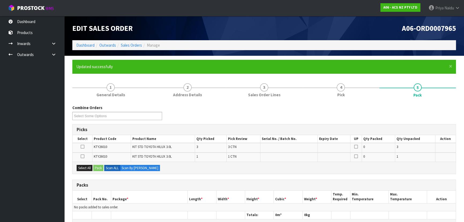
click at [83, 147] on icon at bounding box center [82, 147] width 4 height 0
click at [0, 0] on input "checkbox" at bounding box center [0, 0] width 0 height 0
click at [97, 168] on button "Pack" at bounding box center [98, 168] width 10 height 6
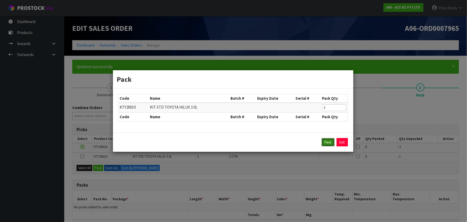
click at [326, 143] on button "Pack" at bounding box center [328, 142] width 13 height 9
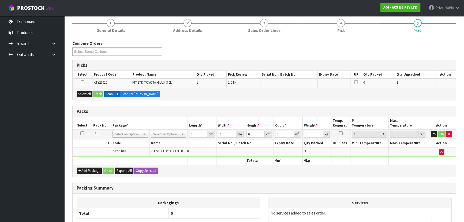
scroll to position [73, 0]
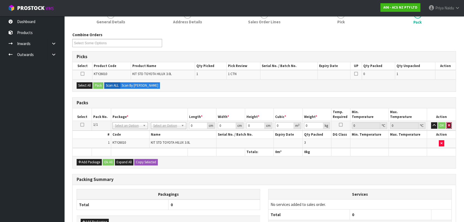
click at [448, 125] on icon "button" at bounding box center [449, 124] width 2 height 3
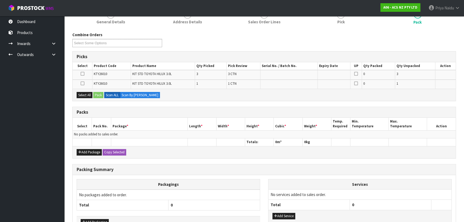
click at [84, 74] on icon at bounding box center [82, 74] width 4 height 0
click at [0, 0] on input "checkbox" at bounding box center [0, 0] width 0 height 0
click at [98, 94] on button "Pack" at bounding box center [98, 95] width 10 height 6
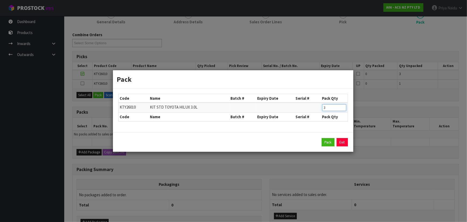
drag, startPoint x: 326, startPoint y: 108, endPoint x: 250, endPoint y: 102, distance: 76.3
click at [251, 102] on table "Code Name Batch # Expiry Date Serial # Pack Qty KTY26010 KIT STD TOYOTA HILUX 3…" at bounding box center [233, 107] width 229 height 27
type input "1"
click button "Pack" at bounding box center [328, 142] width 13 height 9
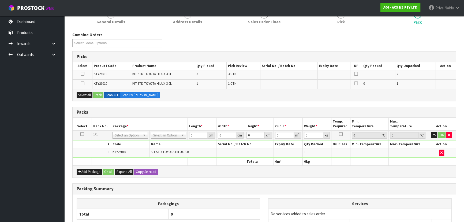
click at [80, 75] on td at bounding box center [83, 74] width 20 height 9
click at [81, 74] on icon at bounding box center [82, 74] width 4 height 0
click at [0, 0] on input "checkbox" at bounding box center [0, 0] width 0 height 0
click at [96, 94] on button "Pack" at bounding box center [98, 95] width 10 height 6
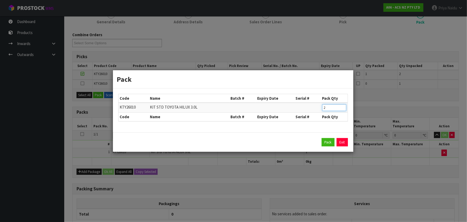
drag, startPoint x: 331, startPoint y: 108, endPoint x: 260, endPoint y: 110, distance: 71.3
click at [260, 110] on tr "KTY26010 KIT STD TOYOTA HILUX 3.0L 2" at bounding box center [233, 108] width 229 height 10
type input "1"
click button "Pack" at bounding box center [328, 142] width 13 height 9
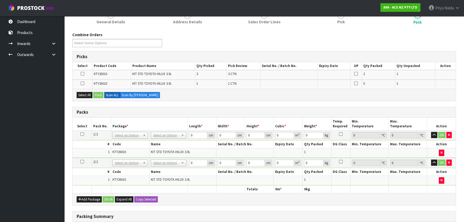
click at [78, 73] on td at bounding box center [83, 74] width 20 height 9
drag, startPoint x: 80, startPoint y: 72, endPoint x: 85, endPoint y: 75, distance: 4.9
click at [81, 74] on icon at bounding box center [82, 74] width 4 height 0
click at [0, 0] on input "checkbox" at bounding box center [0, 0] width 0 height 0
click at [98, 94] on button "Pack" at bounding box center [98, 95] width 10 height 6
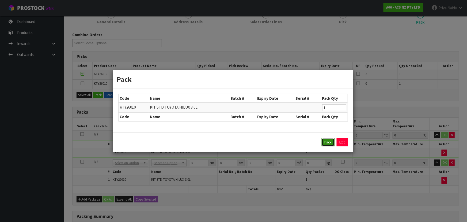
click at [325, 142] on button "Pack" at bounding box center [328, 142] width 13 height 9
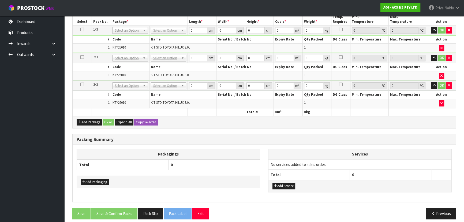
scroll to position [170, 0]
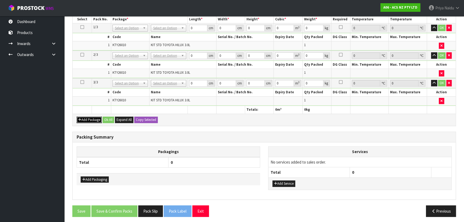
click at [88, 117] on button "Add Package" at bounding box center [89, 120] width 25 height 6
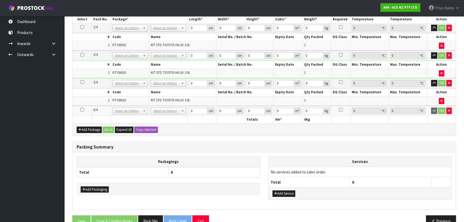
click at [80, 110] on icon at bounding box center [82, 110] width 4 height 0
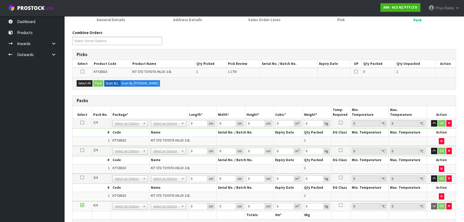
scroll to position [73, 0]
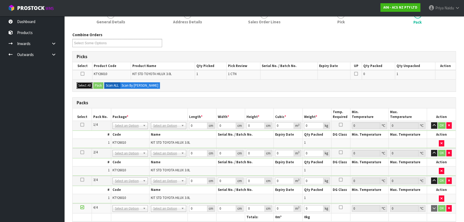
click at [82, 83] on button "Select All" at bounding box center [85, 85] width 16 height 6
click at [98, 84] on button "Pack" at bounding box center [98, 85] width 10 height 6
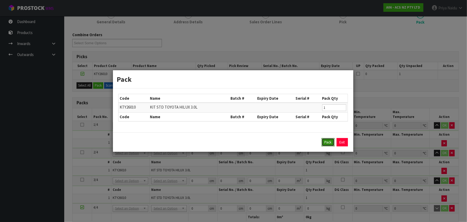
click at [326, 144] on button "Pack" at bounding box center [328, 142] width 13 height 9
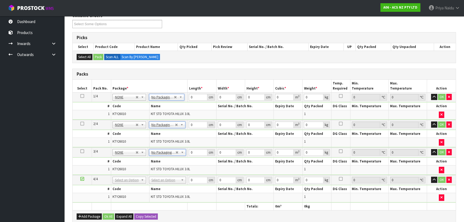
scroll to position [165, 0]
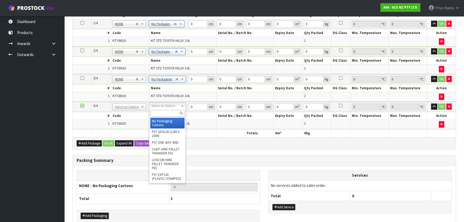
type input "4"
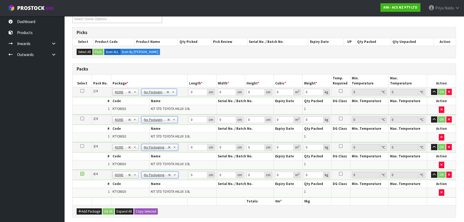
scroll to position [92, 0]
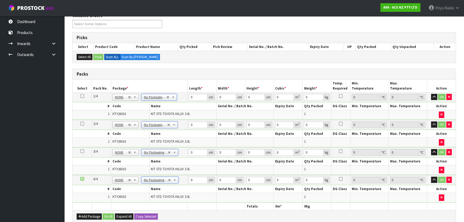
click at [81, 96] on icon at bounding box center [82, 96] width 4 height 0
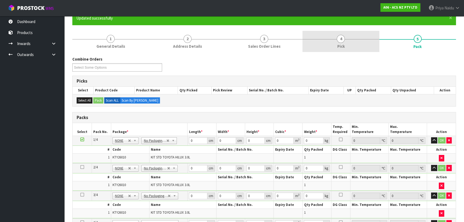
scroll to position [0, 0]
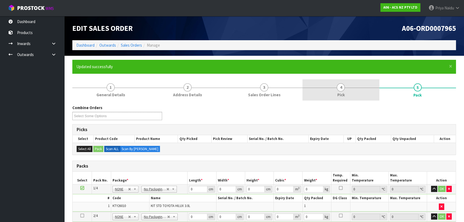
click at [350, 90] on link "4 Pick" at bounding box center [340, 89] width 77 height 21
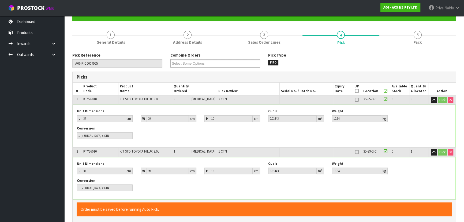
scroll to position [73, 0]
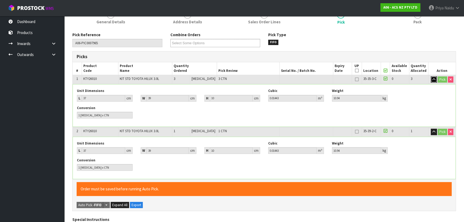
click at [433, 81] on button "button" at bounding box center [434, 79] width 6 height 6
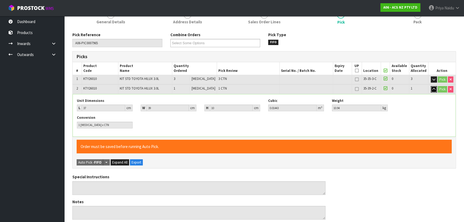
click at [432, 87] on icon "button" at bounding box center [433, 88] width 3 height 3
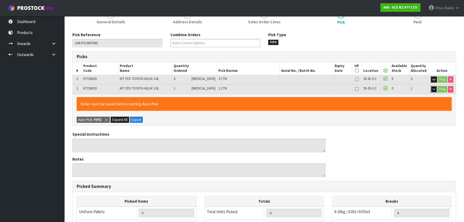
click at [431, 89] on button "button" at bounding box center [434, 89] width 6 height 6
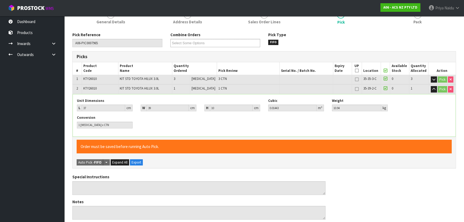
drag, startPoint x: 420, startPoint y: 21, endPoint x: 421, endPoint y: 29, distance: 7.9
click at [420, 21] on span "Pack" at bounding box center [417, 22] width 8 height 6
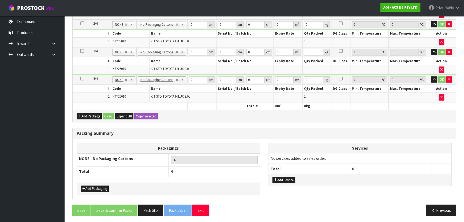
scroll to position [119, 0]
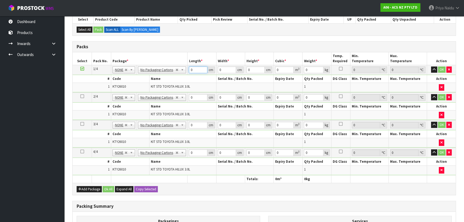
click at [191, 68] on input "0" at bounding box center [198, 69] width 18 height 7
drag, startPoint x: 191, startPoint y: 68, endPoint x: 190, endPoint y: 72, distance: 4.5
click at [191, 69] on input "0" at bounding box center [198, 69] width 18 height 7
click at [190, 72] on input "0" at bounding box center [198, 69] width 18 height 7
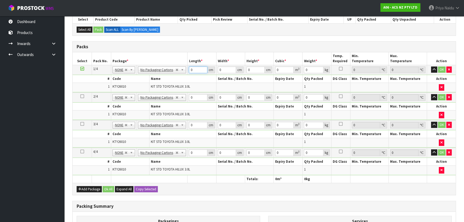
click at [190, 72] on input "0" at bounding box center [198, 69] width 18 height 7
type input "39"
type input "37"
type input "1"
type input "0.001443"
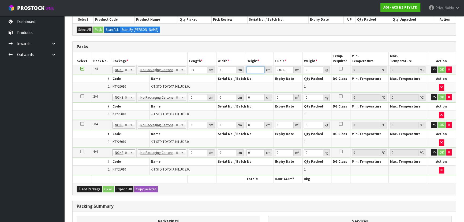
type input "10"
type input "0.01443"
type input "10"
type input "11"
click at [141, 186] on button "Copy Selected" at bounding box center [146, 189] width 24 height 6
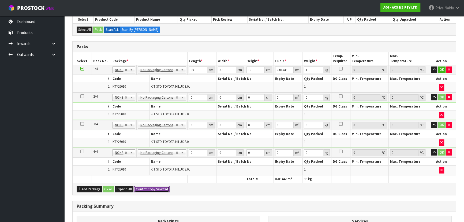
click at [141, 187] on span "Confirm" at bounding box center [142, 189] width 12 height 5
type input "39"
type input "37"
type input "10"
type input "0.01443"
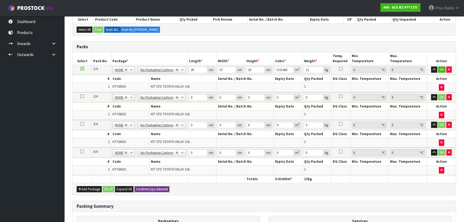
type input "11"
type input "39"
type input "37"
type input "10"
type input "0.01443"
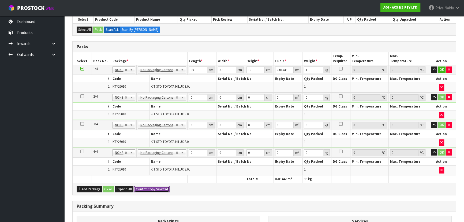
type input "11"
type input "39"
type input "37"
type input "10"
type input "0.01443"
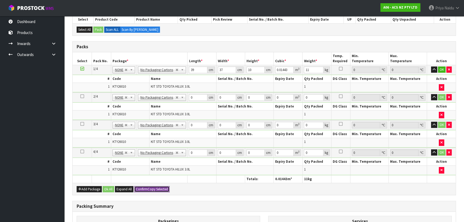
type input "11"
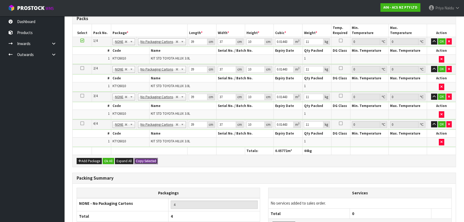
scroll to position [192, 0]
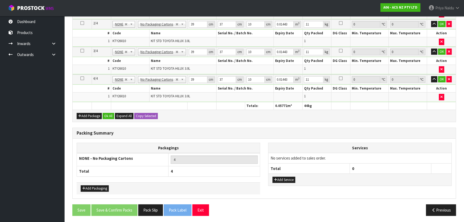
click at [104, 110] on div "Add Package Ok All Expand All Copy Selected" at bounding box center [264, 116] width 383 height 12
click at [108, 115] on button "Ok All" at bounding box center [109, 116] width 12 height 6
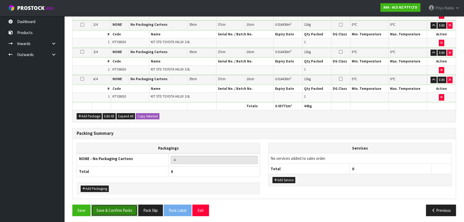
click at [116, 211] on button "Save & Confirm Packs" at bounding box center [114, 210] width 46 height 12
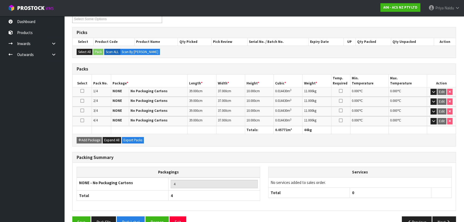
scroll to position [110, 0]
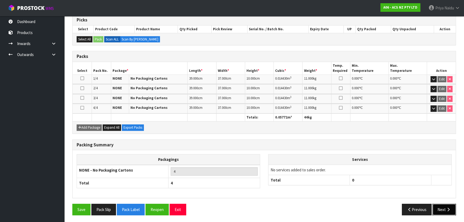
click at [435, 206] on button "Next" at bounding box center [444, 210] width 24 height 12
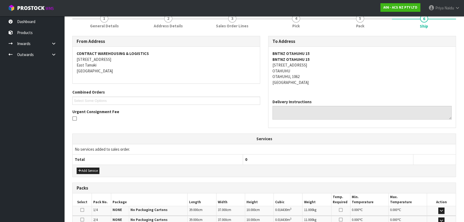
scroll to position [122, 0]
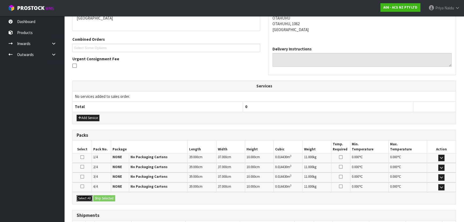
drag, startPoint x: 83, startPoint y: 198, endPoint x: 102, endPoint y: 196, distance: 18.9
click at [84, 198] on button "Select All" at bounding box center [85, 198] width 16 height 6
click at [103, 196] on button "Ship Selected" at bounding box center [104, 198] width 22 height 6
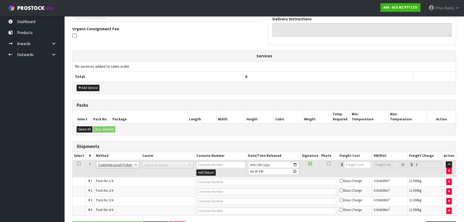
scroll to position [170, 0]
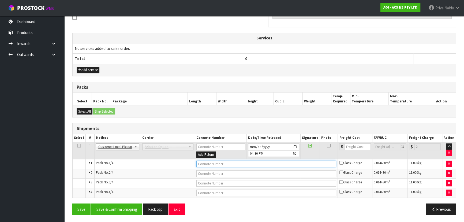
click at [209, 166] on input "text" at bounding box center [266, 163] width 140 height 7
type input "CUSTOMER COLLECTED"
click at [129, 209] on button "Save & Confirm Shipping" at bounding box center [116, 209] width 51 height 12
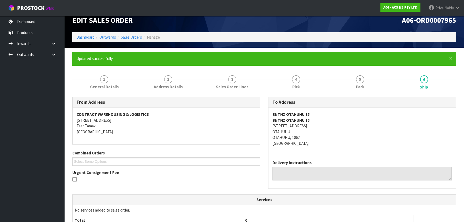
scroll to position [0, 0]
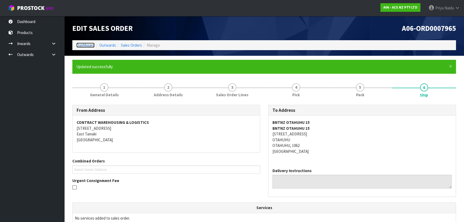
click at [85, 47] on link "Dashboard" at bounding box center [85, 45] width 18 height 5
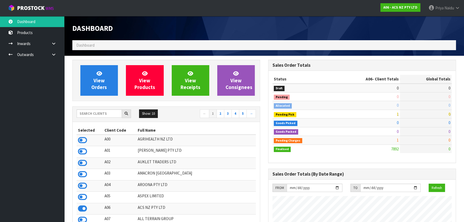
scroll to position [405, 196]
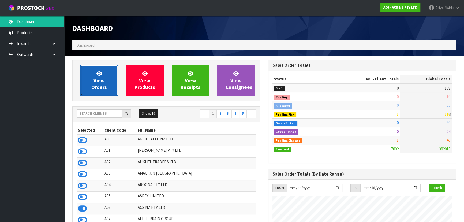
click at [99, 78] on span "View Orders" at bounding box center [99, 80] width 16 height 20
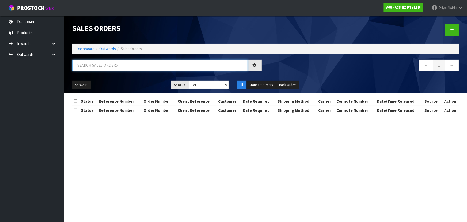
click at [107, 70] on input "text" at bounding box center [160, 65] width 176 height 12
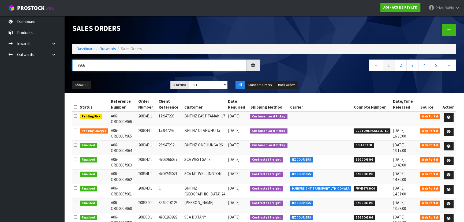
type input "7966"
click at [118, 81] on ul "Show: 10 5 10 25 50" at bounding box center [117, 85] width 90 height 9
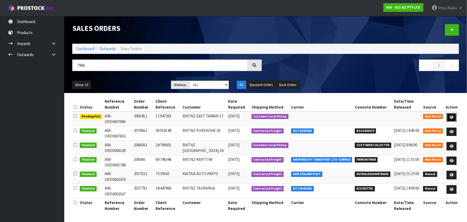
click at [456, 117] on link at bounding box center [452, 117] width 10 height 9
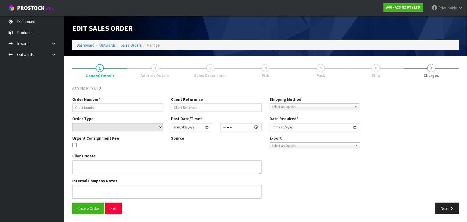
type input "208345.1"
type input "17:947293"
select select "number:0"
type input "2025-09-19"
type input "13:39:00.000"
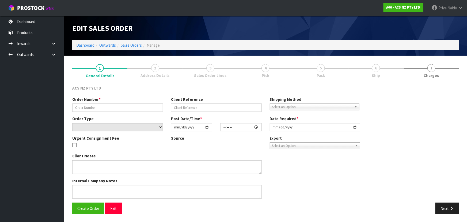
type input "2025-09-19"
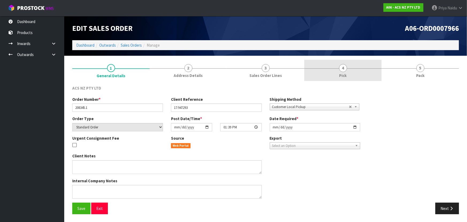
click at [355, 73] on link "4 Pick" at bounding box center [343, 70] width 77 height 21
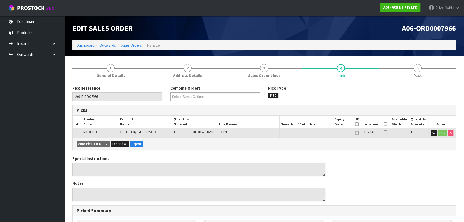
click at [384, 124] on icon at bounding box center [386, 124] width 4 height 0
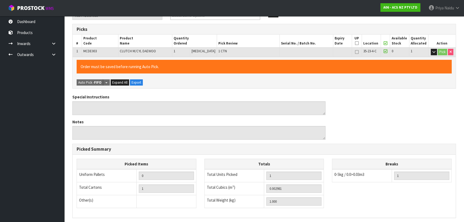
scroll to position [149, 0]
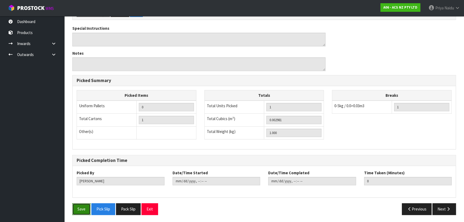
click at [81, 209] on button "Save" at bounding box center [81, 209] width 18 height 12
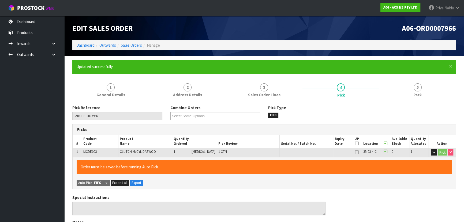
type input "Priya Naidu"
type input "2025-09-19T16:31:23"
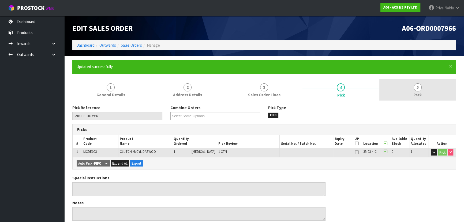
click at [423, 97] on link "5 Pack" at bounding box center [417, 89] width 77 height 21
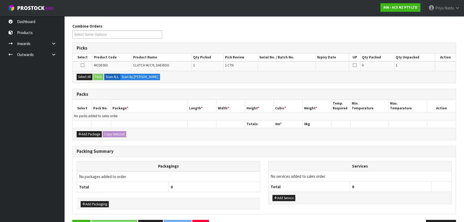
scroll to position [98, 0]
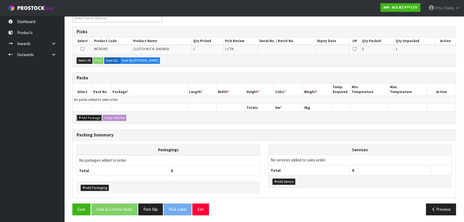
click at [89, 118] on button "Add Package" at bounding box center [89, 118] width 25 height 6
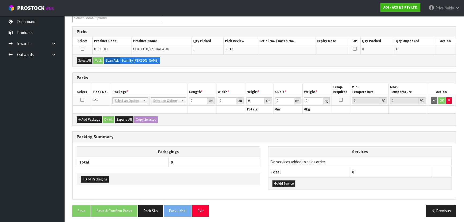
click at [83, 100] on icon at bounding box center [82, 100] width 4 height 0
click at [88, 57] on button "Select All" at bounding box center [85, 60] width 16 height 6
click at [94, 59] on button "Pack" at bounding box center [98, 60] width 10 height 6
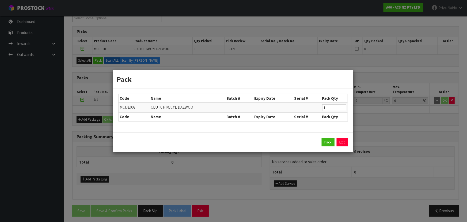
click at [321, 144] on div "Pack Exit" at bounding box center [233, 142] width 230 height 9
click at [328, 142] on button "Pack" at bounding box center [328, 142] width 13 height 9
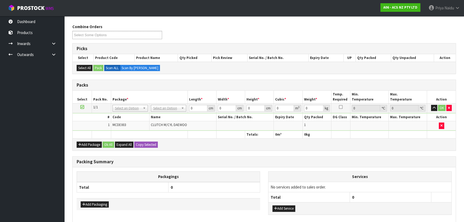
scroll to position [49, 0]
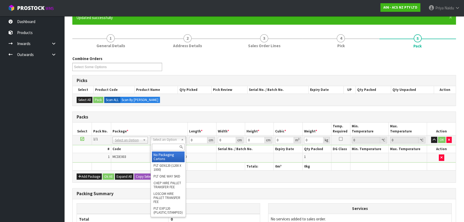
drag, startPoint x: 162, startPoint y: 154, endPoint x: 174, endPoint y: 153, distance: 12.7
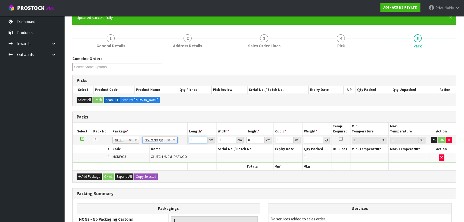
click at [201, 138] on input "0" at bounding box center [198, 140] width 18 height 7
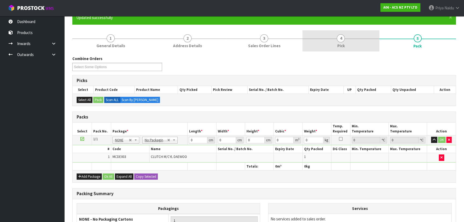
click at [333, 46] on link "4 Pick" at bounding box center [340, 40] width 77 height 21
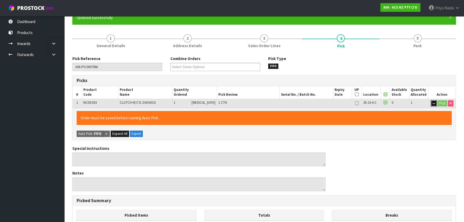
click at [432, 104] on icon "button" at bounding box center [433, 103] width 3 height 3
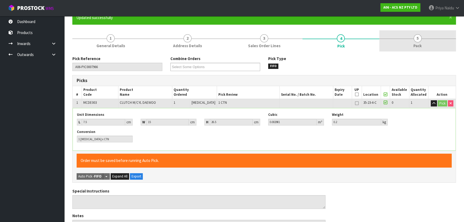
click at [419, 44] on span "Pack" at bounding box center [417, 46] width 8 height 6
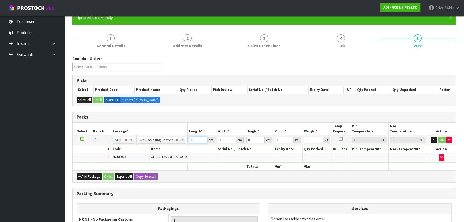
click at [196, 141] on input "0" at bounding box center [198, 140] width 18 height 7
type input "8"
type input "15"
type input "2"
type input "0.00024"
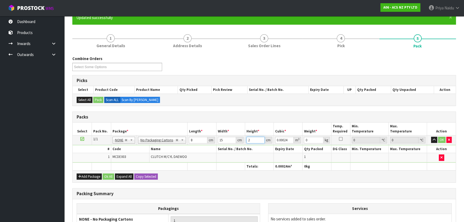
type input "27"
type input "0.00324"
type input "27"
type input "3"
click at [444, 139] on button "OK" at bounding box center [442, 140] width 8 height 6
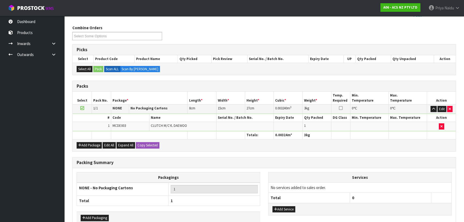
scroll to position [110, 0]
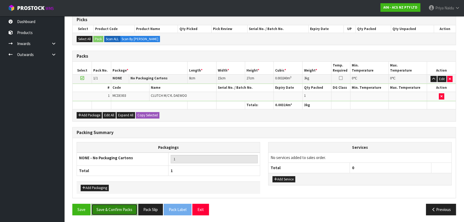
click at [113, 213] on button "Save & Confirm Packs" at bounding box center [114, 210] width 46 height 12
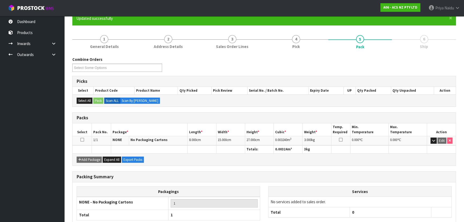
scroll to position [80, 0]
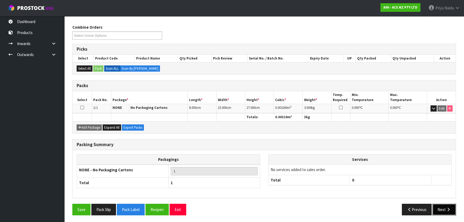
click at [439, 208] on button "Next" at bounding box center [444, 210] width 24 height 12
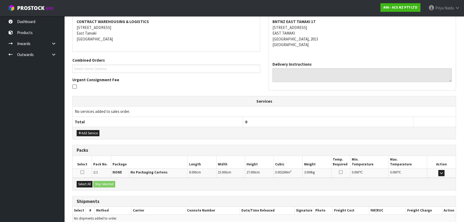
scroll to position [125, 0]
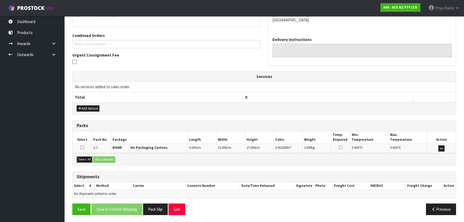
drag, startPoint x: 83, startPoint y: 159, endPoint x: 92, endPoint y: 155, distance: 9.8
click at [83, 159] on button "Select All" at bounding box center [85, 159] width 16 height 6
drag, startPoint x: 103, startPoint y: 156, endPoint x: 113, endPoint y: 158, distance: 10.7
click at [105, 157] on button "Ship Selected" at bounding box center [104, 159] width 22 height 6
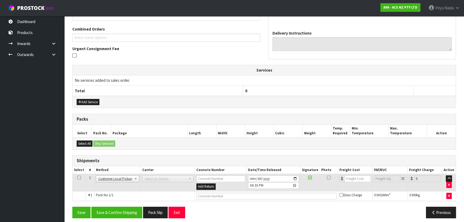
scroll to position [135, 0]
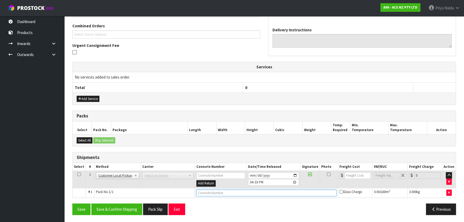
click at [212, 190] on input "text" at bounding box center [266, 192] width 140 height 7
type input "CUSTOMER COLLECTED"
click at [123, 209] on button "Save & Confirm Shipping" at bounding box center [116, 209] width 51 height 12
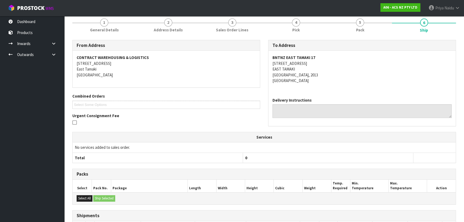
scroll to position [0, 0]
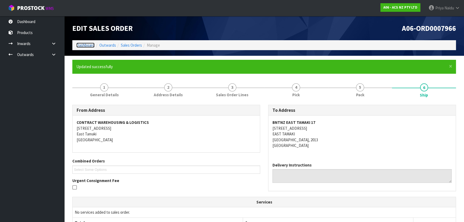
click at [78, 43] on link "Dashboard" at bounding box center [85, 45] width 18 height 5
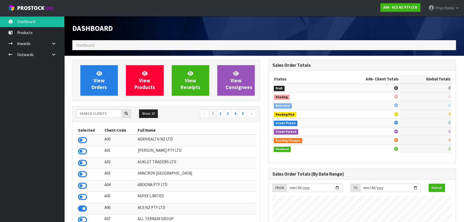
scroll to position [405, 196]
click at [97, 115] on input "text" at bounding box center [99, 113] width 45 height 8
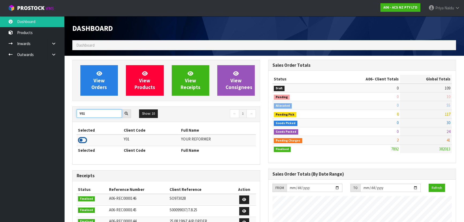
type input "Y01"
drag, startPoint x: 82, startPoint y: 139, endPoint x: 86, endPoint y: 107, distance: 32.6
click at [83, 138] on icon at bounding box center [82, 140] width 9 height 8
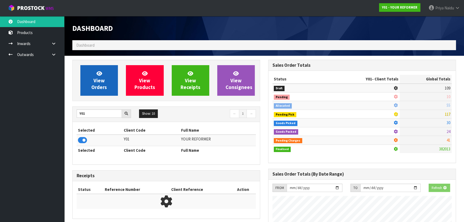
scroll to position [267553, 267691]
click at [102, 76] on link "View Orders" at bounding box center [99, 80] width 38 height 31
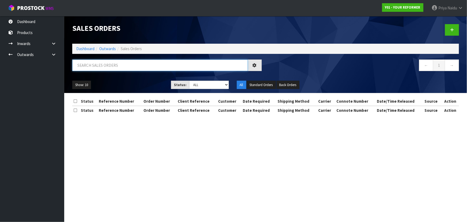
click at [106, 69] on input "text" at bounding box center [160, 65] width 176 height 12
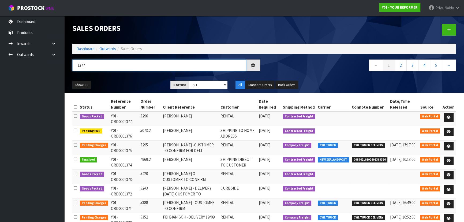
type input "1377"
click at [126, 75] on div "1377 ← 1 2 3 4 5 →" at bounding box center [264, 67] width 392 height 17
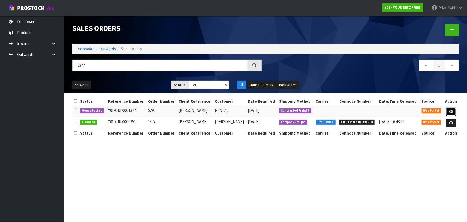
click at [452, 109] on link at bounding box center [452, 111] width 10 height 9
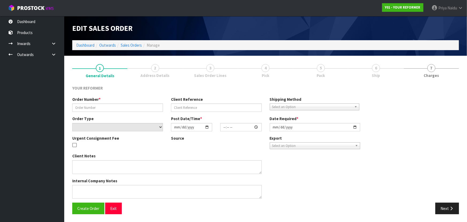
type input "5296"
type input "TANIA KETTLE"
select select "number:0"
type input "2025-09-19"
type input "10:27:00.000"
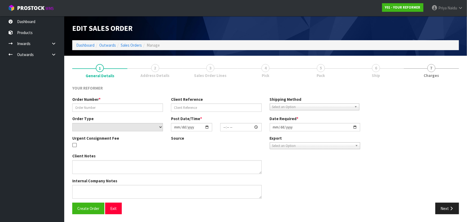
type input "2025-09-19"
type textarea "TANIA KETTLE 119 INGRAM ROAD DRURY AUK AUCKLAND 2579 NEW ZEALAND +64 274 817 144"
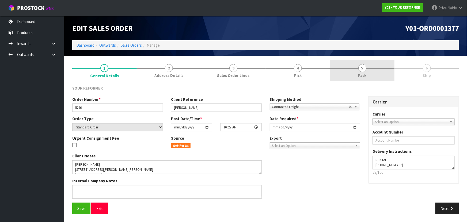
click at [364, 69] on span "5" at bounding box center [363, 68] width 8 height 8
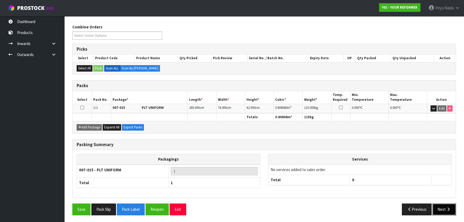
click at [442, 210] on button "Next" at bounding box center [444, 209] width 24 height 12
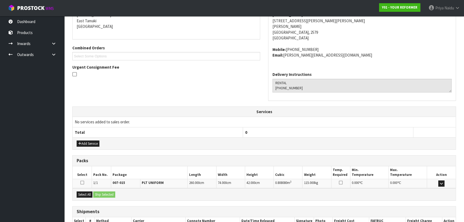
scroll to position [129, 0]
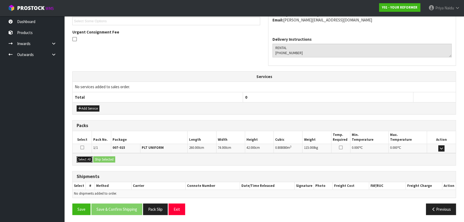
click at [83, 156] on button "Select All" at bounding box center [85, 159] width 16 height 6
drag, startPoint x: 101, startPoint y: 158, endPoint x: 124, endPoint y: 162, distance: 22.8
click at [102, 158] on button "Ship Selected" at bounding box center [104, 159] width 22 height 6
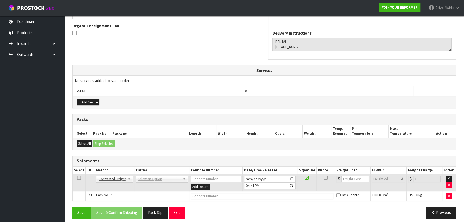
scroll to position [138, 0]
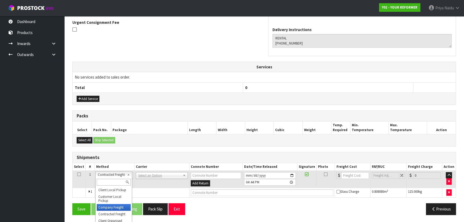
drag, startPoint x: 112, startPoint y: 207, endPoint x: 115, endPoint y: 202, distance: 6.0
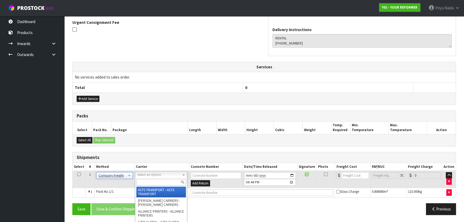
click at [147, 182] on input "text" at bounding box center [161, 182] width 50 height 7
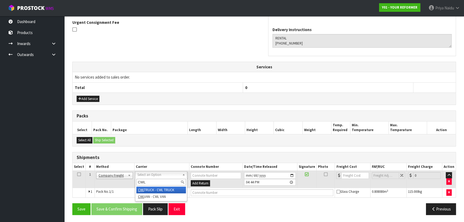
type input "CWL"
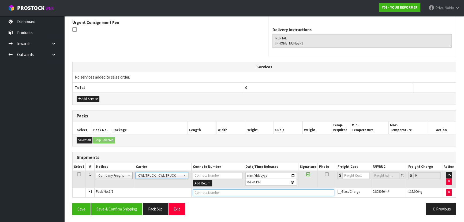
click at [201, 192] on input "text" at bounding box center [264, 192] width 142 height 7
type input "CWL TRUCK DELIVERY"
click at [292, 176] on input "2025-09-19" at bounding box center [270, 175] width 51 height 7
type input "2025-09-22"
click at [122, 209] on button "Save & Confirm Shipping" at bounding box center [116, 209] width 51 height 12
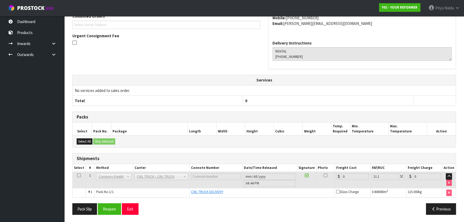
scroll to position [0, 0]
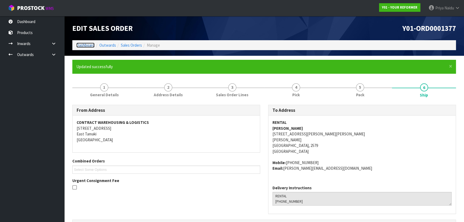
click at [88, 46] on link "Dashboard" at bounding box center [85, 45] width 18 height 5
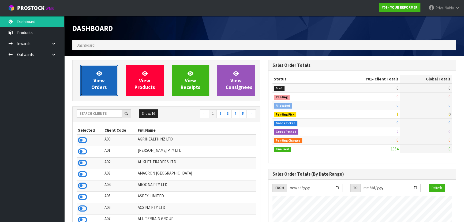
click at [100, 85] on span "View Orders" at bounding box center [99, 80] width 16 height 20
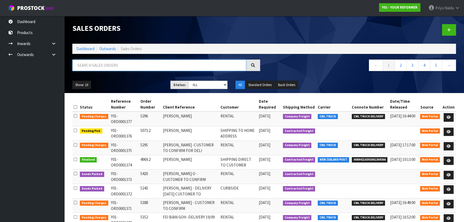
click at [126, 70] on input "text" at bounding box center [159, 65] width 174 height 12
type input "1372"
click at [128, 81] on ul "Show: 10 5 10 25 50" at bounding box center [117, 85] width 90 height 9
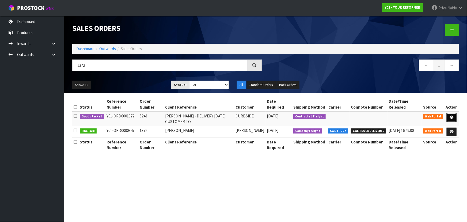
click at [453, 115] on icon at bounding box center [452, 116] width 4 height 3
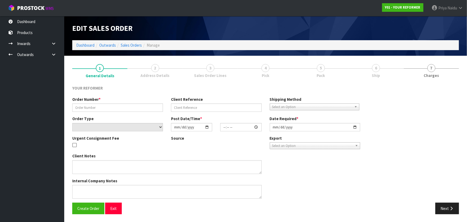
type input "5243"
type input "DEMELZA CRAIG - DELIVERY MONDAY 22/09 CUSTOMER TO"
select select "number:0"
type input "2025-09-16"
type input "13:32:00.000"
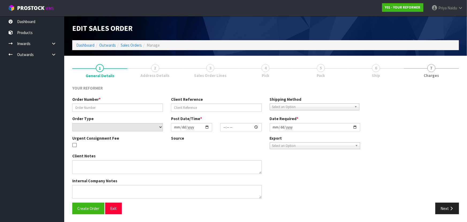
type input "2025-09-16"
type textarea "DEMELZA CRAIG 11 BOWEN STREET AUK WAIUKU 2341 NEW ZEALAND +64 21 469 929 CUSTOM…"
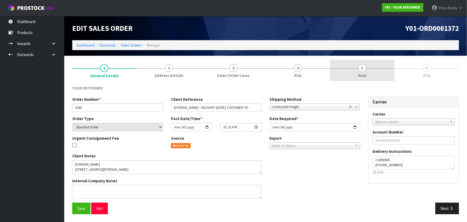
click at [380, 66] on link "5 Pack" at bounding box center [362, 70] width 65 height 21
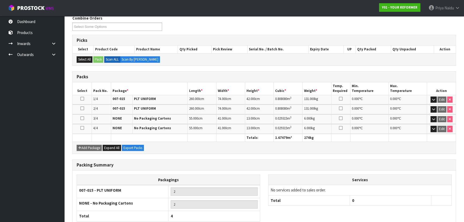
scroll to position [103, 0]
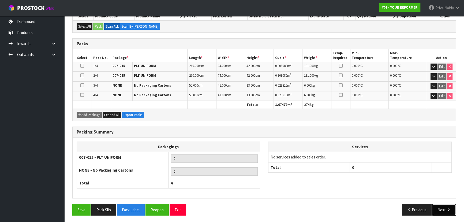
click at [447, 208] on icon "button" at bounding box center [448, 210] width 5 height 4
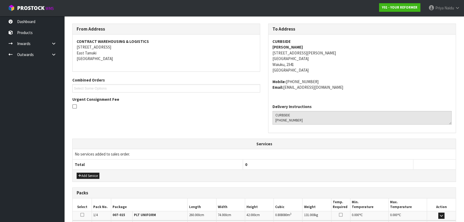
scroll to position [158, 0]
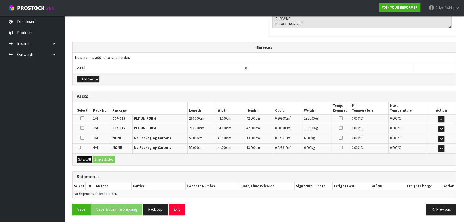
click at [81, 158] on button "Select All" at bounding box center [85, 159] width 16 height 6
click at [100, 155] on div "Select All Ship Selected" at bounding box center [264, 159] width 383 height 12
click at [110, 161] on button "Ship Selected" at bounding box center [104, 159] width 22 height 6
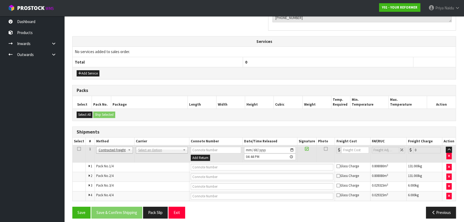
scroll to position [167, 0]
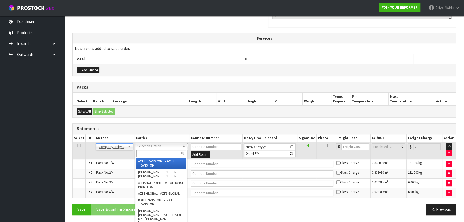
click at [145, 154] on input "text" at bounding box center [161, 153] width 50 height 7
type input "V"
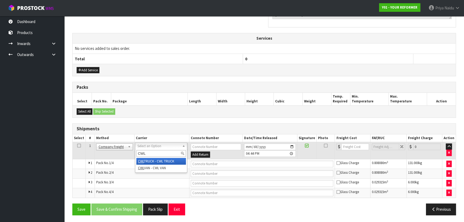
type input "CWL"
drag, startPoint x: 155, startPoint y: 161, endPoint x: 178, endPoint y: 164, distance: 24.0
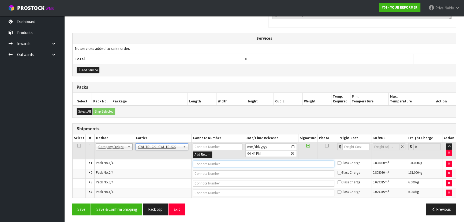
click at [199, 163] on input "text" at bounding box center [264, 163] width 142 height 7
type input "CWL TRUCK DELIVERY"
click at [294, 144] on input "2025-09-19" at bounding box center [270, 146] width 51 height 7
type input "2025-09-22"
click at [125, 212] on button "Save & Confirm Shipping" at bounding box center [116, 209] width 51 height 12
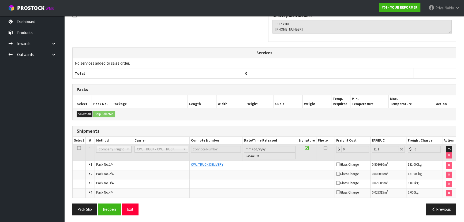
scroll to position [0, 0]
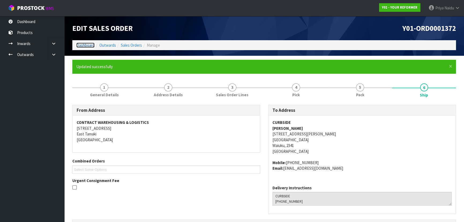
click at [88, 45] on link "Dashboard" at bounding box center [85, 45] width 18 height 5
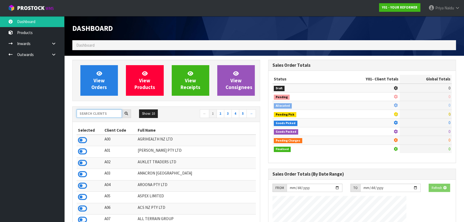
click at [88, 114] on input "text" at bounding box center [99, 113] width 45 height 8
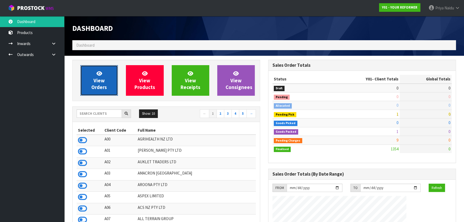
click at [95, 80] on span "View Orders" at bounding box center [99, 80] width 16 height 20
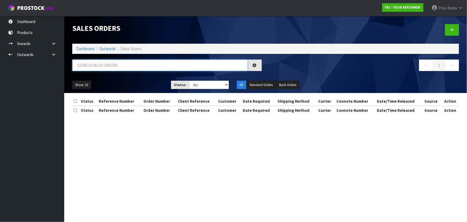
click at [104, 66] on input "text" at bounding box center [160, 65] width 176 height 12
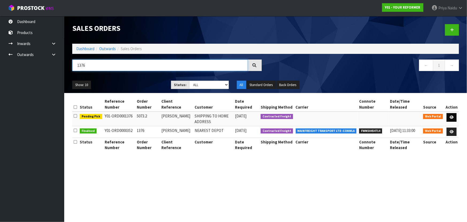
type input "1376"
click at [452, 116] on icon at bounding box center [452, 116] width 4 height 3
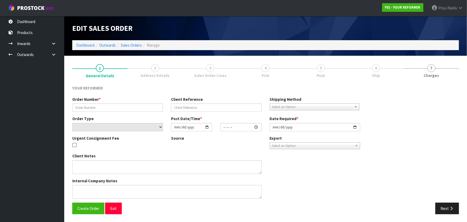
type input "5073.2"
type input "ANTONY ANGELOV"
select select "number:0"
type input "2025-09-18"
type input "12:55:00.000"
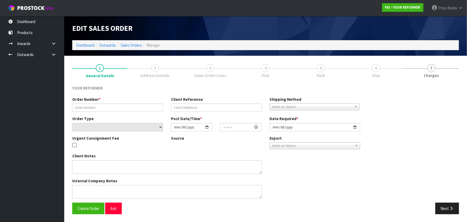
type input "2025-09-19"
type textarea "ANTONY ANGELOV 96B HOLLY ST AUK AVONDALE 1026 NEW ZEALAND +64 21 914 245"
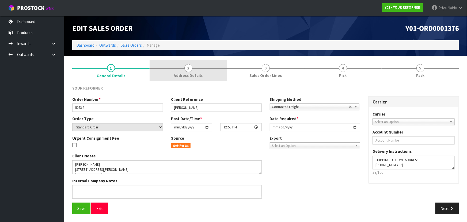
click at [182, 69] on link "2 Address Details" at bounding box center [188, 70] width 77 height 21
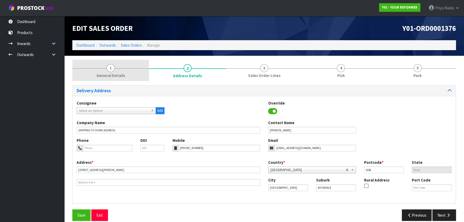
click at [108, 73] on span "General Details" at bounding box center [110, 76] width 29 height 6
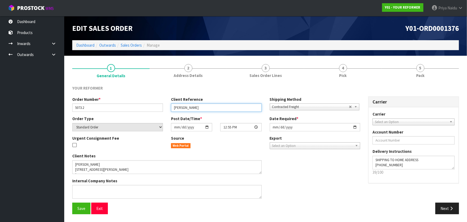
click at [214, 108] on input "ANTONY ANGELOV" at bounding box center [216, 107] width 91 height 8
click at [201, 108] on input "ANTONY ANGELOV DELIVERY FRIDAY" at bounding box center [216, 107] width 91 height 8
click at [241, 108] on input "ANTONY ANGELOV -DELIVERY FRIDAY" at bounding box center [216, 107] width 91 height 8
type input "ANTONY ANGELOV -DELIVERY FRIDAY 26/09/25"
click at [80, 211] on button "Save" at bounding box center [81, 209] width 18 height 12
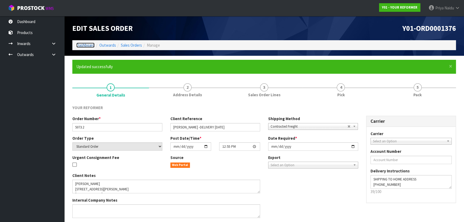
click at [93, 46] on link "Dashboard" at bounding box center [85, 45] width 18 height 5
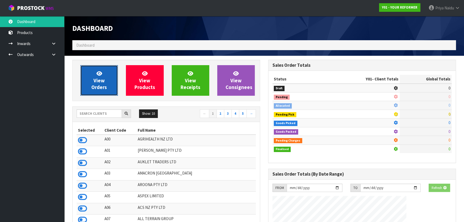
click at [108, 88] on link "View Orders" at bounding box center [99, 80] width 38 height 31
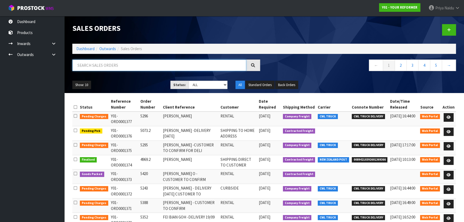
click at [111, 64] on input "text" at bounding box center [159, 65] width 174 height 12
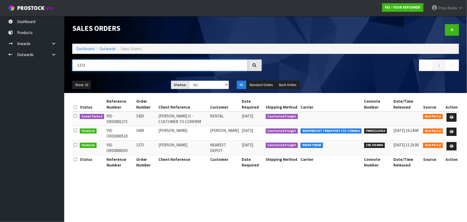
type input "1373"
click at [129, 84] on ul "Show: 10 5 10 25 50" at bounding box center [117, 85] width 91 height 9
click at [451, 115] on icon at bounding box center [452, 116] width 4 height 3
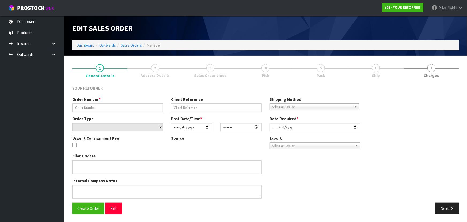
type input "5420"
type input "JUAN DE LA O - CUSTOMER TO CONFIRM"
select select "number:0"
type input "2025-09-17"
type input "10:23:00.000"
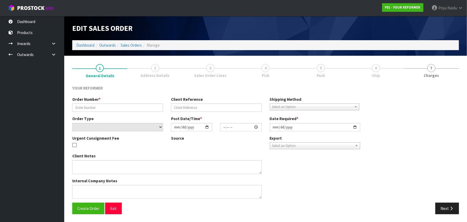
type input "2025-09-17"
type textarea "JUAN DE LA O 57 MAHUHU CRESCENT APARTMENT 107, FRANKLIN BLDG AUK AUCKLAND 1010 …"
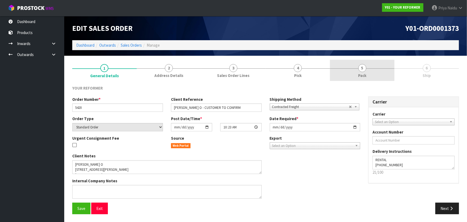
click at [370, 76] on link "5 Pack" at bounding box center [362, 70] width 65 height 21
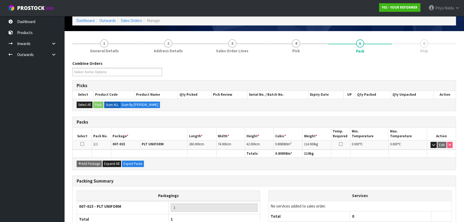
scroll to position [61, 0]
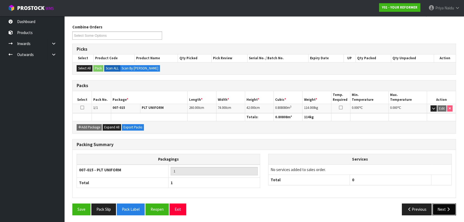
click at [448, 211] on button "Next" at bounding box center [444, 209] width 24 height 12
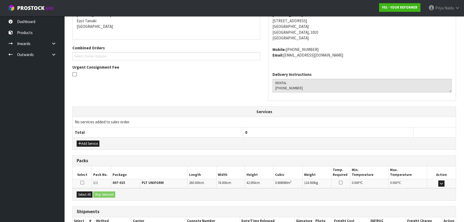
scroll to position [129, 0]
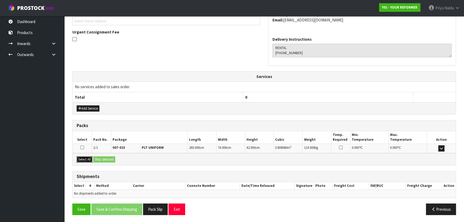
click at [87, 159] on button "Select All" at bounding box center [85, 159] width 16 height 6
click at [104, 159] on button "Ship Selected" at bounding box center [104, 159] width 22 height 6
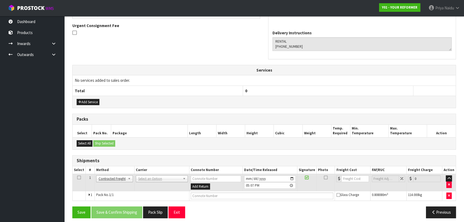
scroll to position [138, 0]
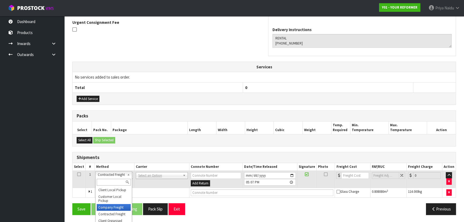
drag, startPoint x: 115, startPoint y: 207, endPoint x: 128, endPoint y: 193, distance: 19.5
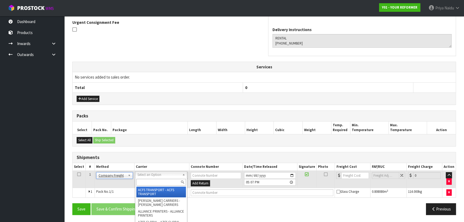
click at [149, 181] on input "text" at bounding box center [161, 182] width 50 height 7
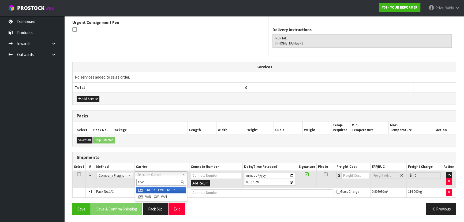
type input "CWL"
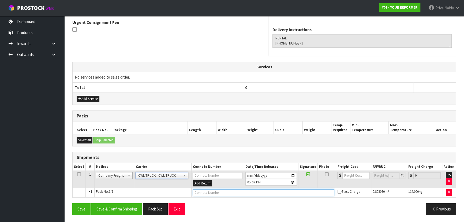
click at [223, 189] on input "text" at bounding box center [264, 192] width 142 height 7
type input "CWL TRUCK DELIVERY"
click at [293, 174] on input "2025-09-19" at bounding box center [270, 175] width 51 height 7
type input "2025-09-26"
click at [123, 206] on button "Save & Confirm Shipping" at bounding box center [116, 209] width 51 height 12
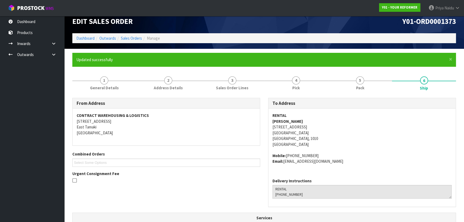
scroll to position [0, 0]
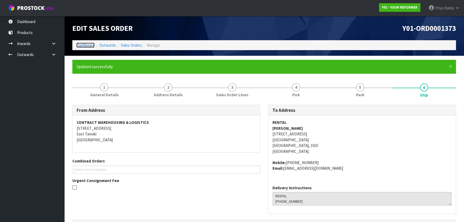
click at [86, 46] on link "Dashboard" at bounding box center [85, 45] width 18 height 5
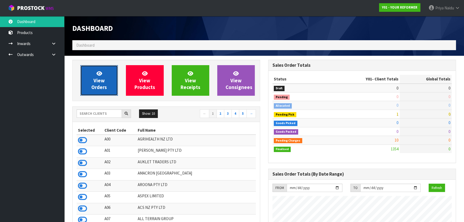
click at [96, 85] on span "View Orders" at bounding box center [99, 80] width 16 height 20
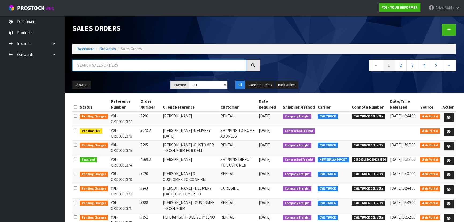
click at [112, 67] on input "text" at bounding box center [159, 65] width 174 height 12
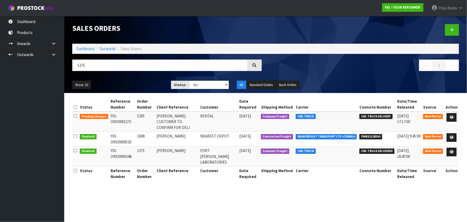
click at [122, 91] on div "Show: 10 5 10 25 50 Status: Draft Pending Allocated Pending Pick Goods Picked G…" at bounding box center [265, 85] width 395 height 17
click at [98, 64] on input "1375" at bounding box center [160, 65] width 176 height 12
type input "1"
click at [82, 50] on link "Dashboard" at bounding box center [85, 48] width 18 height 5
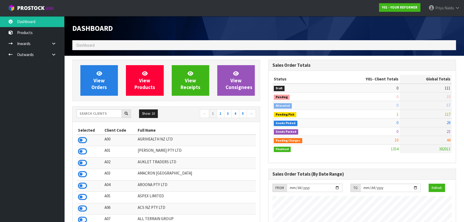
scroll to position [379, 196]
click at [102, 113] on input "text" at bounding box center [99, 113] width 45 height 8
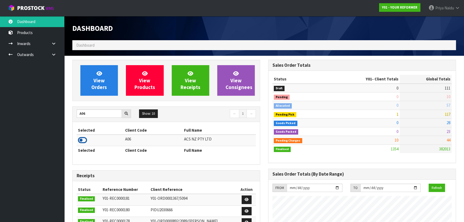
click at [79, 142] on icon at bounding box center [82, 140] width 9 height 8
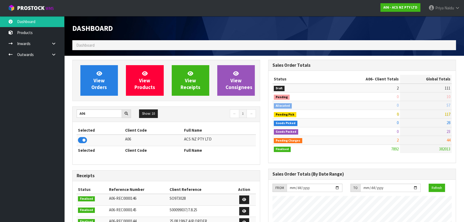
scroll to position [405, 196]
click at [89, 116] on input "A06" at bounding box center [99, 113] width 45 height 8
type input "A"
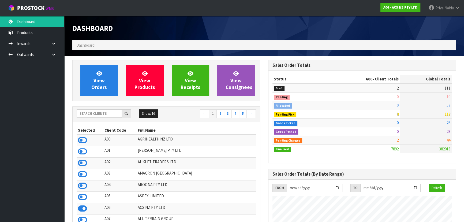
click at [100, 107] on div "Show: 10 5 10 25 50 ← 1 2 3 4 5 →" at bounding box center [166, 114] width 187 height 15
click at [97, 113] on input "text" at bounding box center [99, 113] width 45 height 8
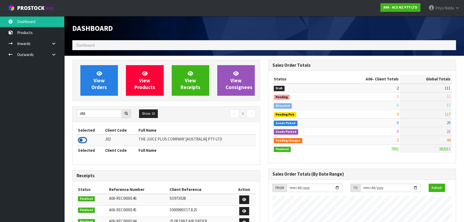
click at [80, 140] on icon at bounding box center [82, 140] width 9 height 8
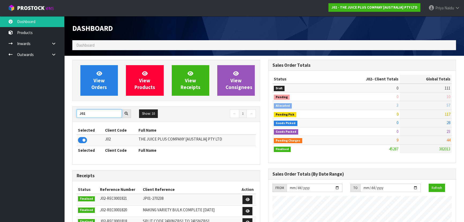
click at [92, 110] on input "J02" at bounding box center [99, 113] width 45 height 8
type input "J"
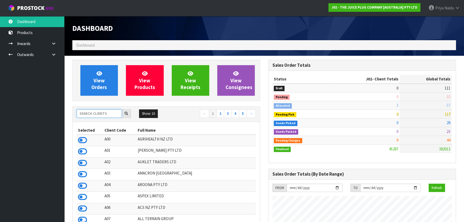
click at [93, 113] on input "text" at bounding box center [99, 113] width 45 height 8
click at [93, 111] on input "text" at bounding box center [99, 113] width 45 height 8
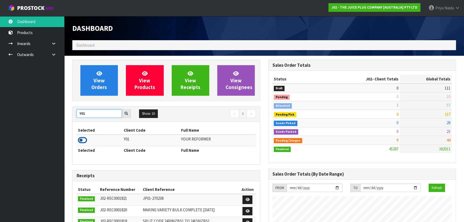
type input "Y01"
drag, startPoint x: 82, startPoint y: 142, endPoint x: 78, endPoint y: 122, distance: 20.2
click at [82, 142] on icon at bounding box center [82, 140] width 9 height 8
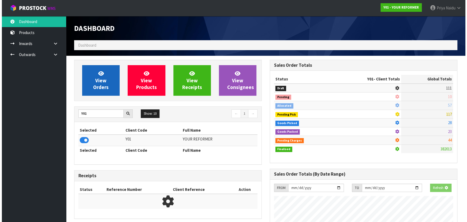
scroll to position [267553, 267691]
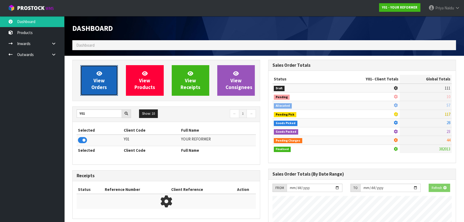
click at [95, 94] on link "View Orders" at bounding box center [99, 80] width 38 height 31
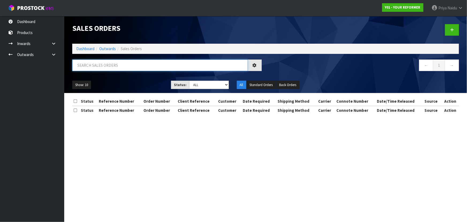
click at [102, 64] on input "text" at bounding box center [160, 65] width 176 height 12
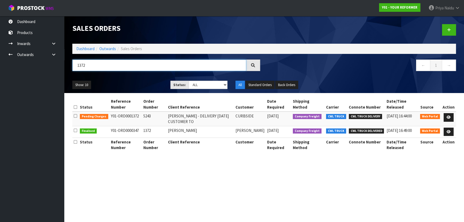
type input "1372"
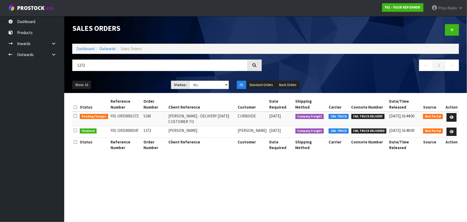
click at [106, 81] on ul "Show: 10 5 10 25 50" at bounding box center [117, 85] width 91 height 9
click at [442, 7] on span "Priya" at bounding box center [443, 7] width 8 height 5
click at [443, 20] on link "Logout" at bounding box center [446, 21] width 42 height 7
